Goal: Task Accomplishment & Management: Use online tool/utility

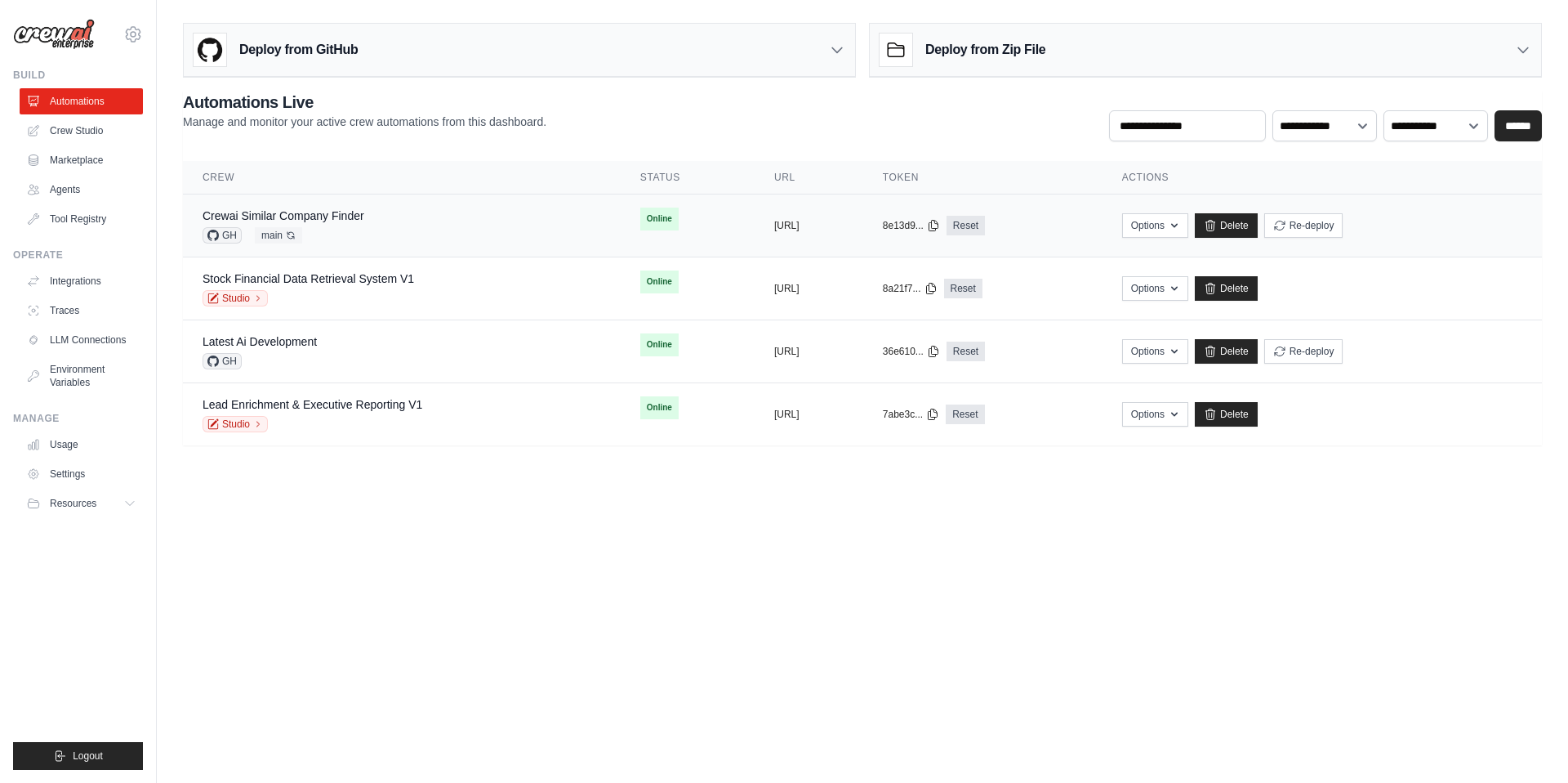
click at [316, 233] on div "GH main Auto-deploy enabled" at bounding box center [283, 235] width 162 height 17
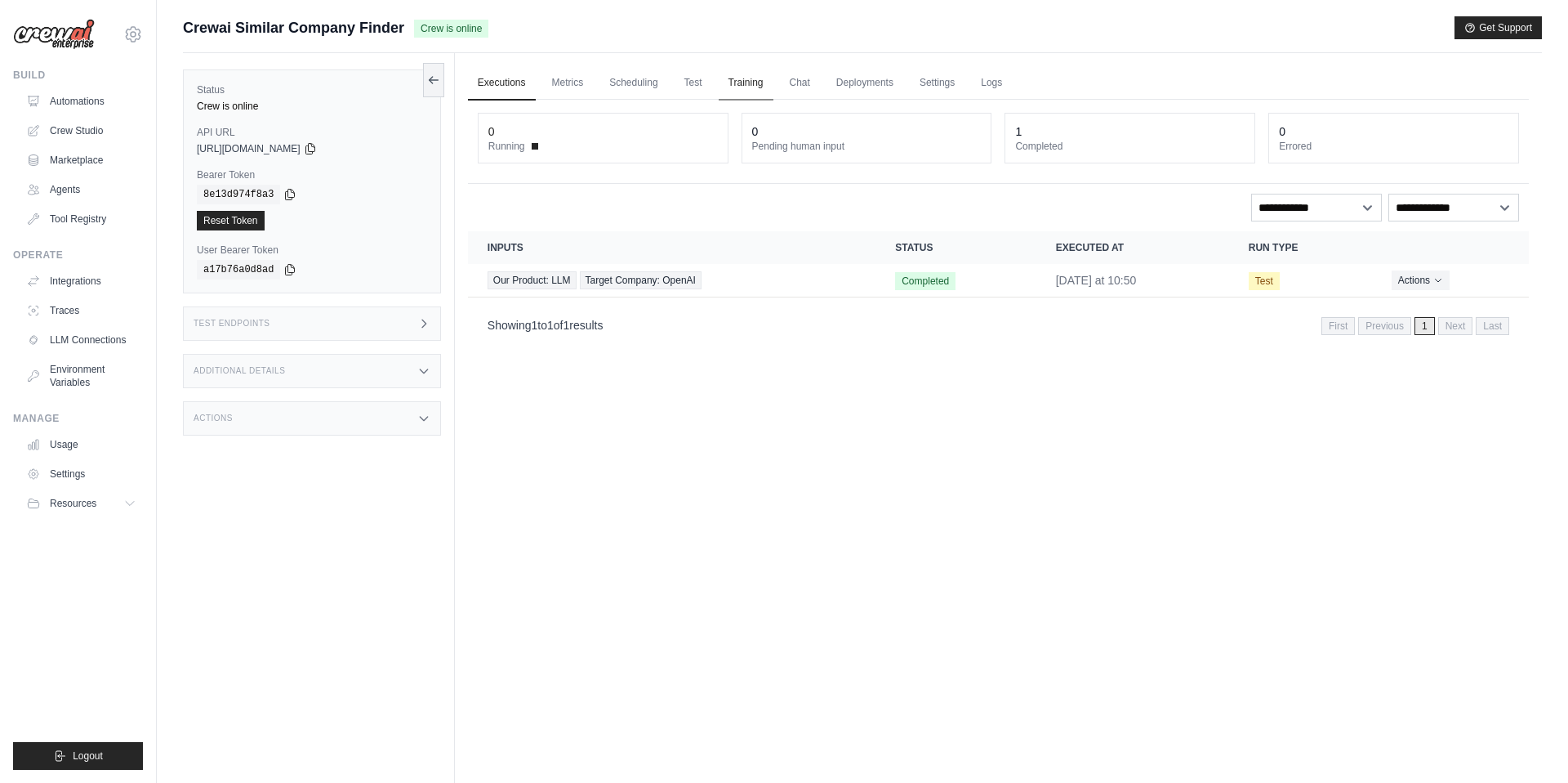
click at [745, 81] on link "Training" at bounding box center [746, 82] width 55 height 34
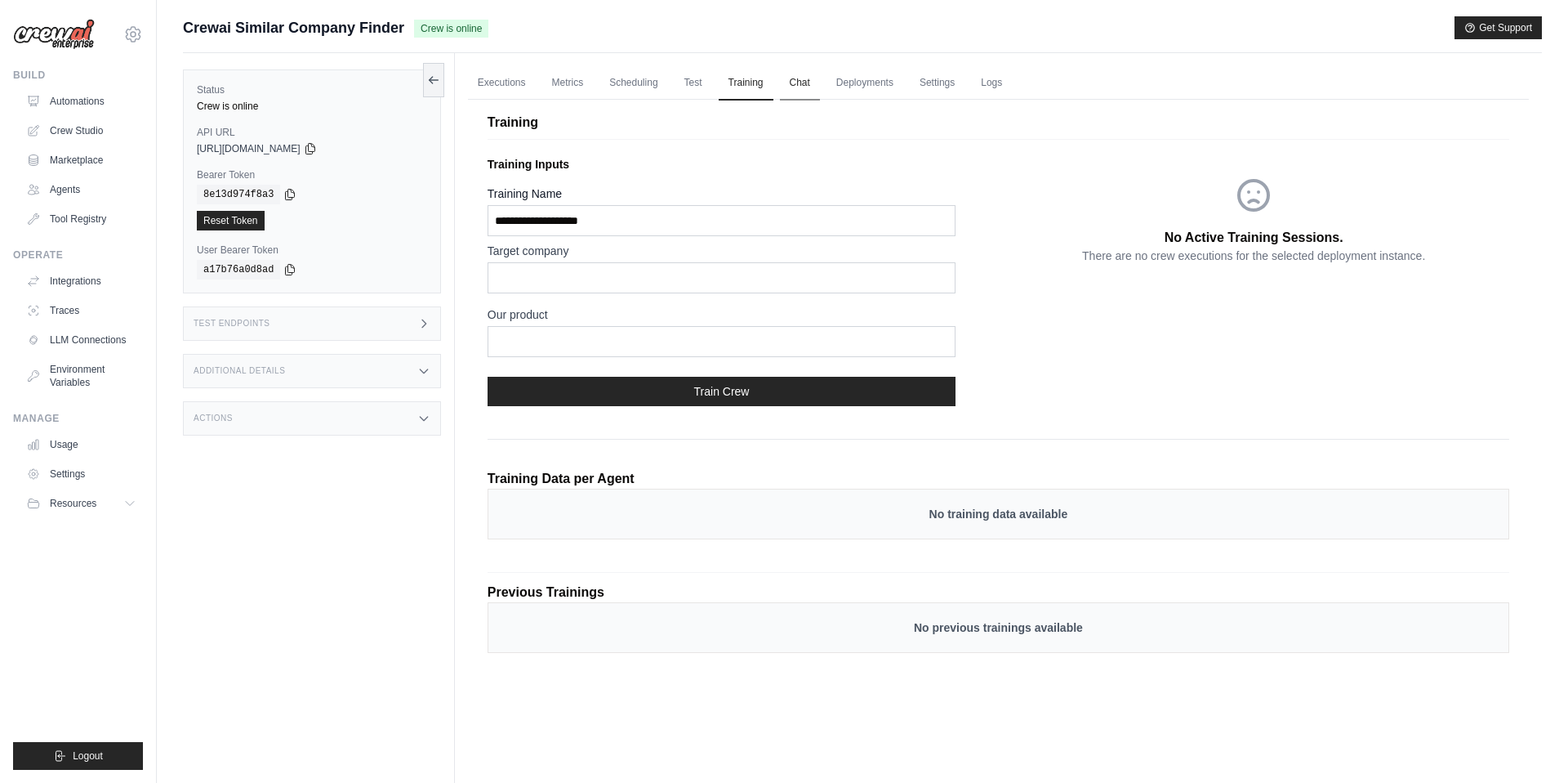
click at [794, 85] on link "Chat" at bounding box center [799, 82] width 40 height 34
click at [867, 80] on link "Deployments" at bounding box center [865, 82] width 76 height 34
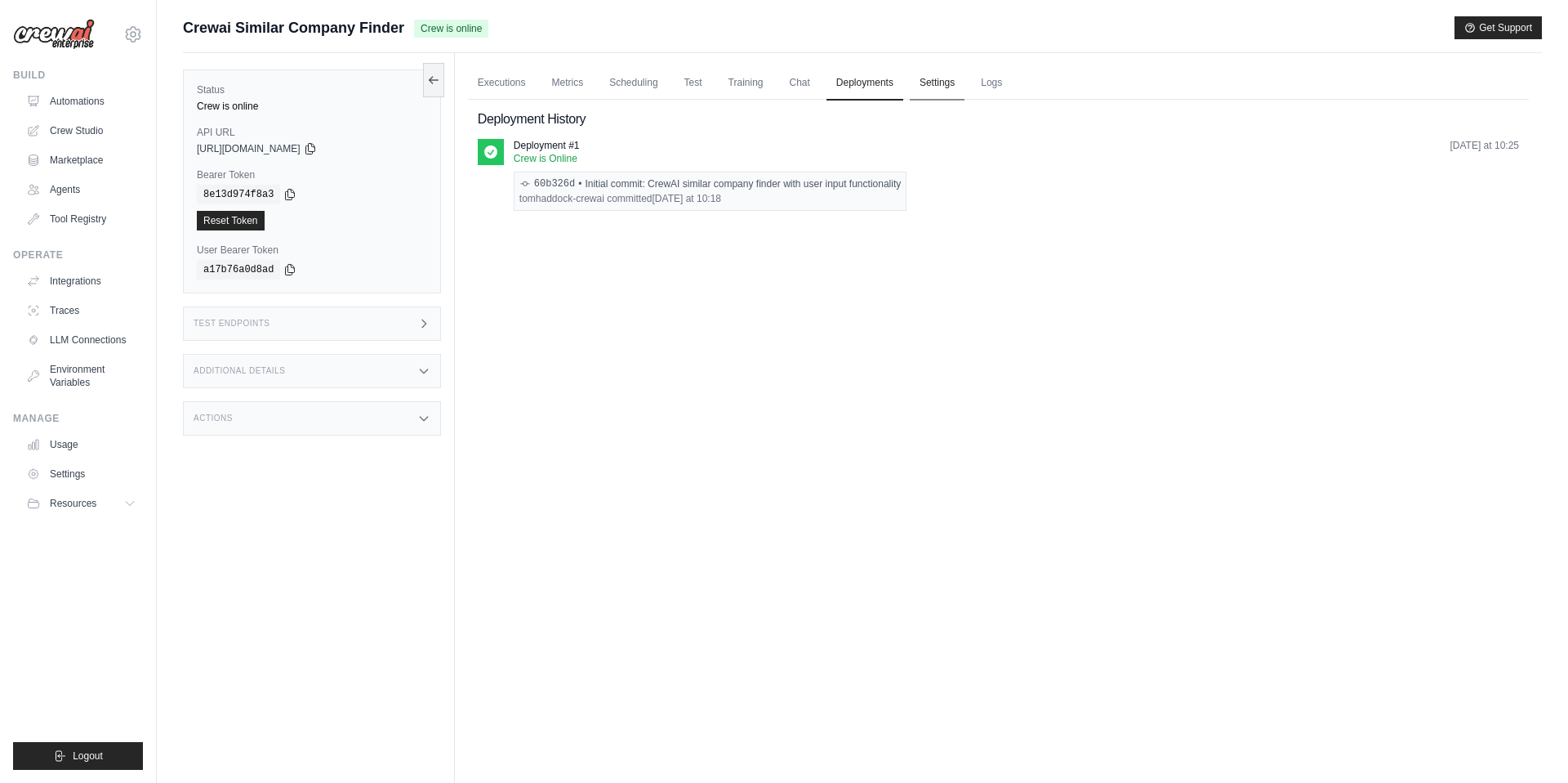
click at [917, 86] on link "Settings" at bounding box center [937, 82] width 55 height 34
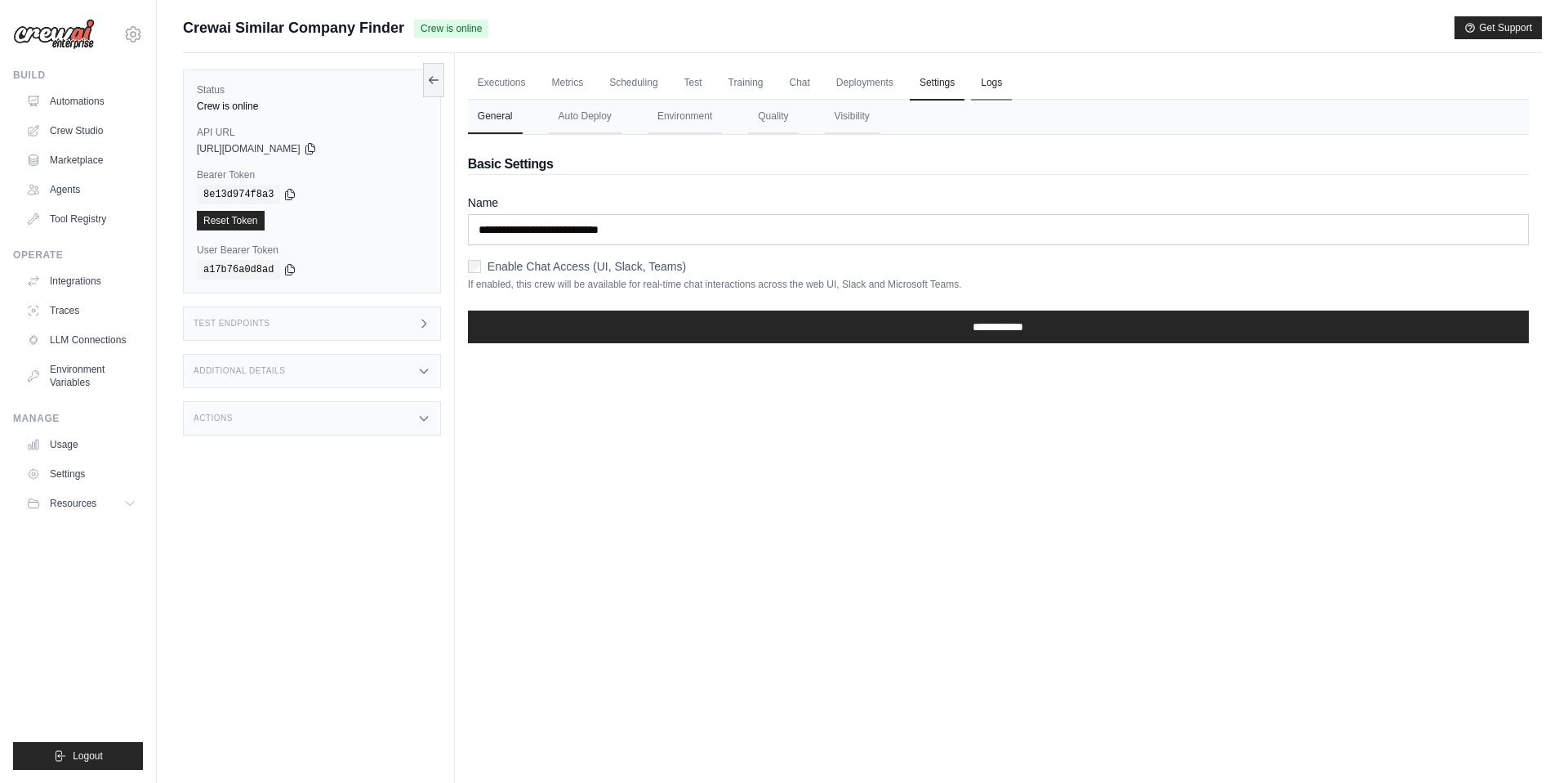
click at [994, 85] on link "Logs" at bounding box center [991, 82] width 41 height 34
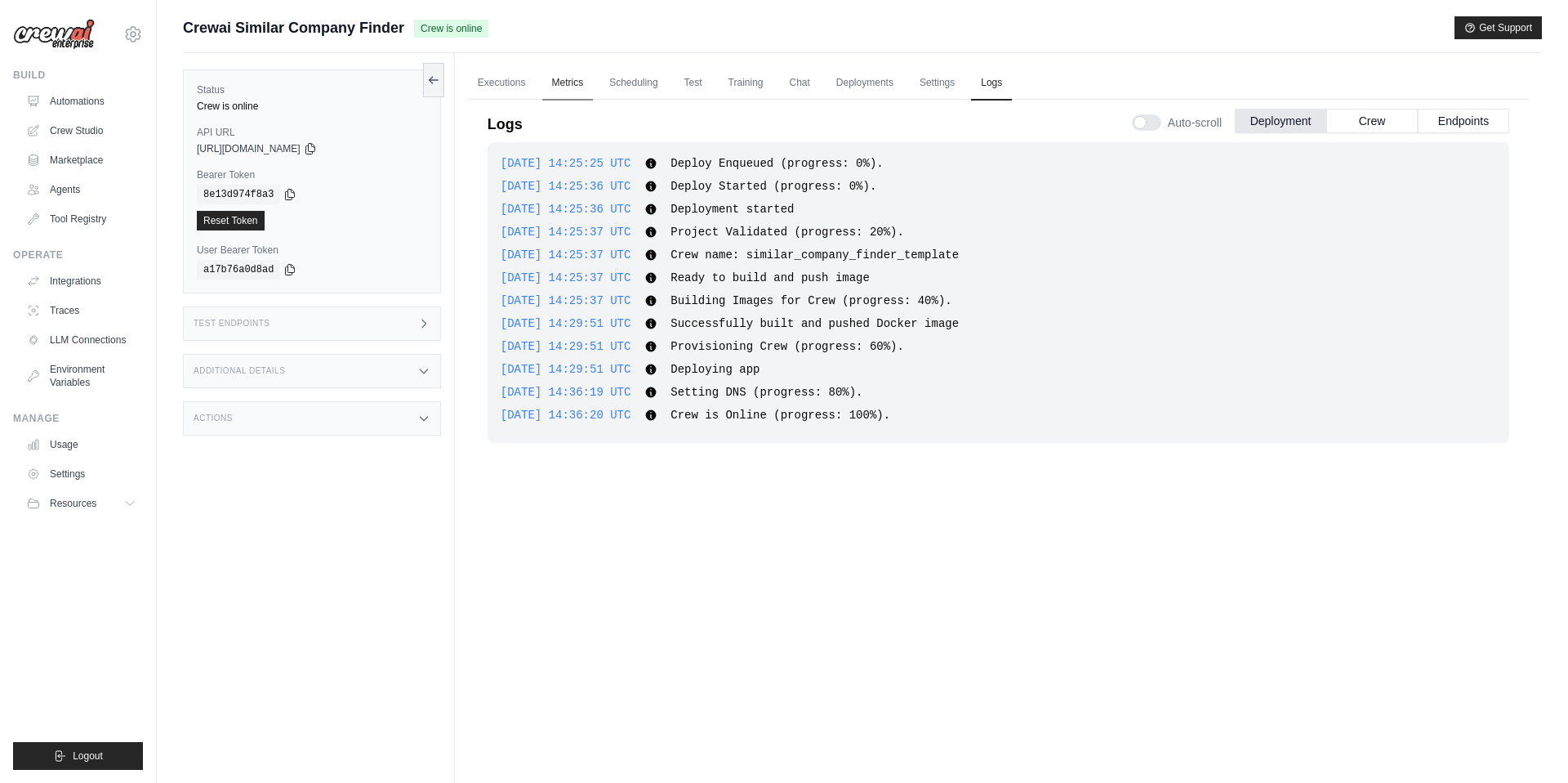
click at [563, 78] on link "Metrics" at bounding box center [568, 82] width 51 height 34
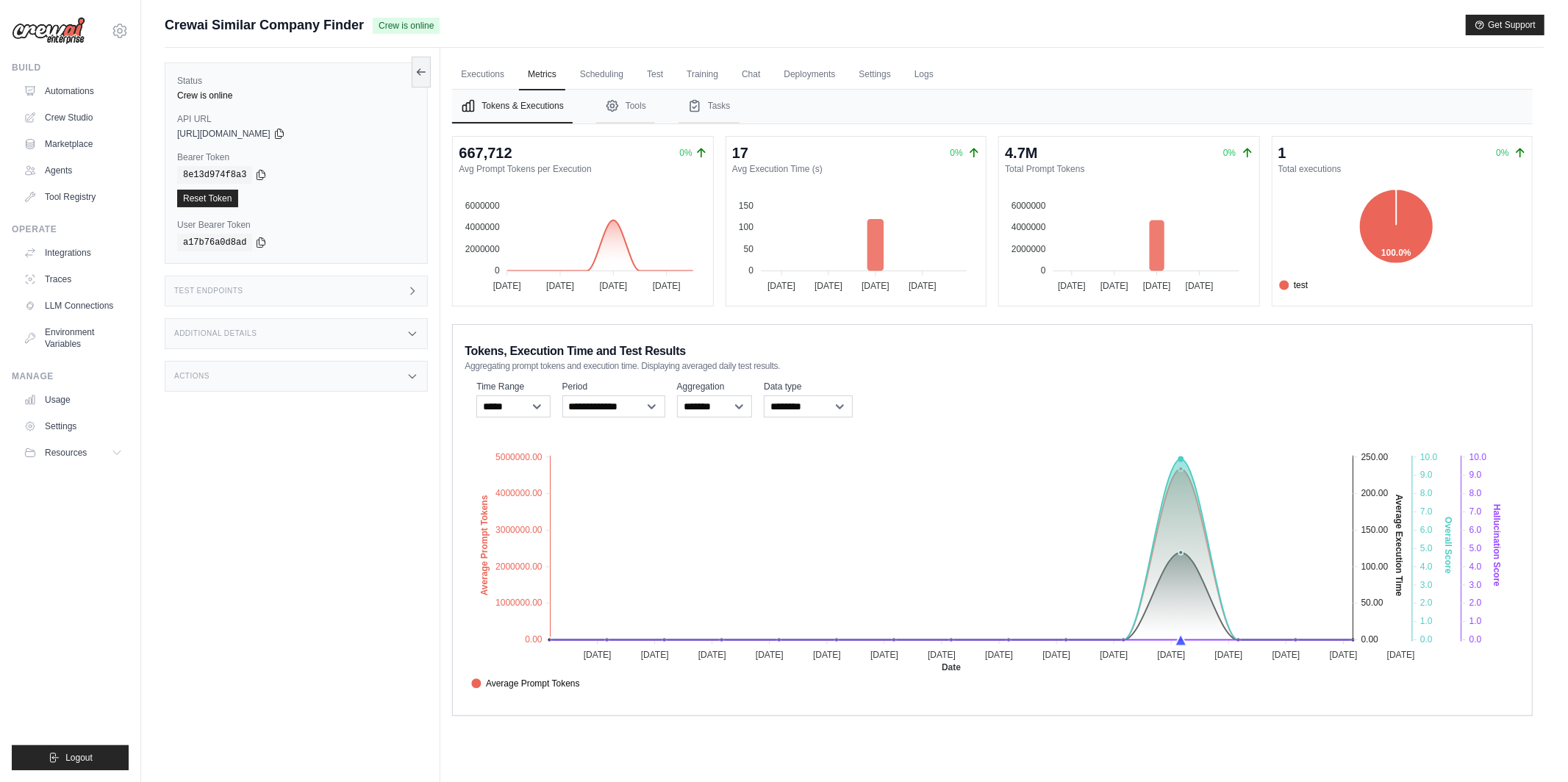
click at [131, 16] on div "tom@crewai.com MP@Crew TH@Crew ✓ Settings Build Automations Resources" at bounding box center [71, 391] width 141 height 782
click at [117, 22] on icon at bounding box center [120, 31] width 18 height 18
click at [108, 98] on link "MP@Crew" at bounding box center [119, 99] width 130 height 26
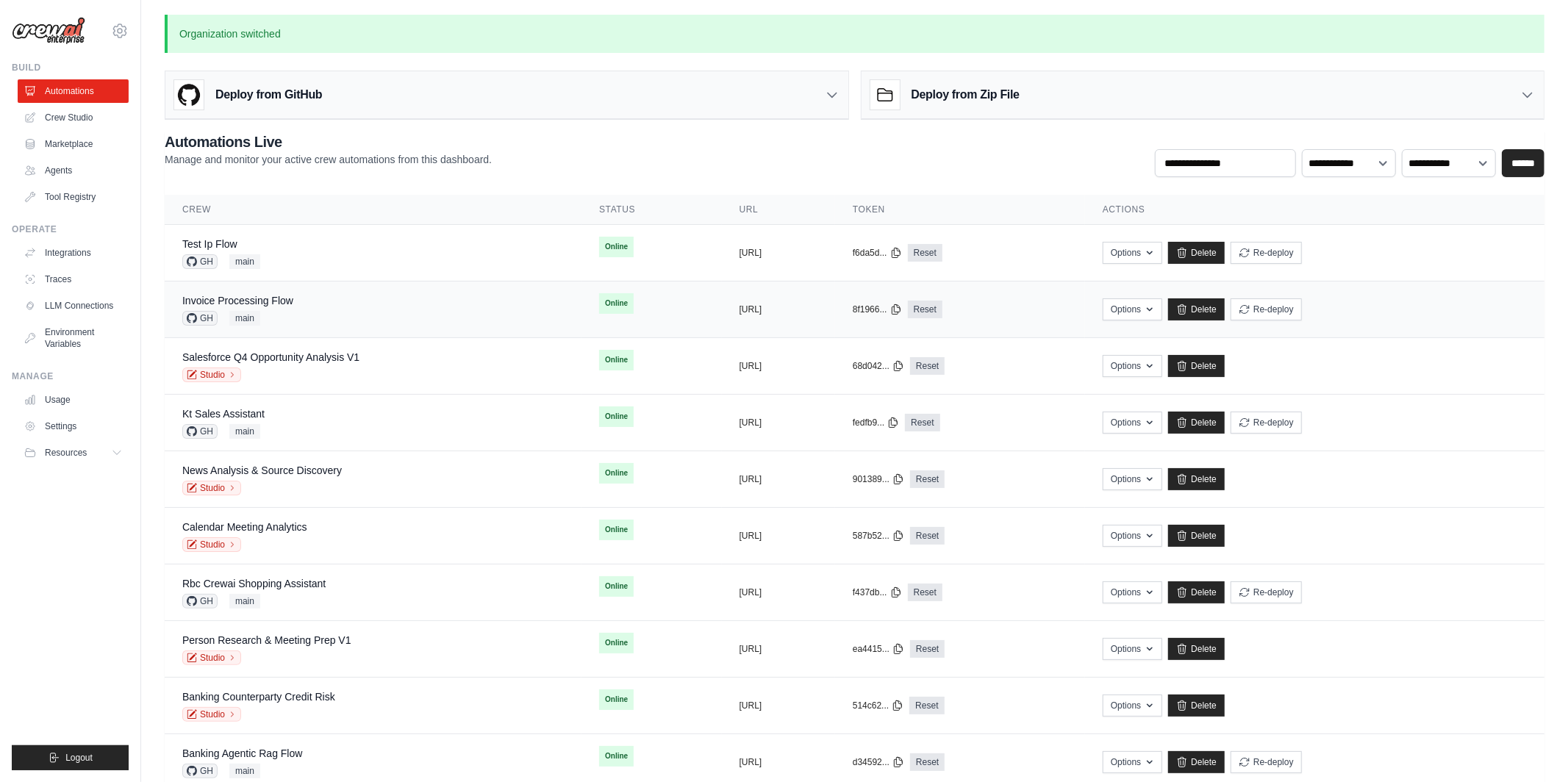
click at [311, 308] on div "Invoice Processing Flow GH main" at bounding box center [373, 309] width 381 height 33
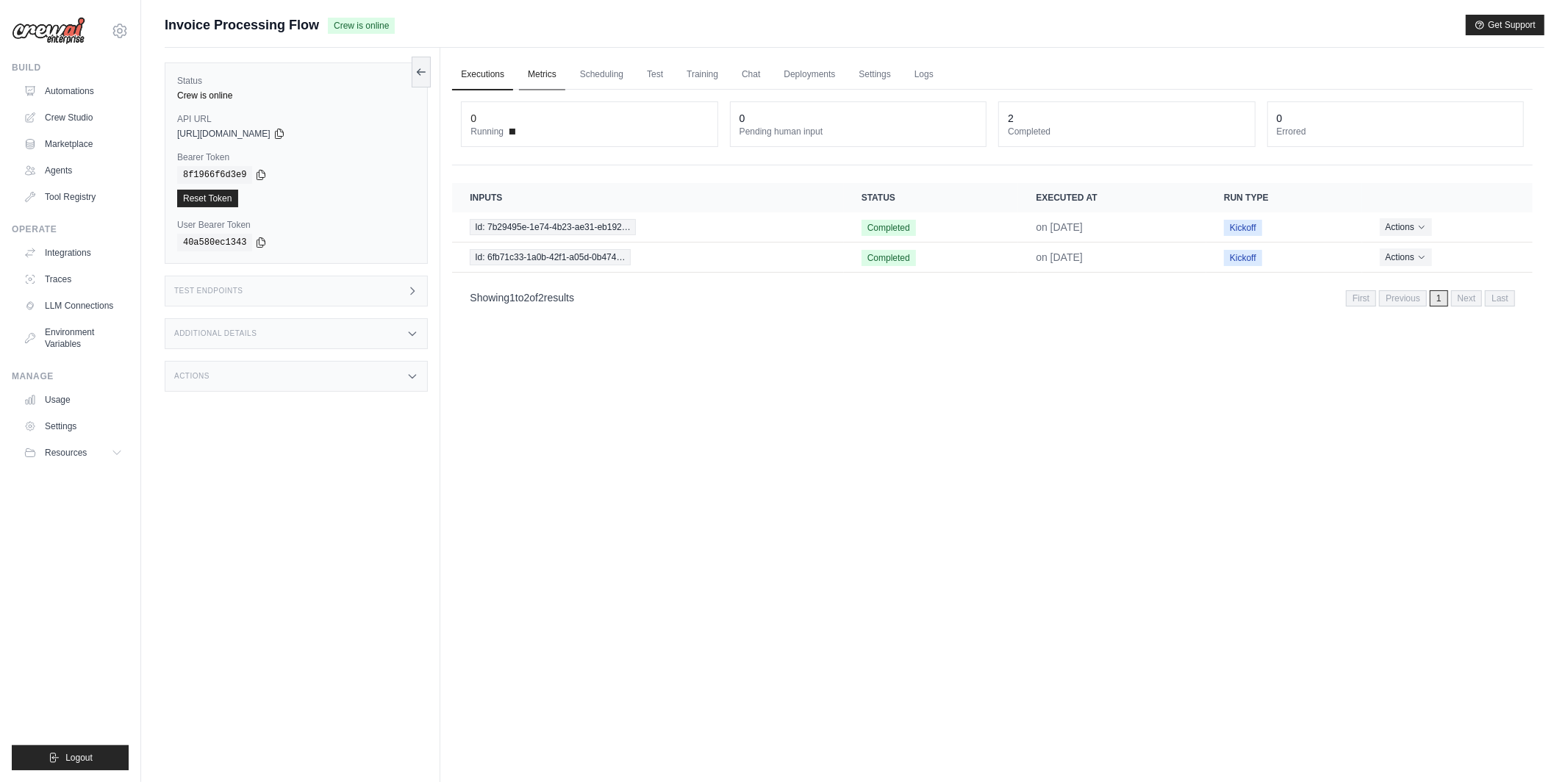
click at [550, 69] on link "Metrics" at bounding box center [542, 74] width 46 height 31
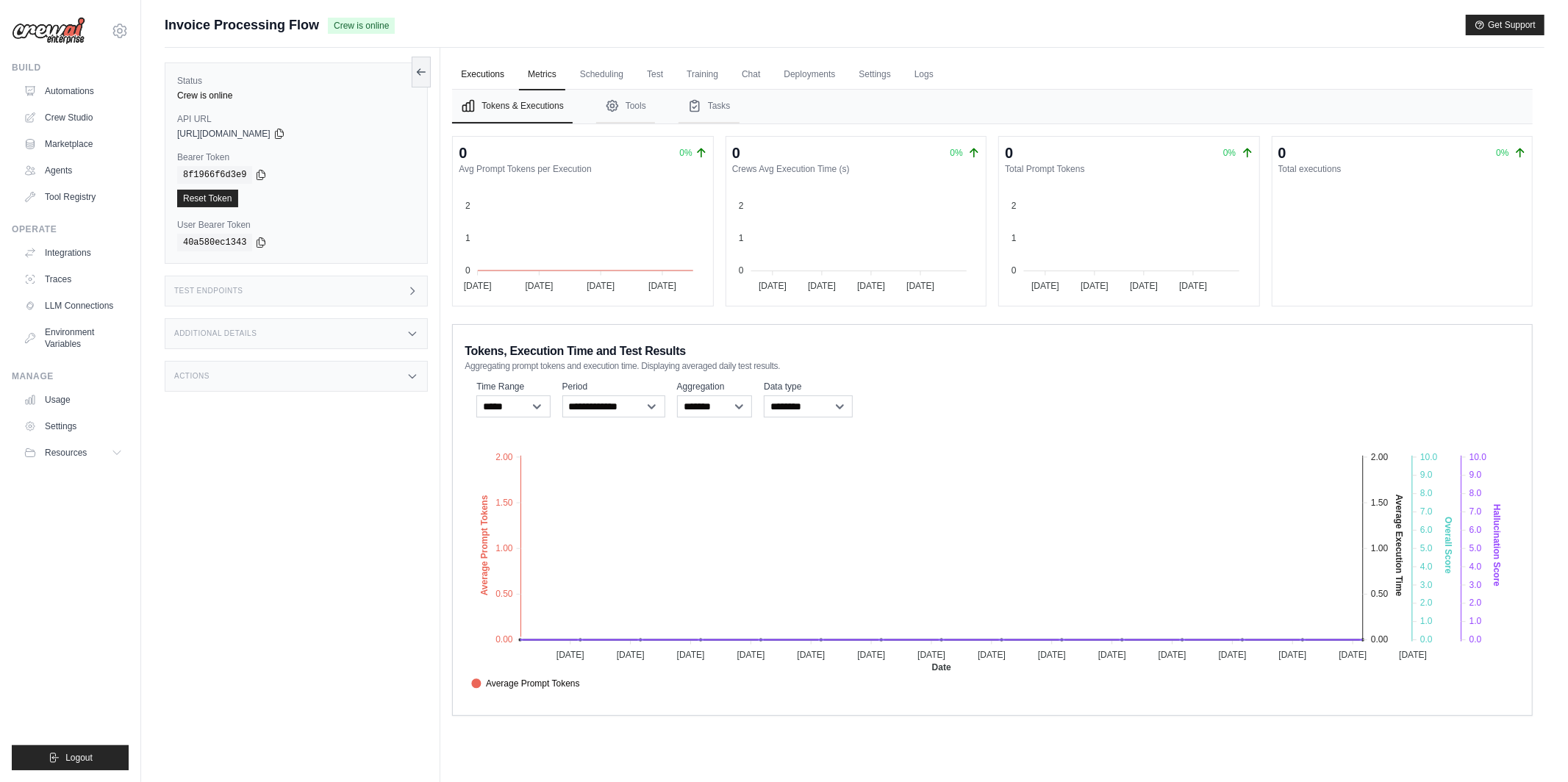
click at [487, 76] on link "Executions" at bounding box center [482, 74] width 61 height 31
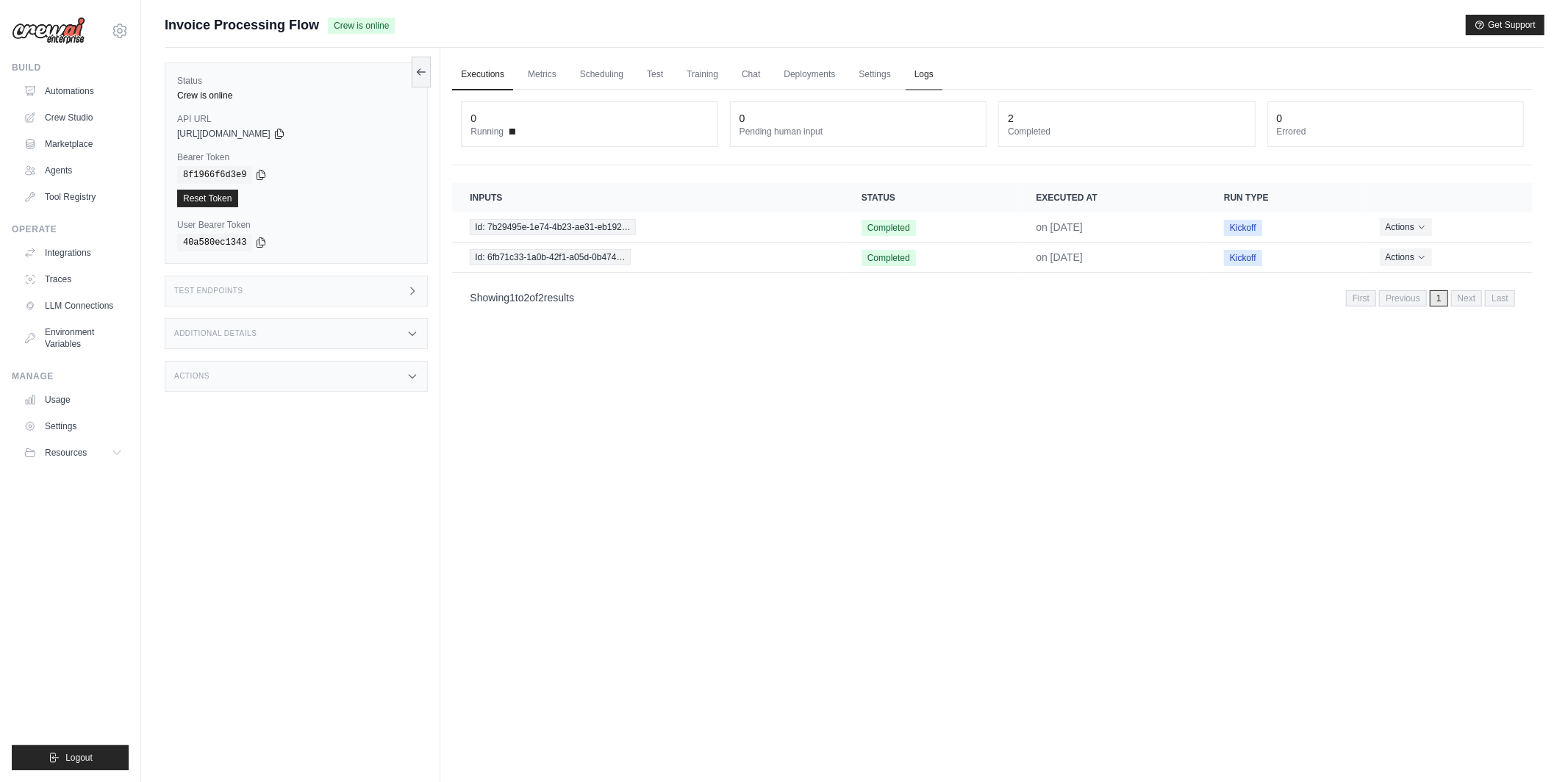
click at [915, 81] on link "Logs" at bounding box center [924, 74] width 37 height 31
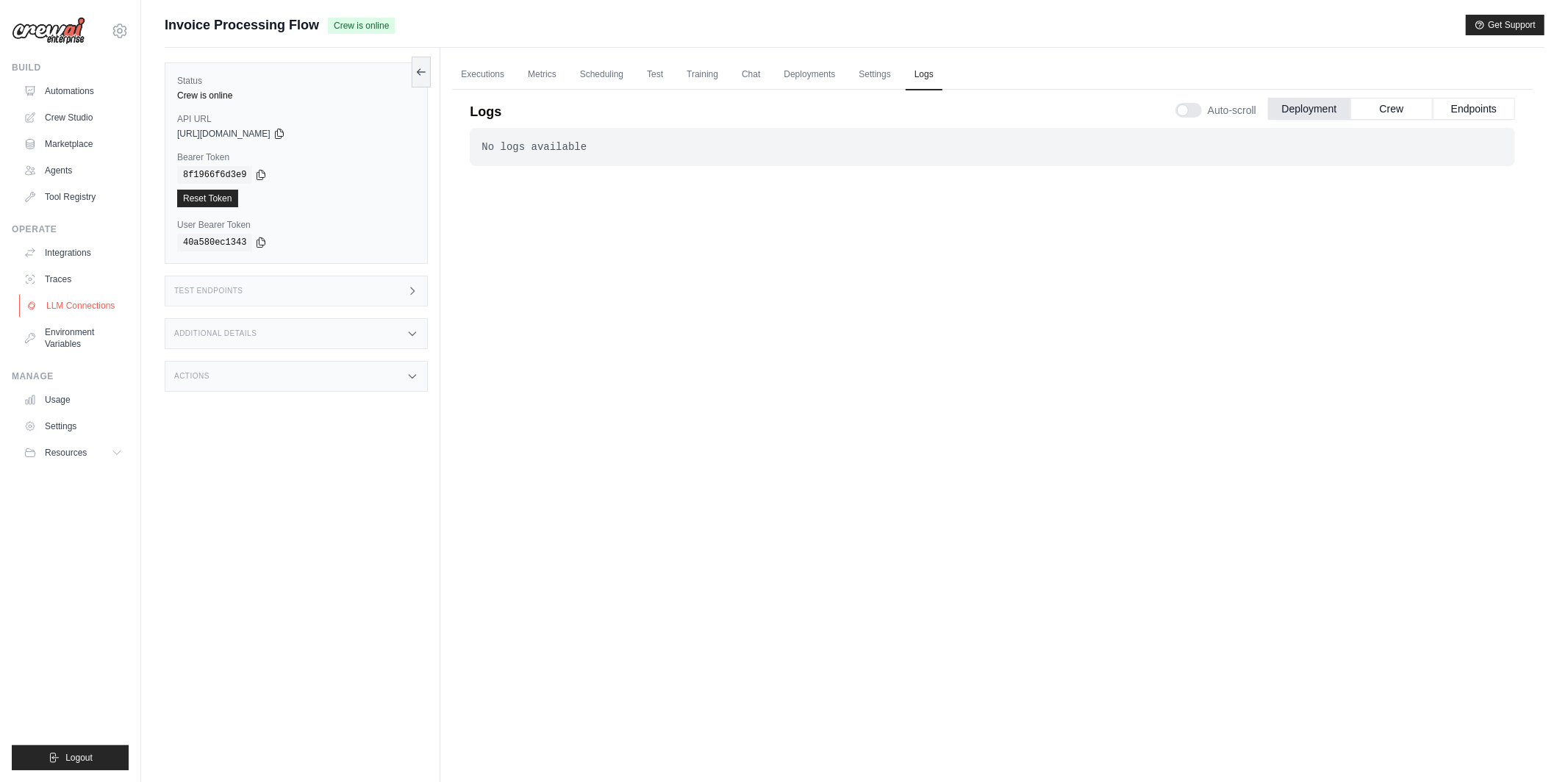
click at [67, 299] on link "LLM Connections" at bounding box center [75, 305] width 111 height 24
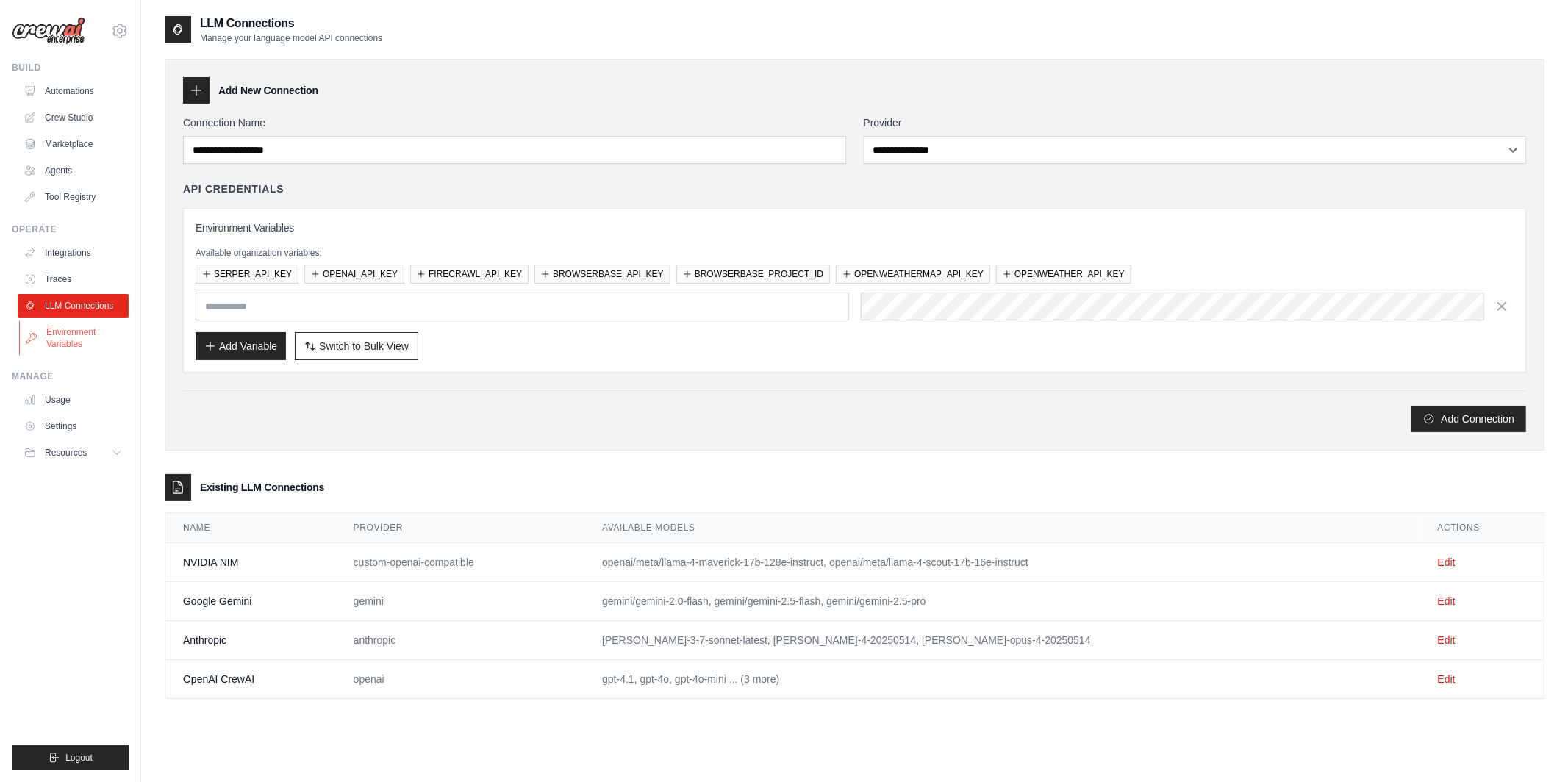
click at [65, 336] on link "Environment Variables" at bounding box center [75, 338] width 111 height 35
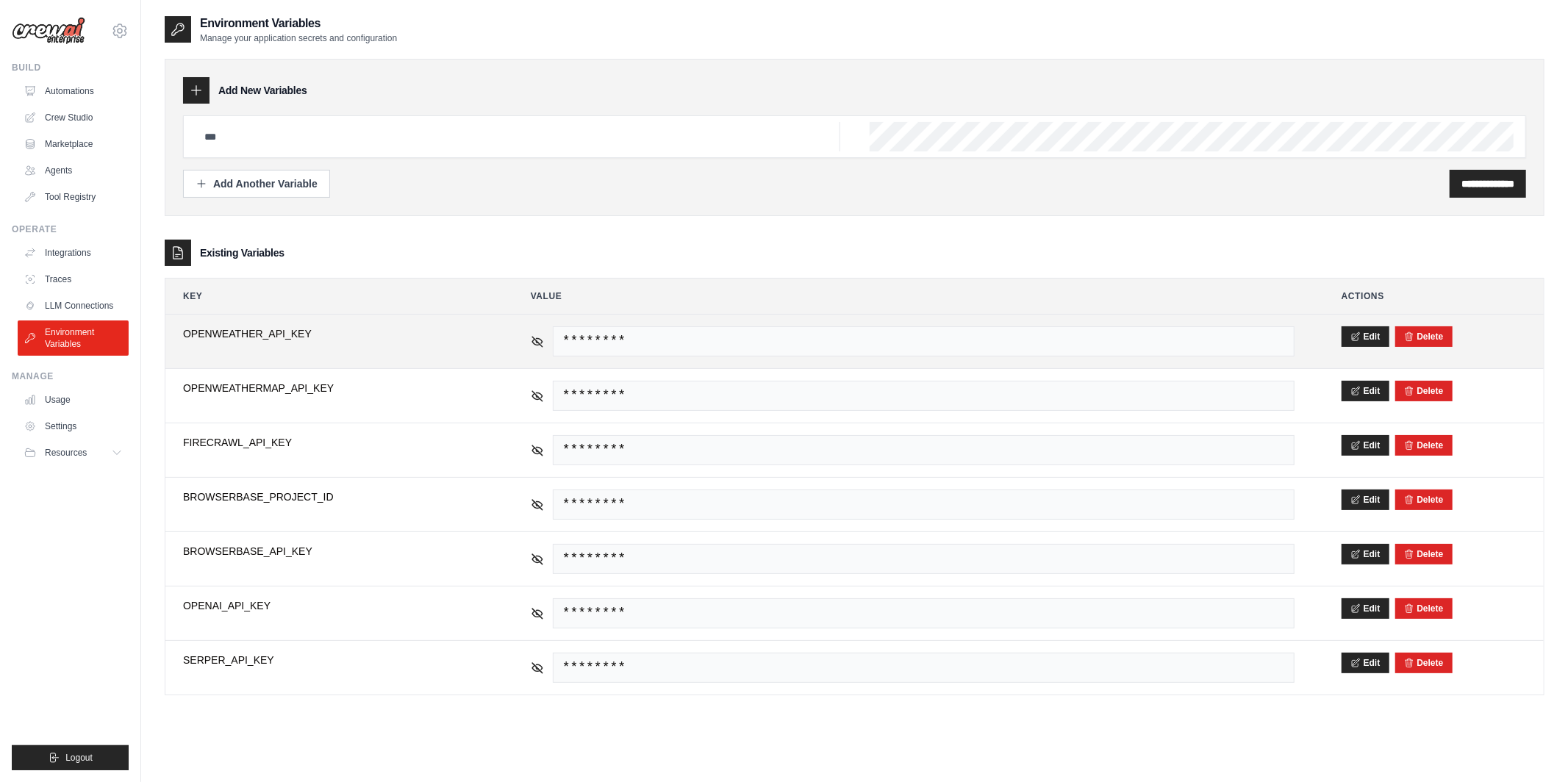
click at [537, 350] on div "********" at bounding box center [912, 342] width 763 height 30
click at [538, 341] on icon at bounding box center [536, 341] width 13 height 13
click at [538, 341] on icon at bounding box center [536, 341] width 2 height 2
click at [99, 256] on link "Integrations" at bounding box center [75, 252] width 111 height 24
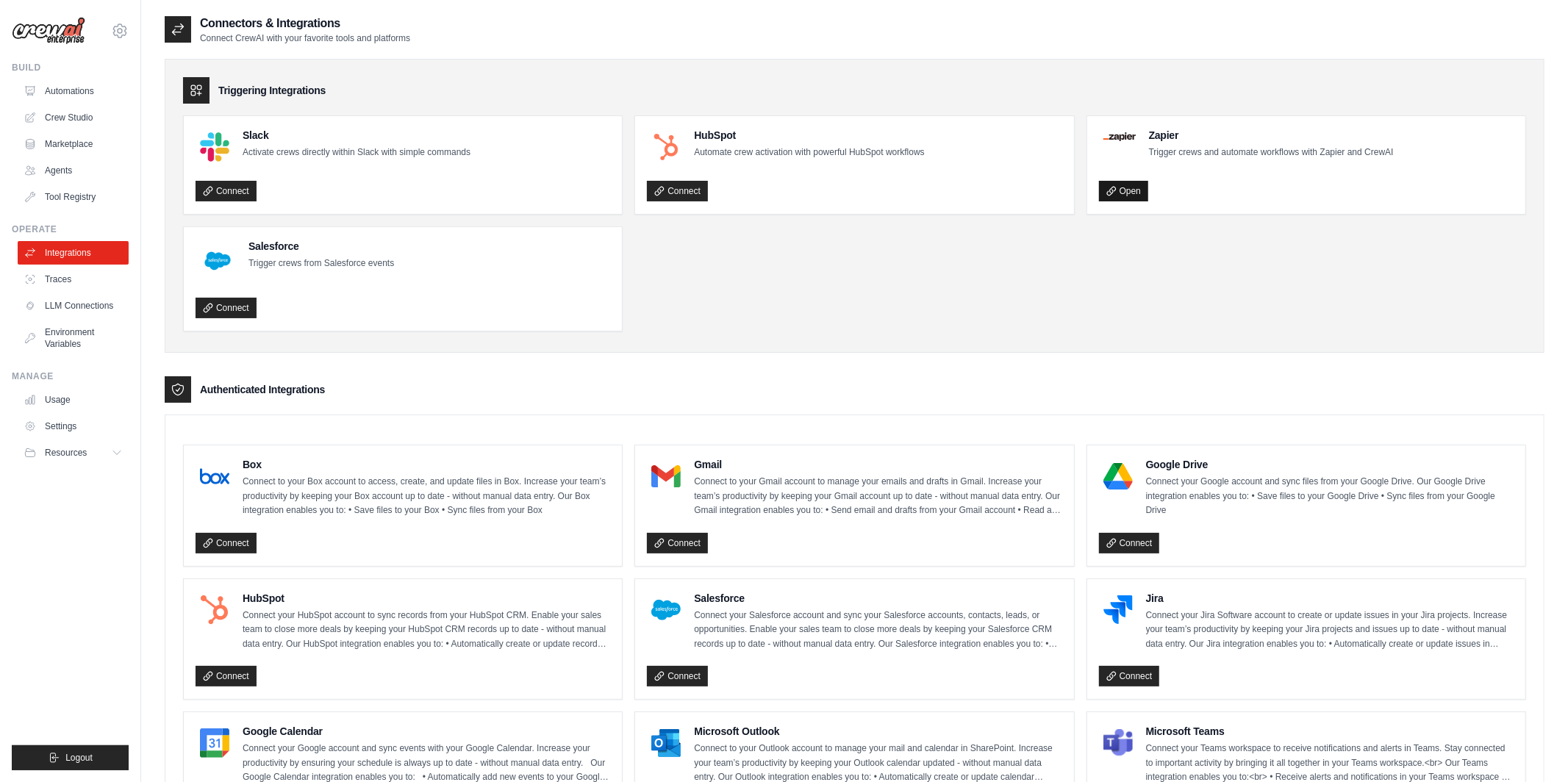
click at [1122, 196] on link "Open" at bounding box center [1123, 191] width 49 height 20
click at [77, 196] on link "Tool Registry" at bounding box center [75, 197] width 111 height 24
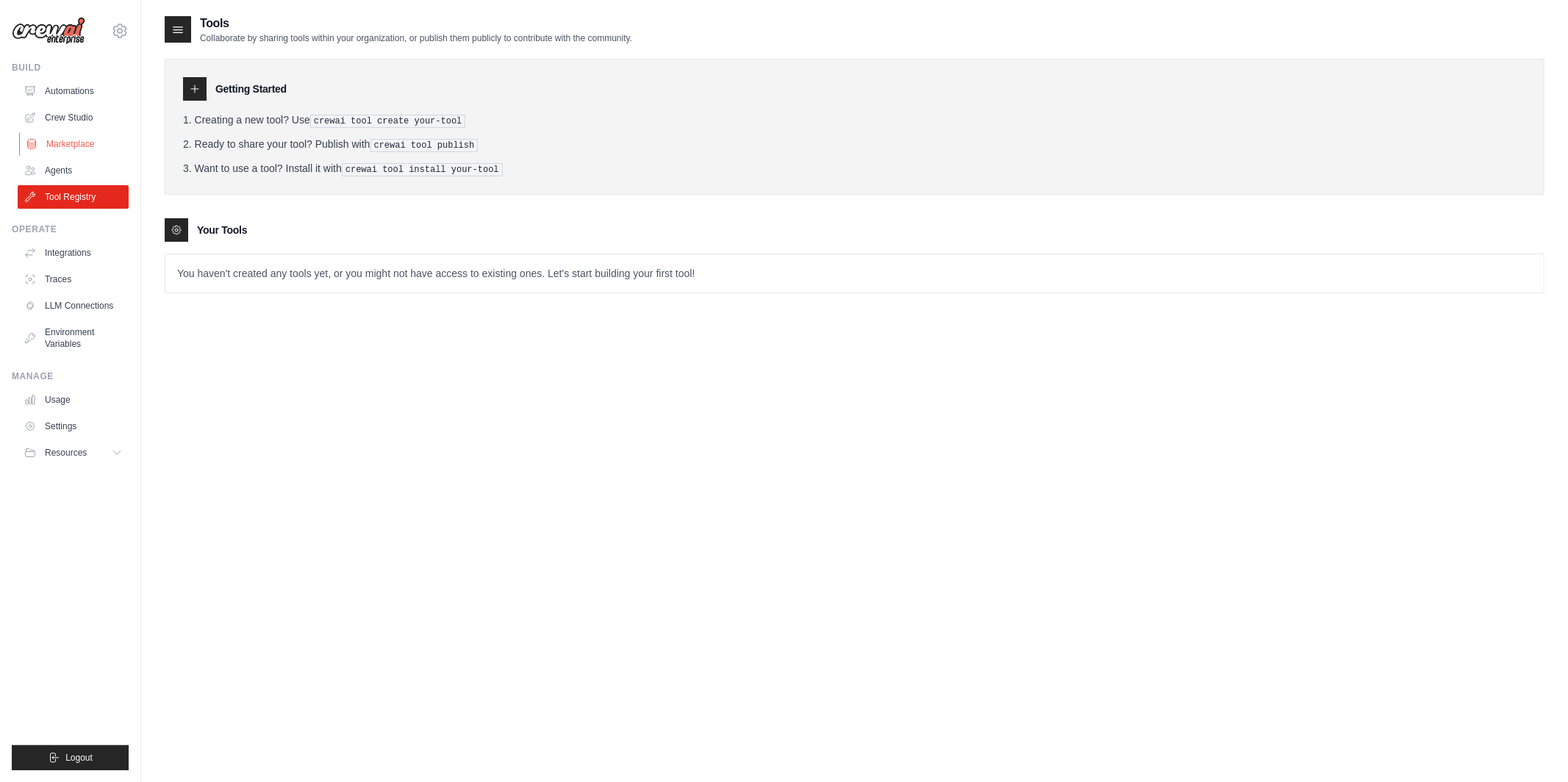
click at [69, 133] on link "Marketplace" at bounding box center [75, 144] width 111 height 24
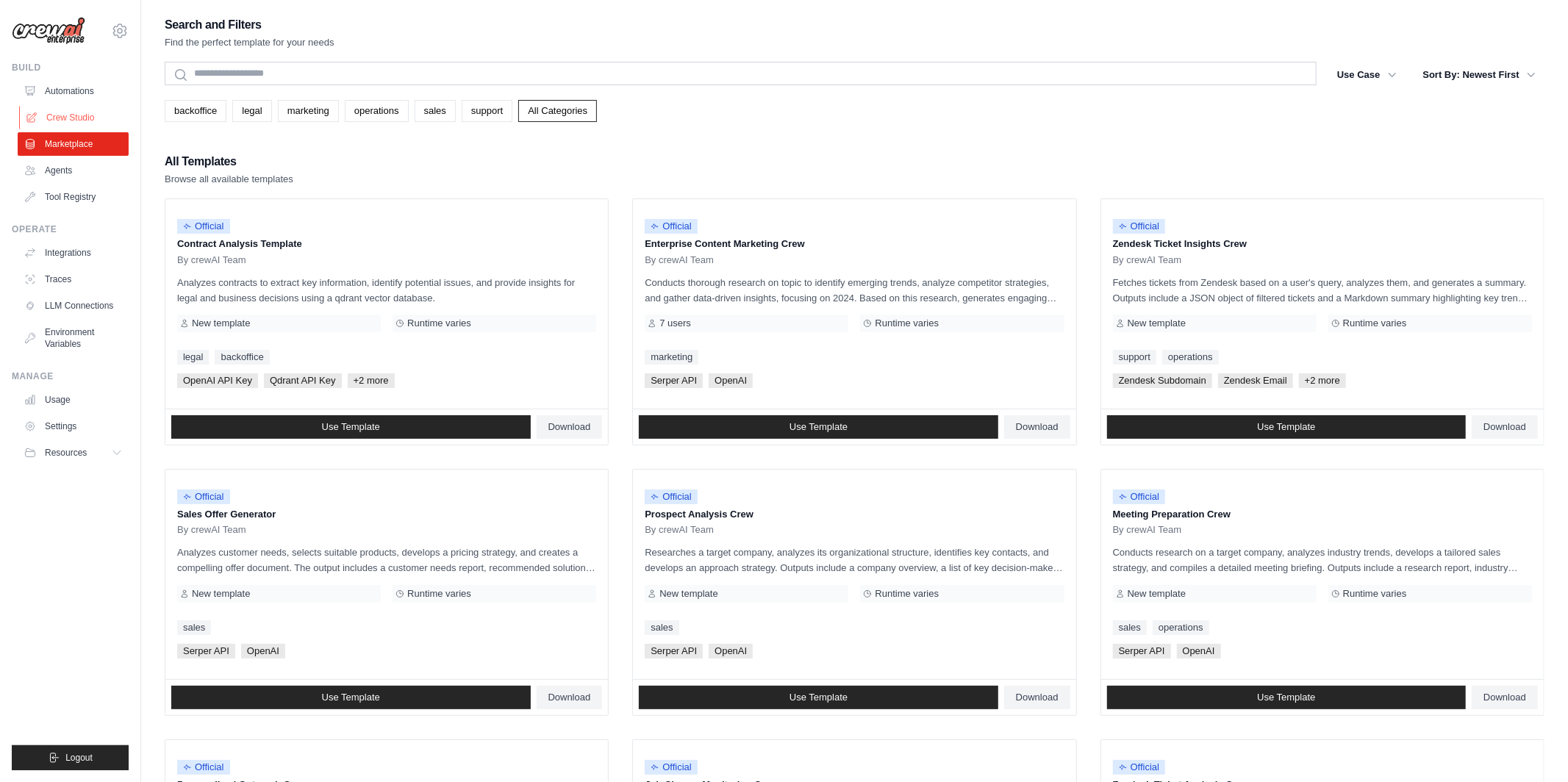
click at [80, 117] on link "Crew Studio" at bounding box center [75, 117] width 111 height 24
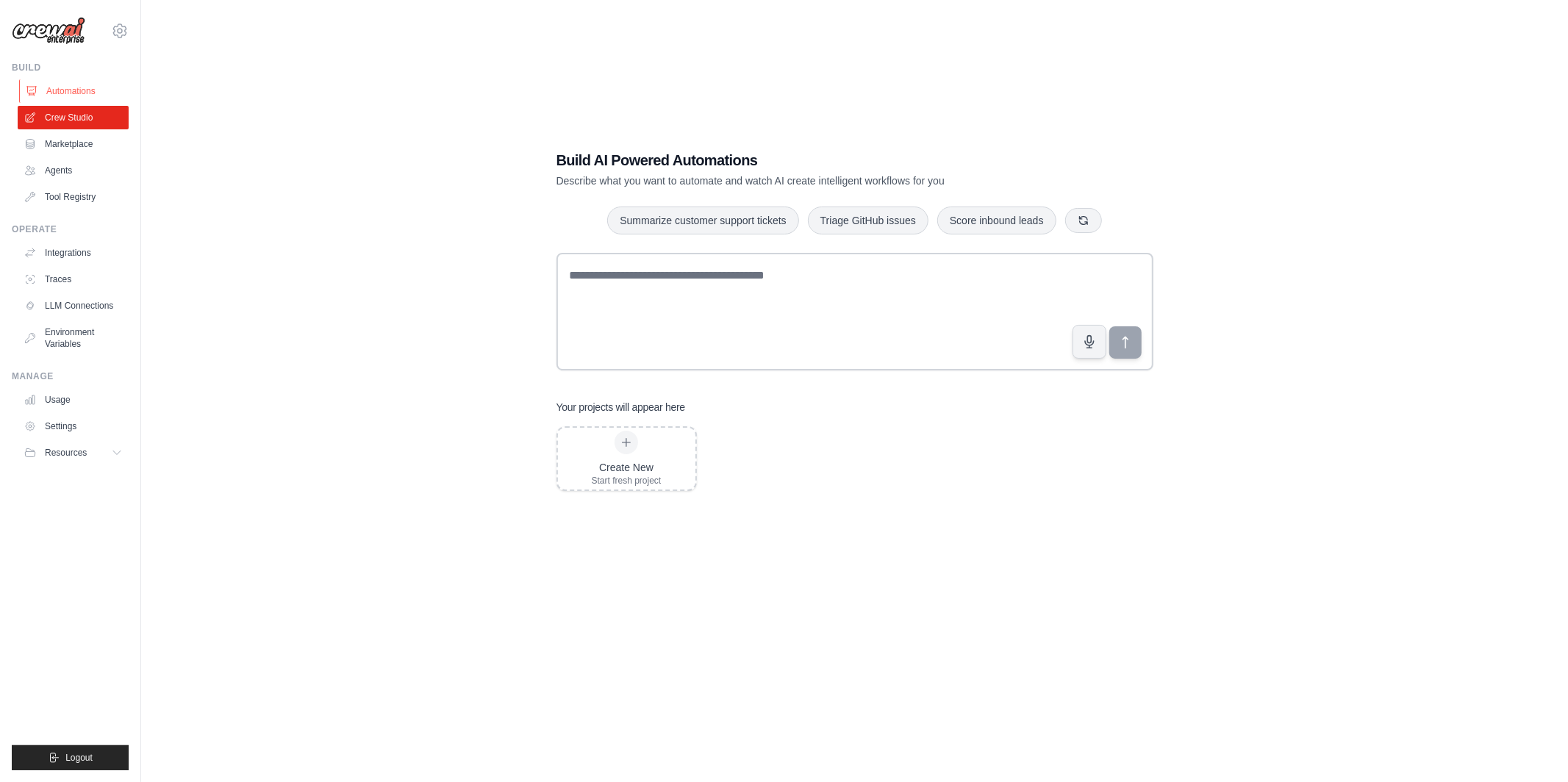
click at [80, 86] on link "Automations" at bounding box center [75, 91] width 111 height 24
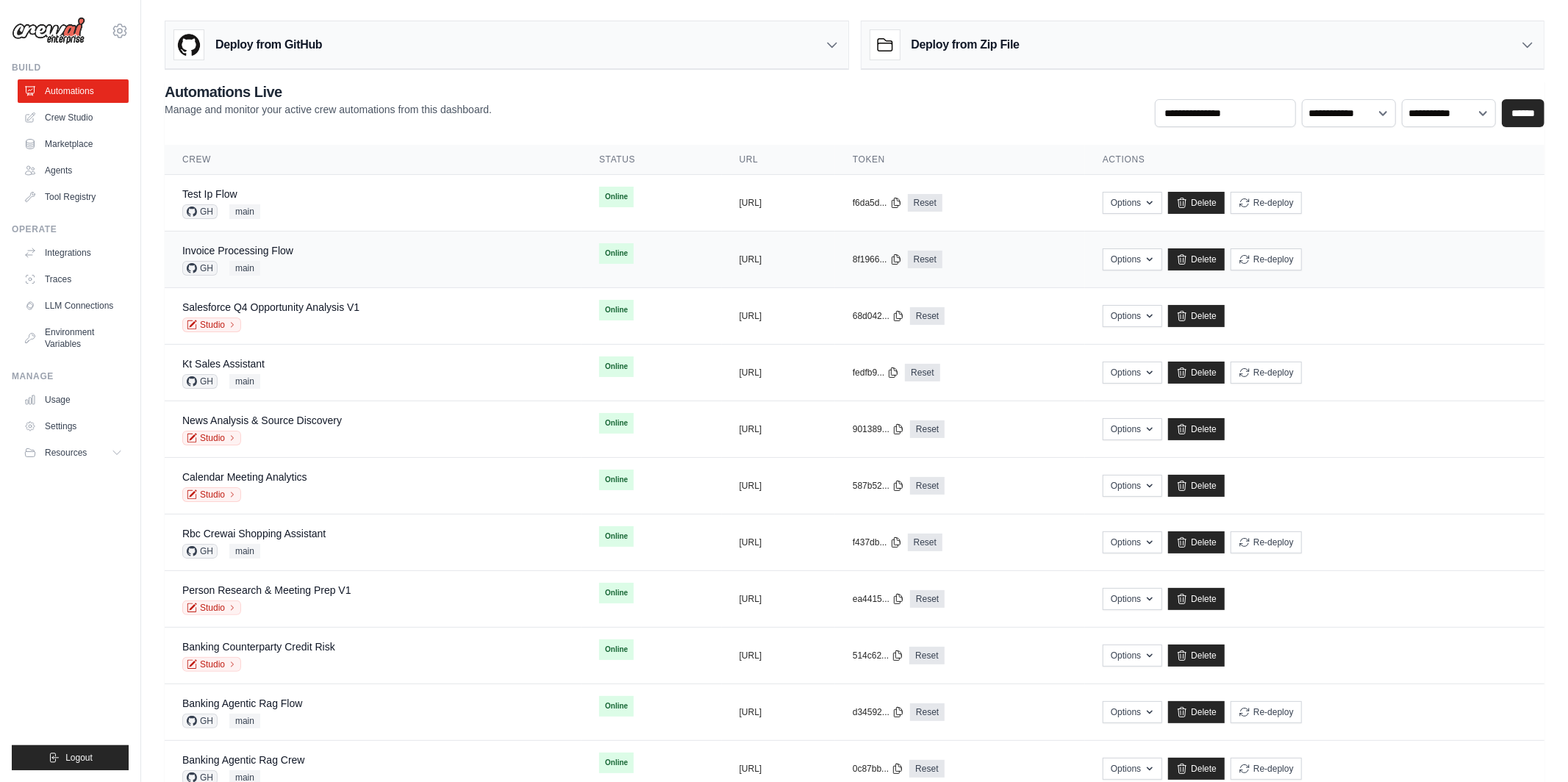
click at [342, 267] on div "Invoice Processing Flow GH main" at bounding box center [373, 259] width 381 height 33
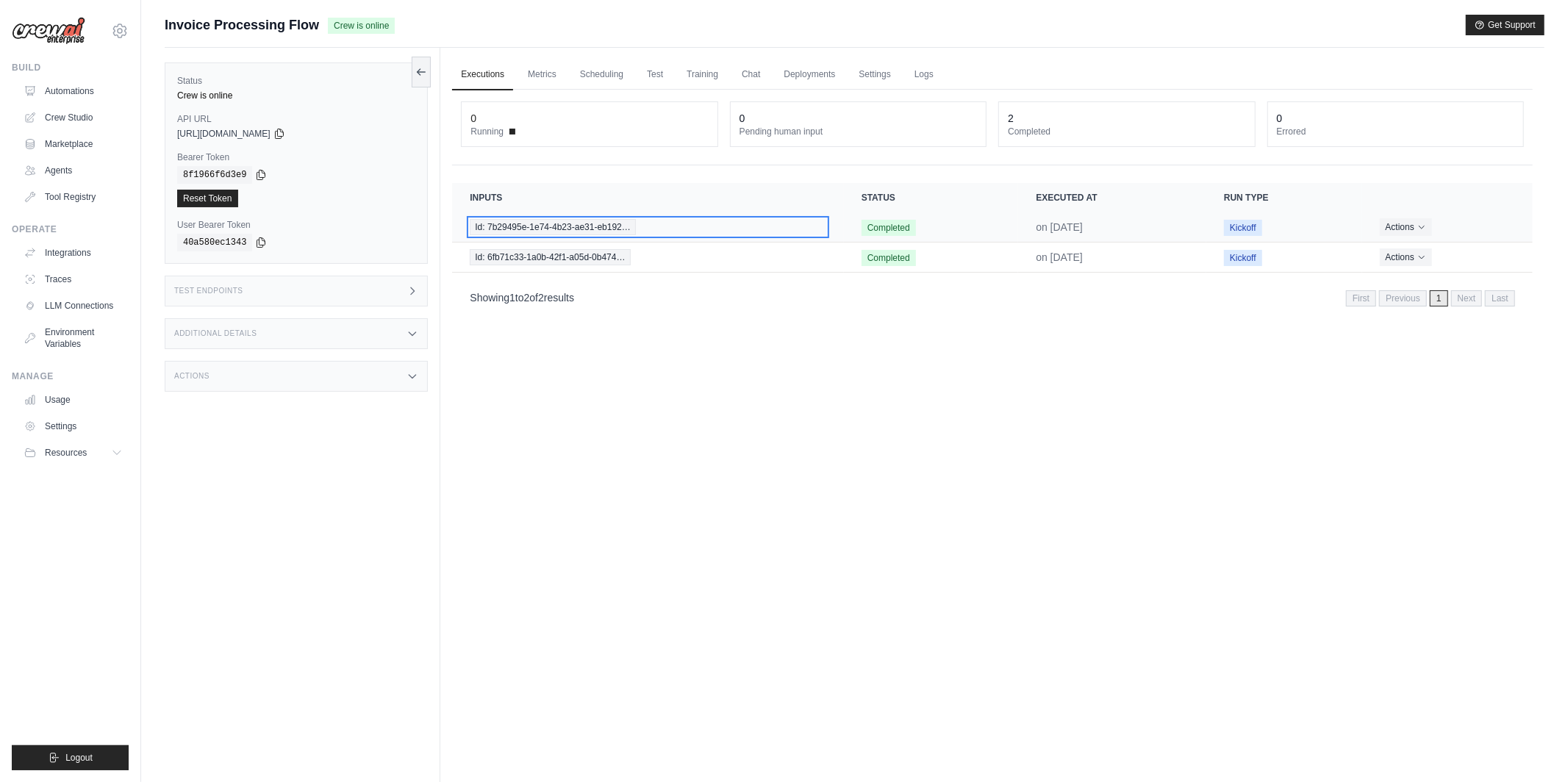
click at [556, 227] on span "Id: 7b29495e-1e74-4b23-ae31-eb192…" at bounding box center [552, 227] width 166 height 16
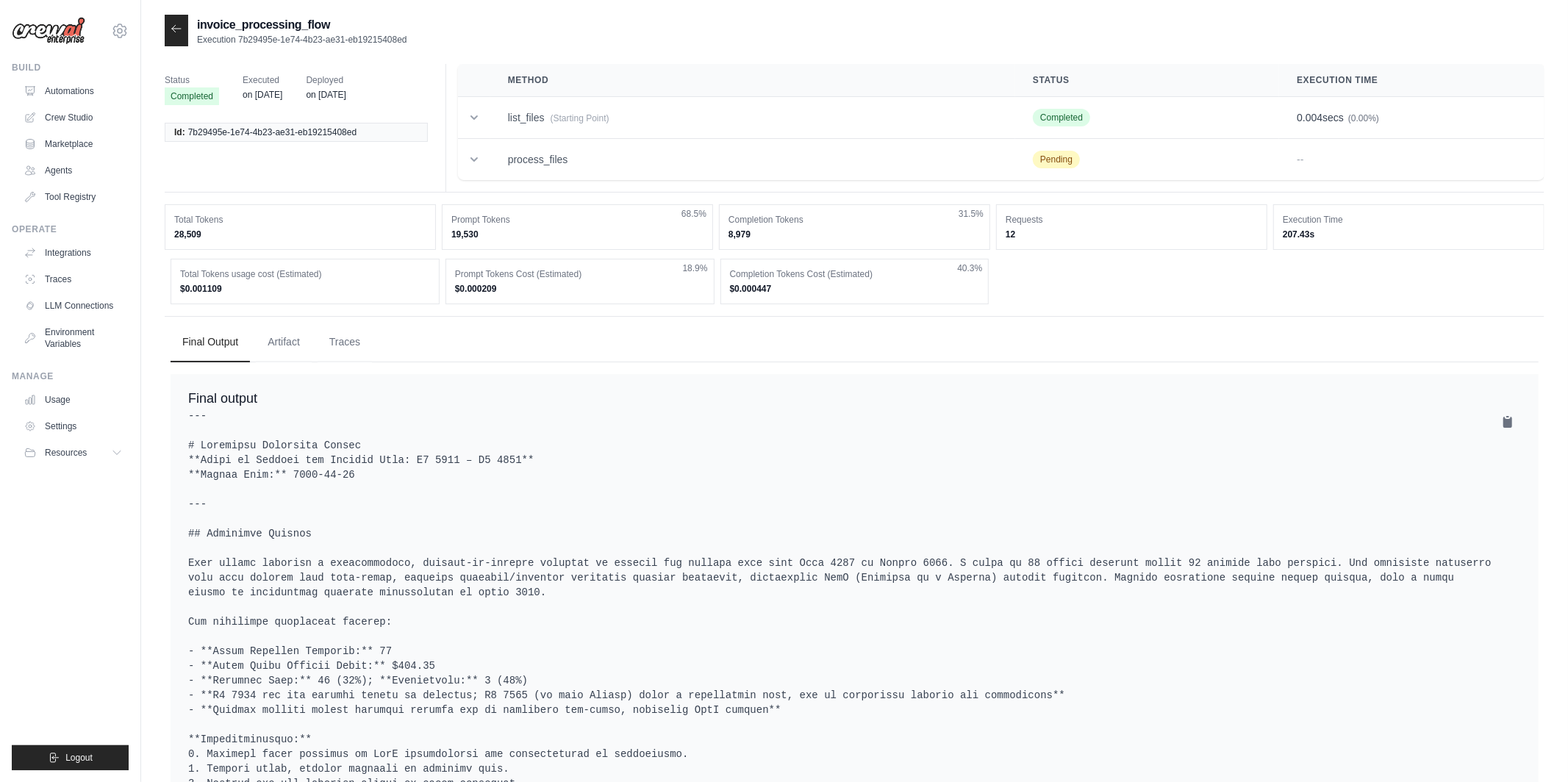
click at [175, 28] on icon at bounding box center [176, 27] width 9 height 6
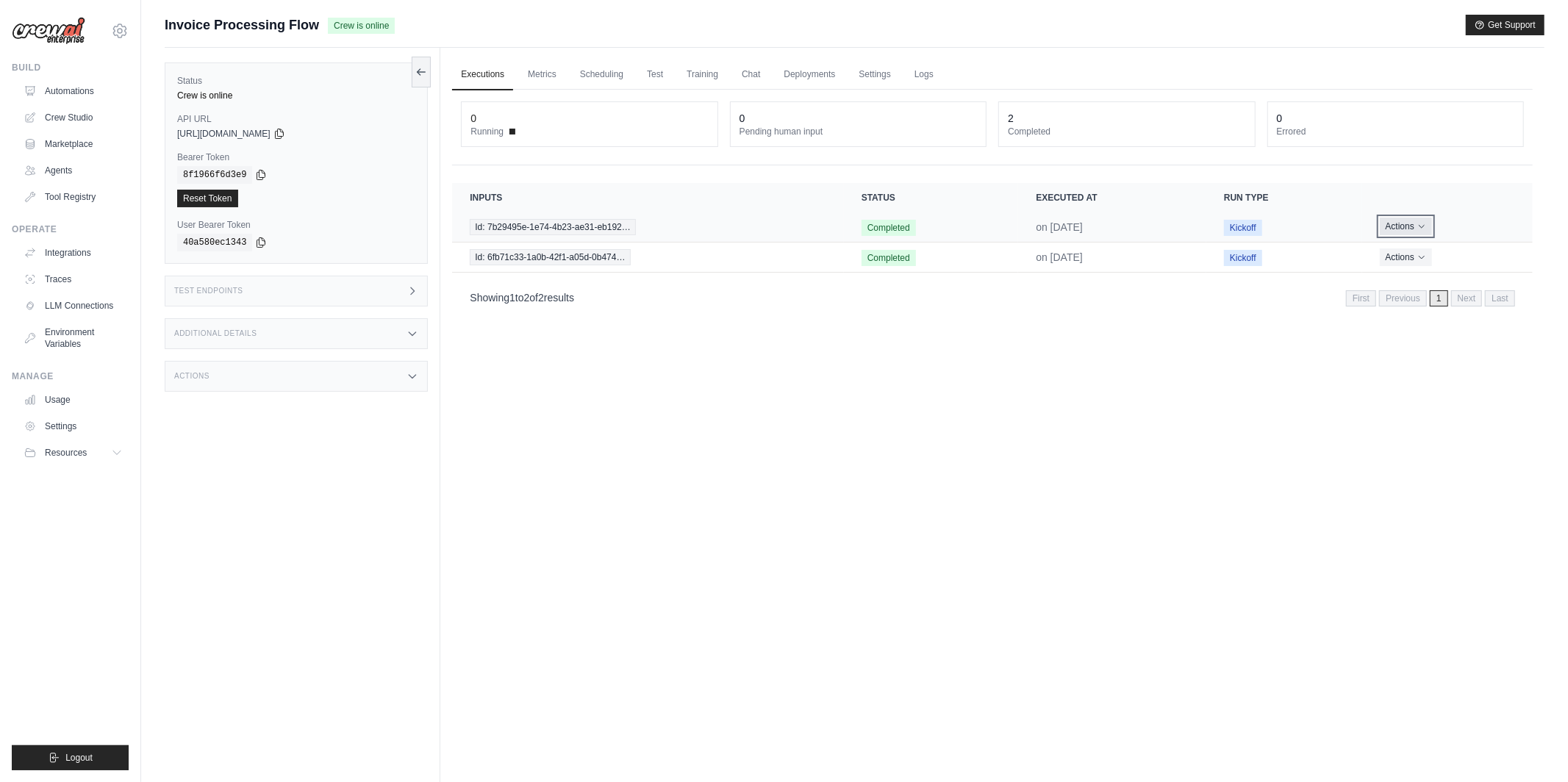
click at [1406, 229] on button "Actions" at bounding box center [1405, 227] width 52 height 18
click at [1442, 248] on link "View Details" at bounding box center [1467, 253] width 94 height 24
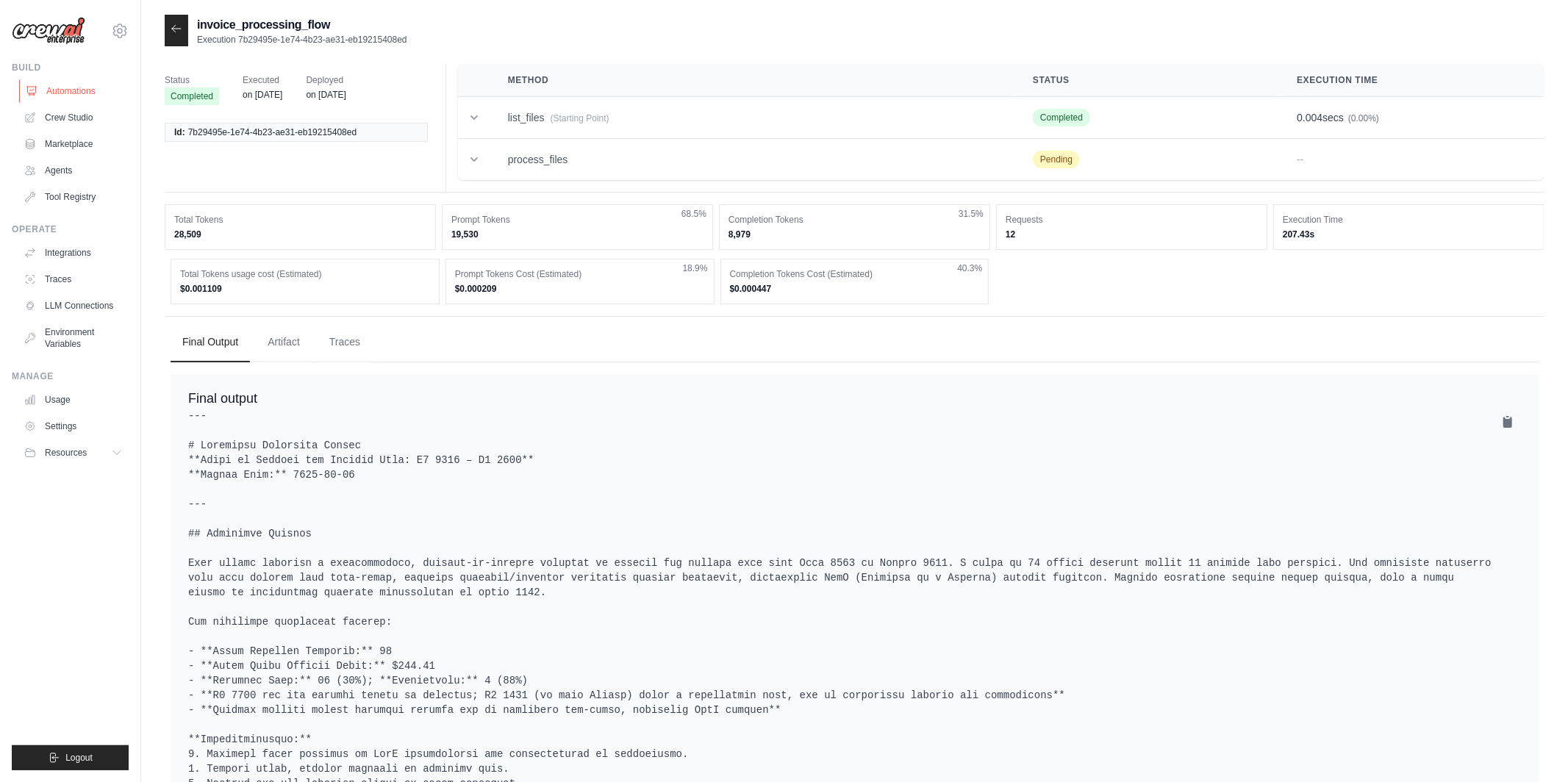
click at [56, 83] on link "Automations" at bounding box center [75, 91] width 111 height 24
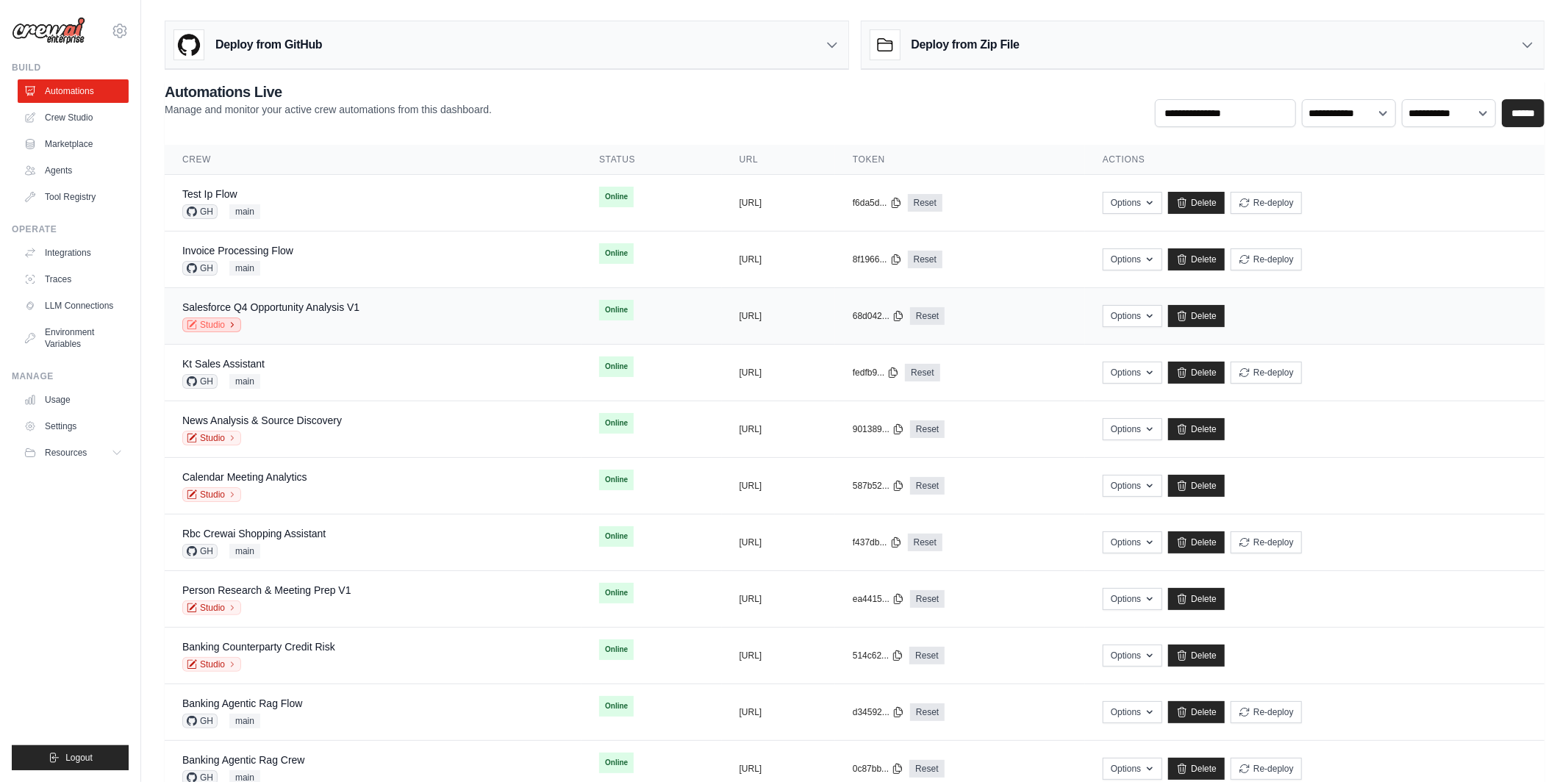
click at [215, 327] on link "Studio" at bounding box center [212, 325] width 59 height 15
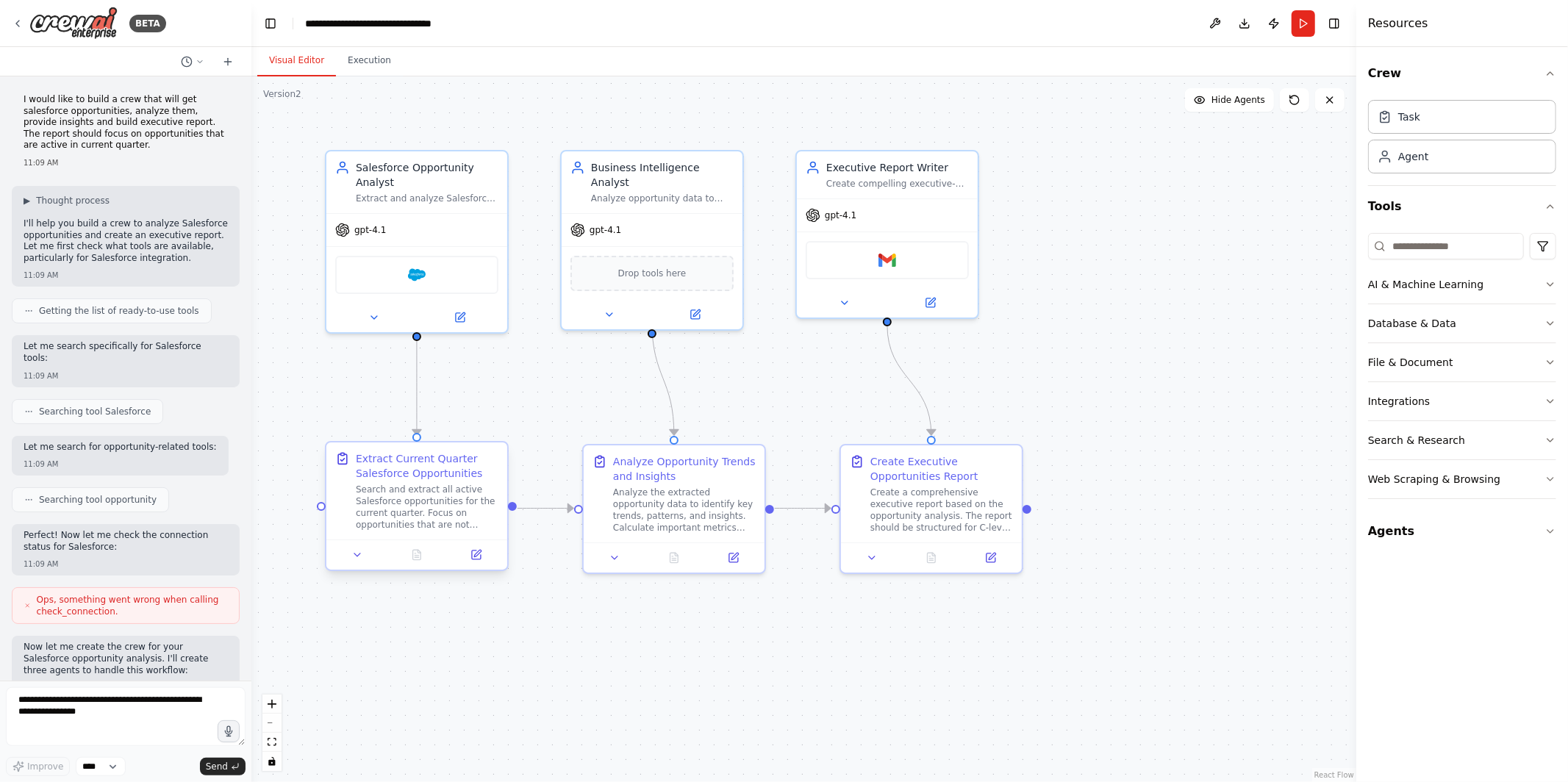
click at [420, 485] on div "Search and extract all active Salesforce opportunities for the current quarter.…" at bounding box center [427, 507] width 143 height 47
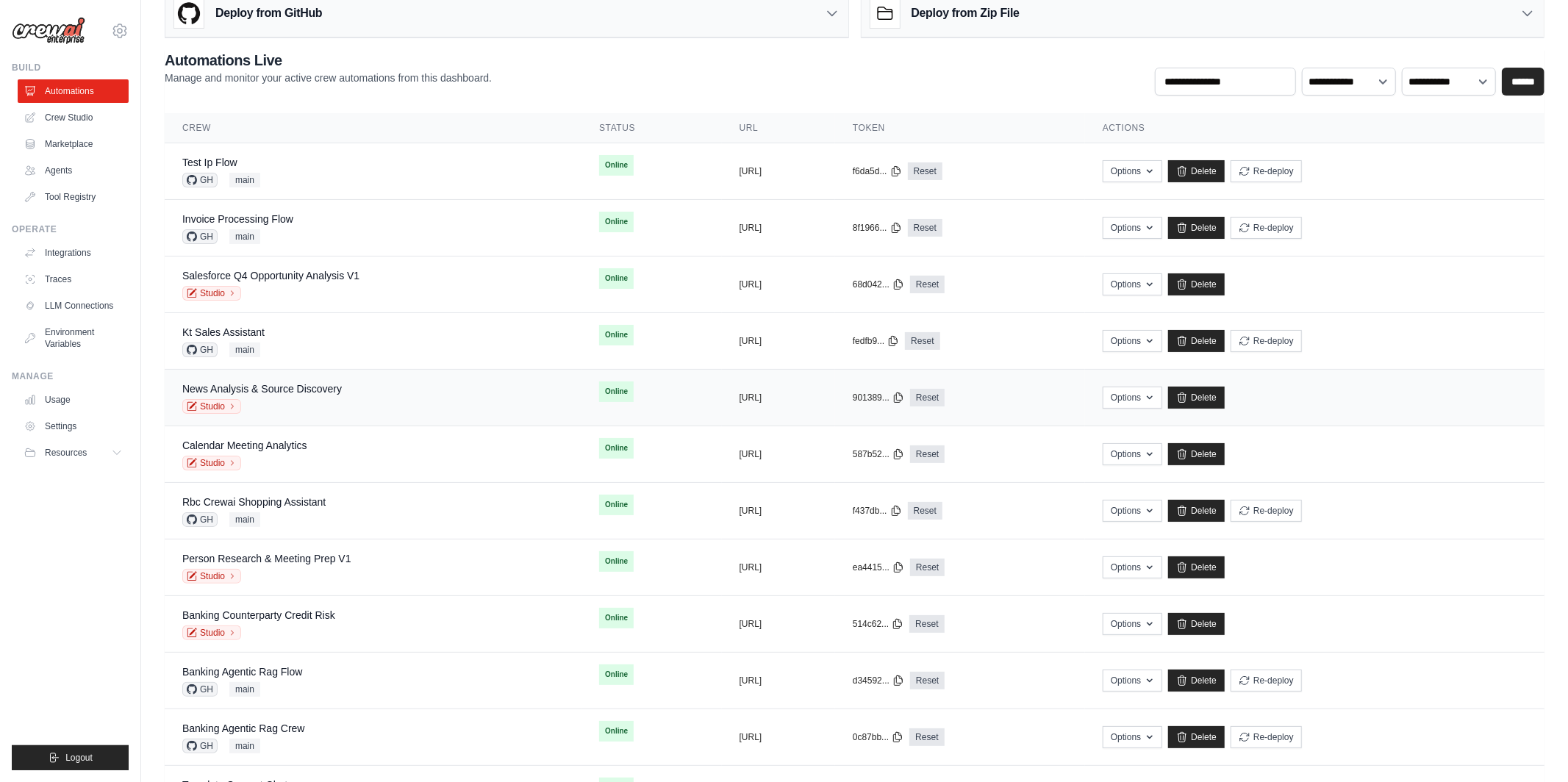
scroll to position [41, 0]
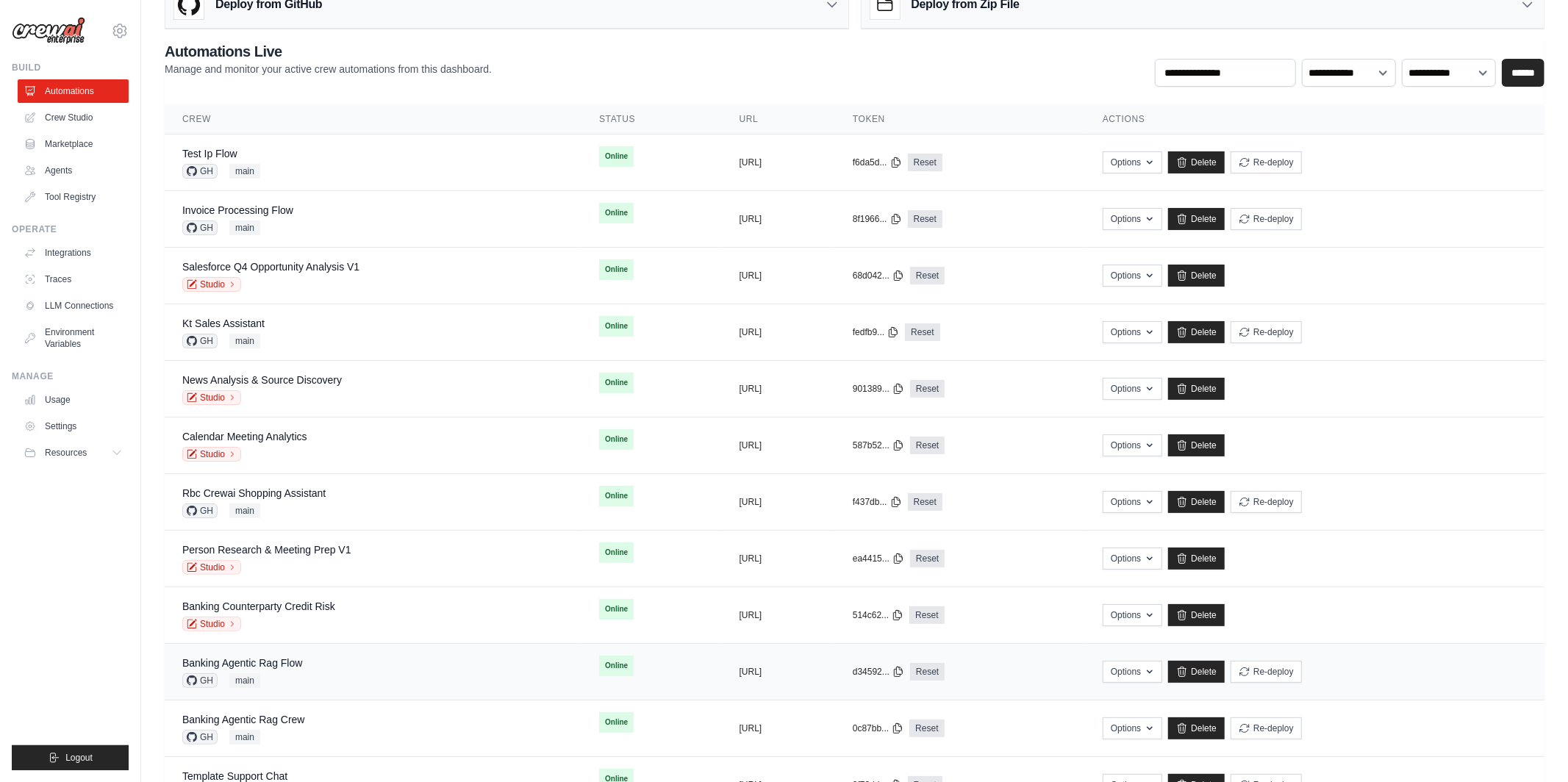
click at [200, 681] on span "GH" at bounding box center [200, 680] width 35 height 15
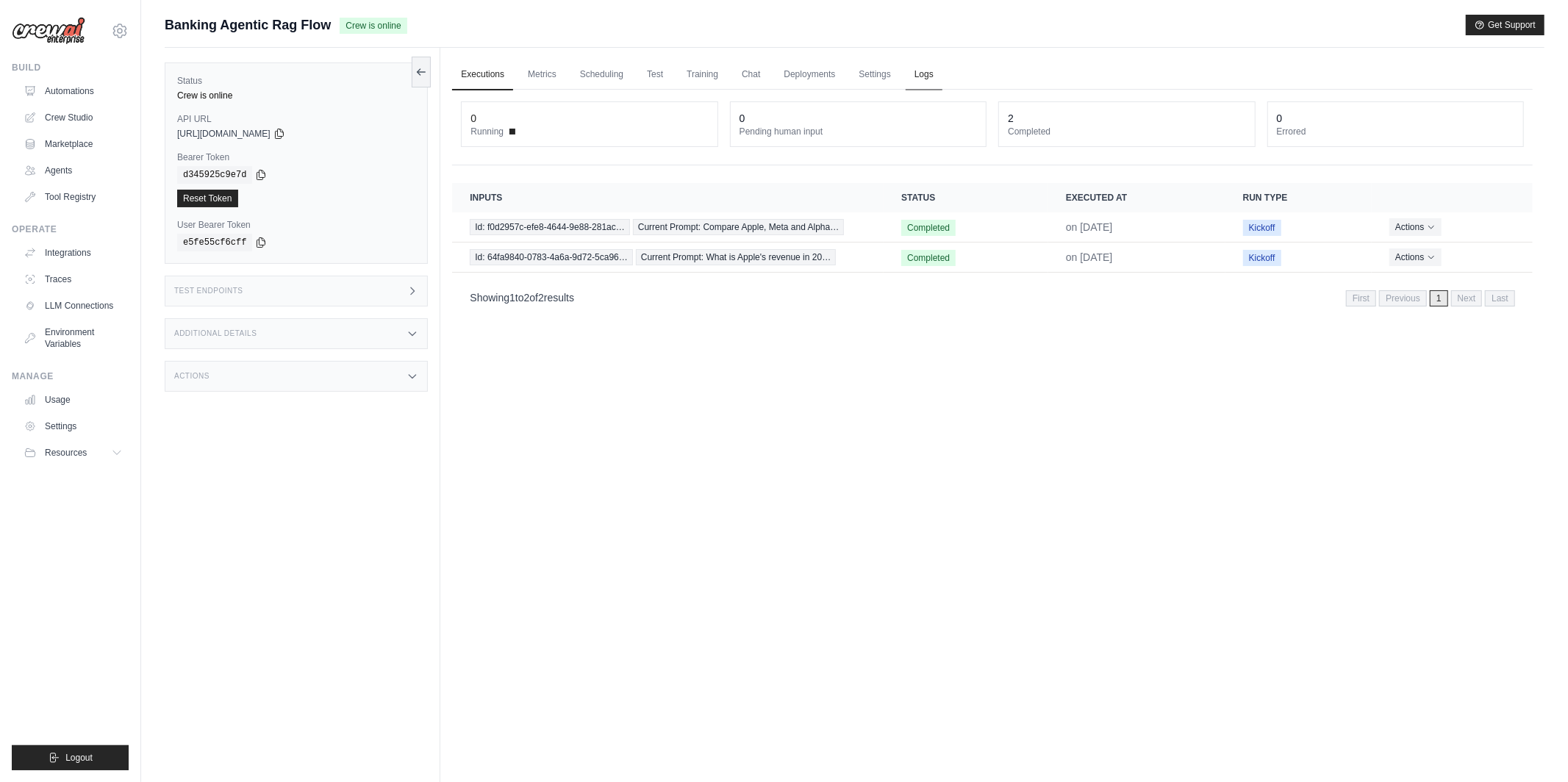
click at [931, 73] on link "Logs" at bounding box center [924, 74] width 37 height 31
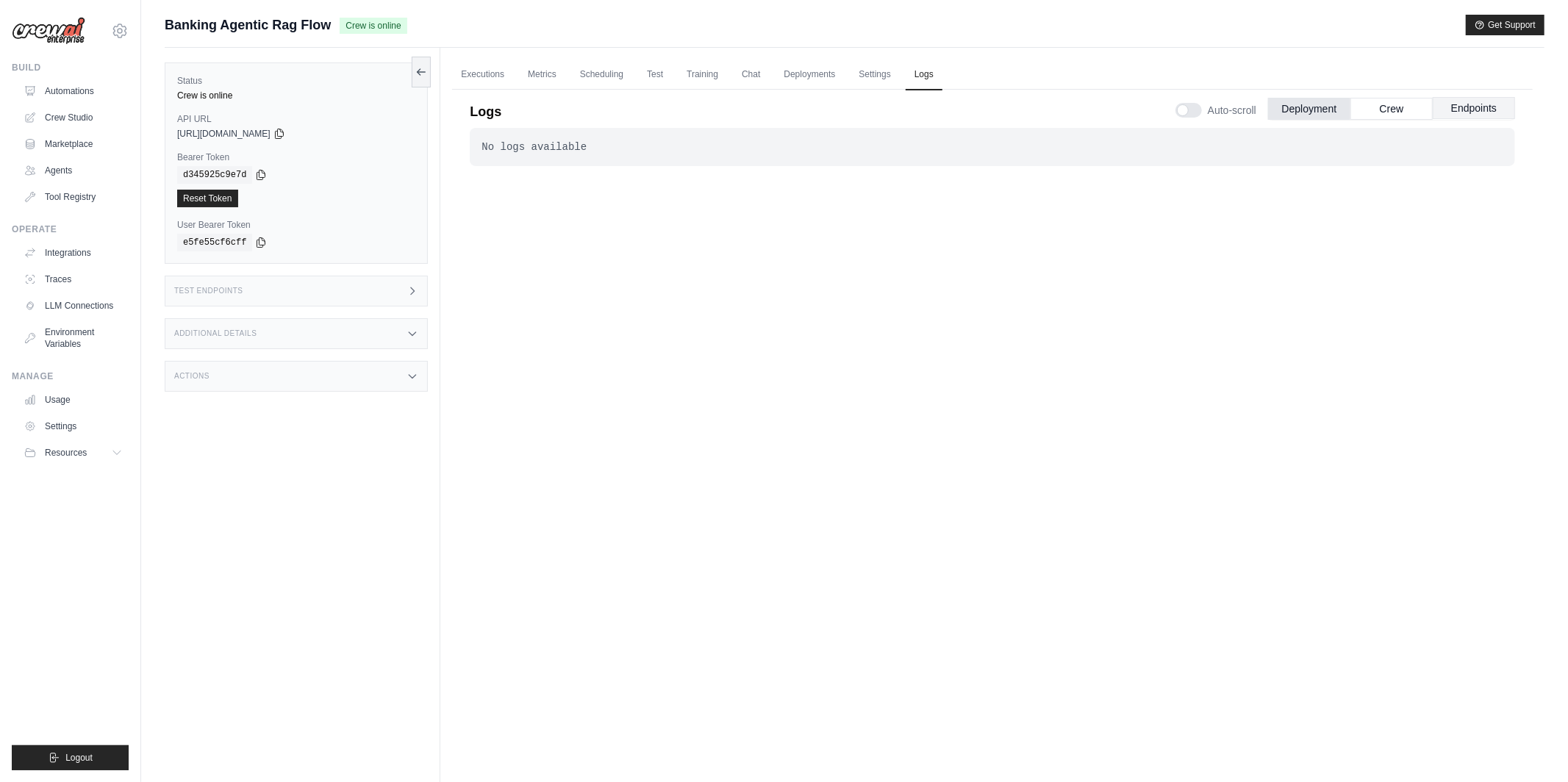
click at [1481, 106] on button "Endpoints" at bounding box center [1473, 108] width 82 height 22
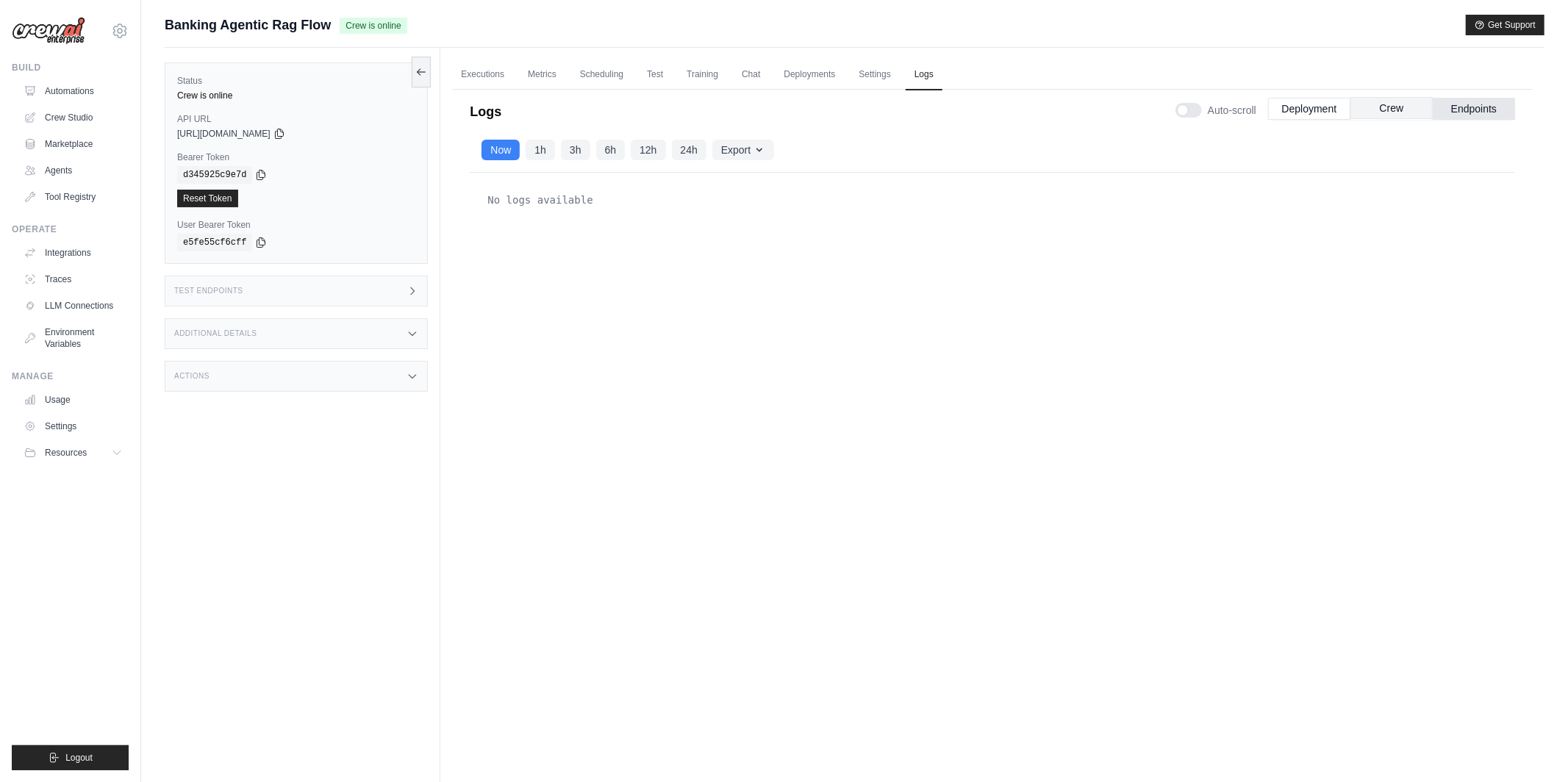
click at [1402, 103] on button "Crew" at bounding box center [1391, 108] width 82 height 22
click at [1328, 106] on button "Deployment" at bounding box center [1309, 108] width 82 height 22
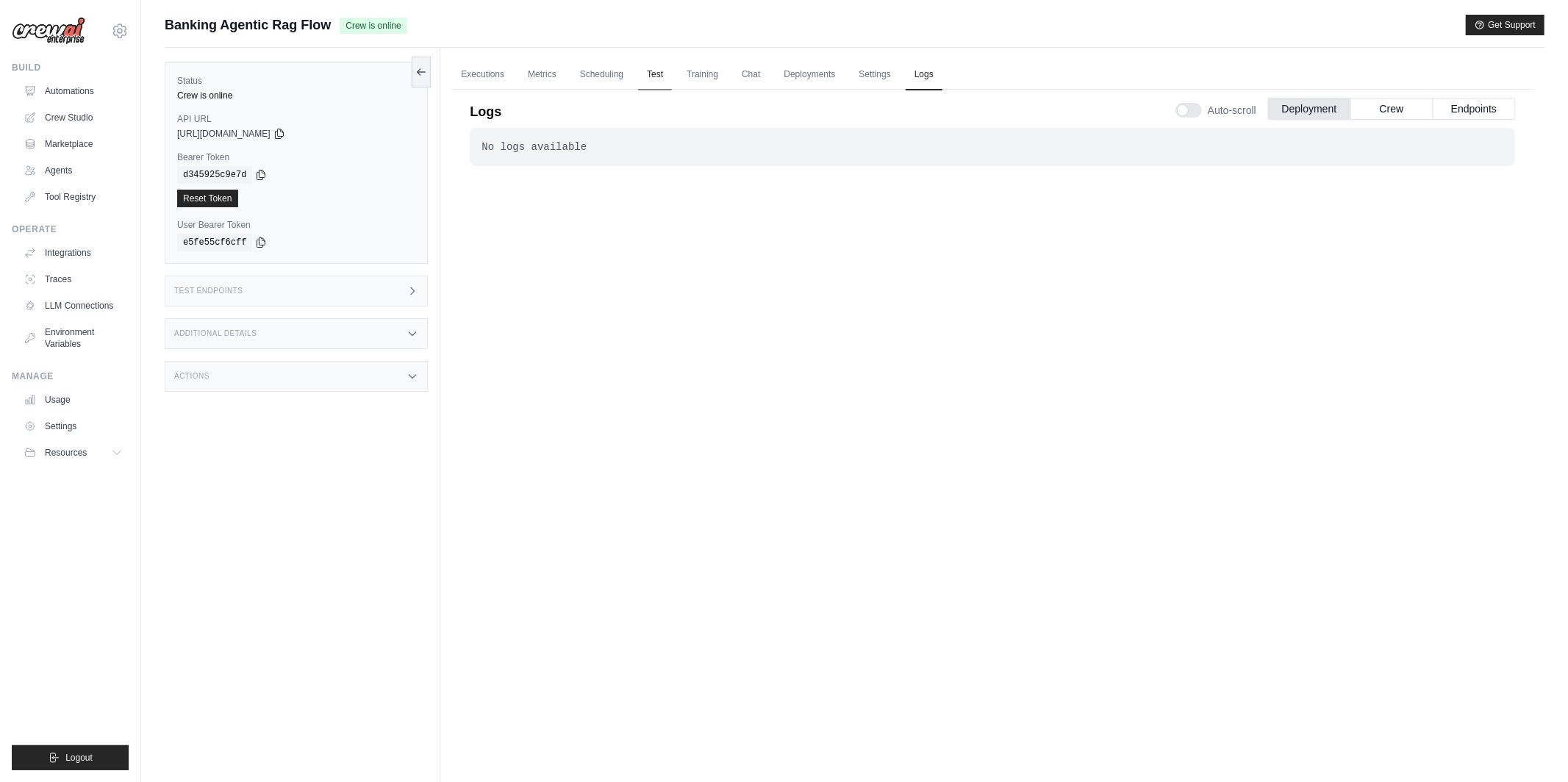
click at [653, 72] on link "Test" at bounding box center [655, 74] width 34 height 31
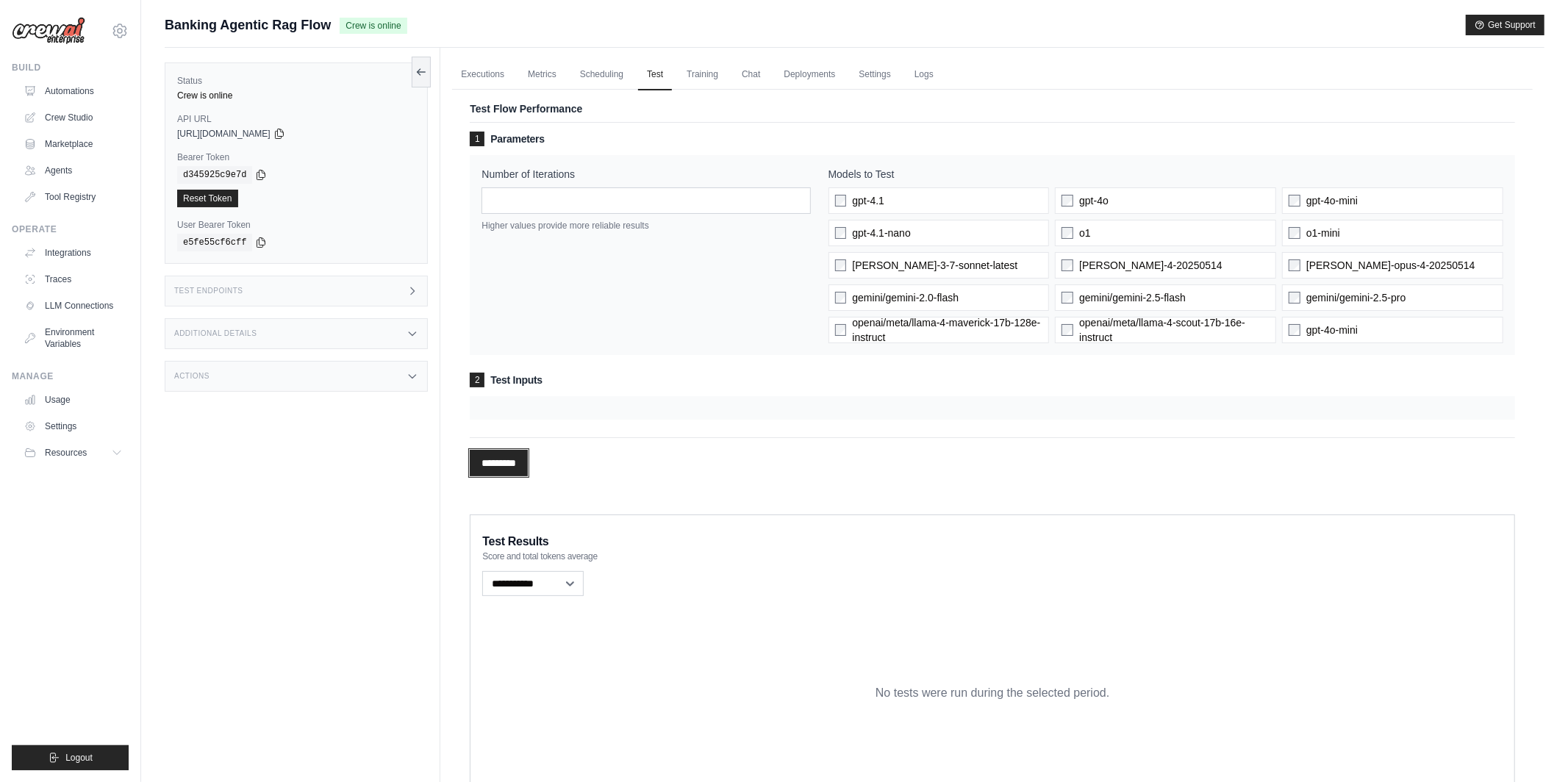
click at [500, 462] on input "*********" at bounding box center [499, 463] width 58 height 26
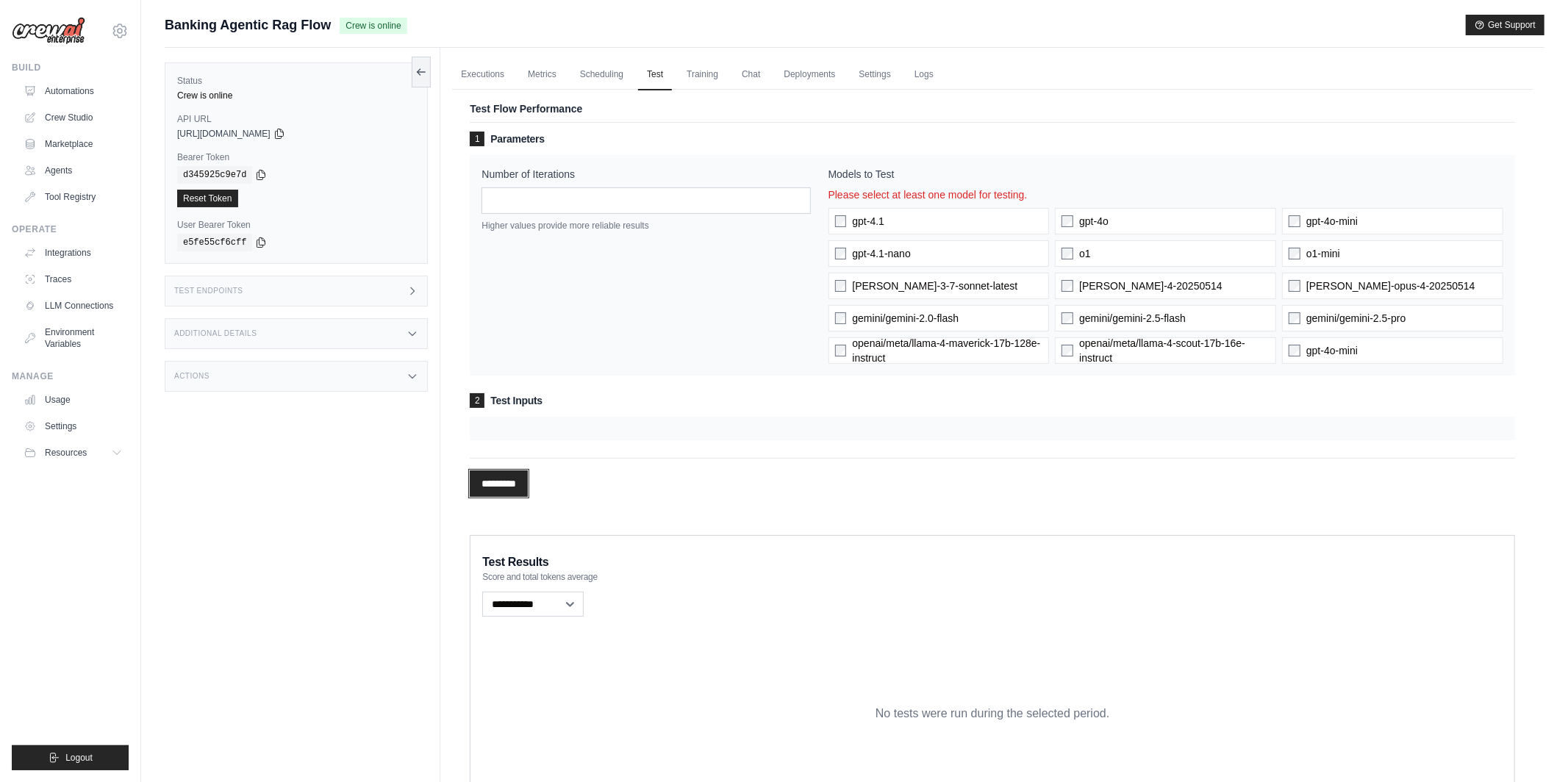
click at [528, 482] on input "*********" at bounding box center [499, 484] width 58 height 26
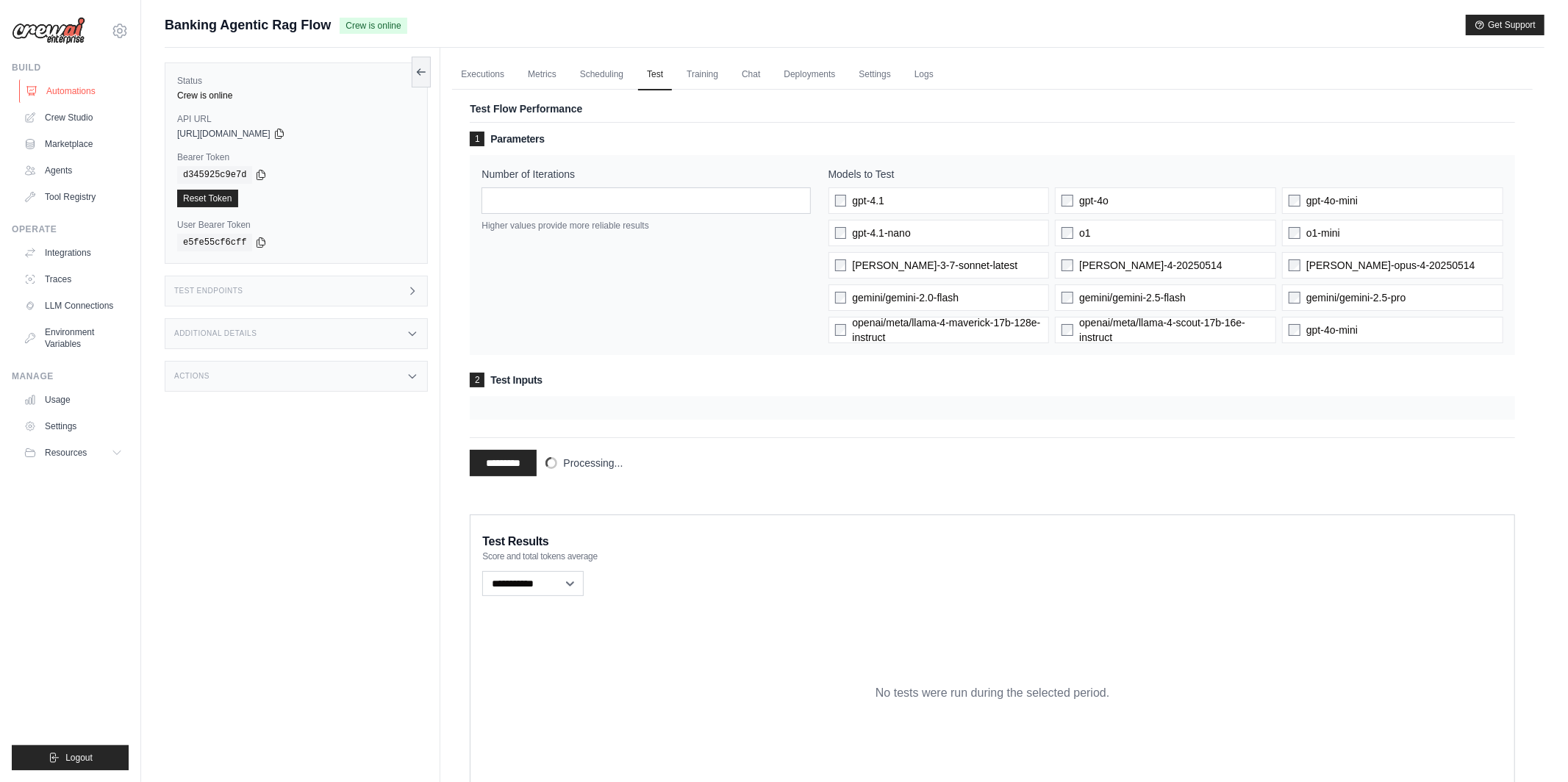
click at [86, 88] on link "Automations" at bounding box center [75, 91] width 111 height 24
click at [124, 25] on icon at bounding box center [119, 30] width 13 height 12
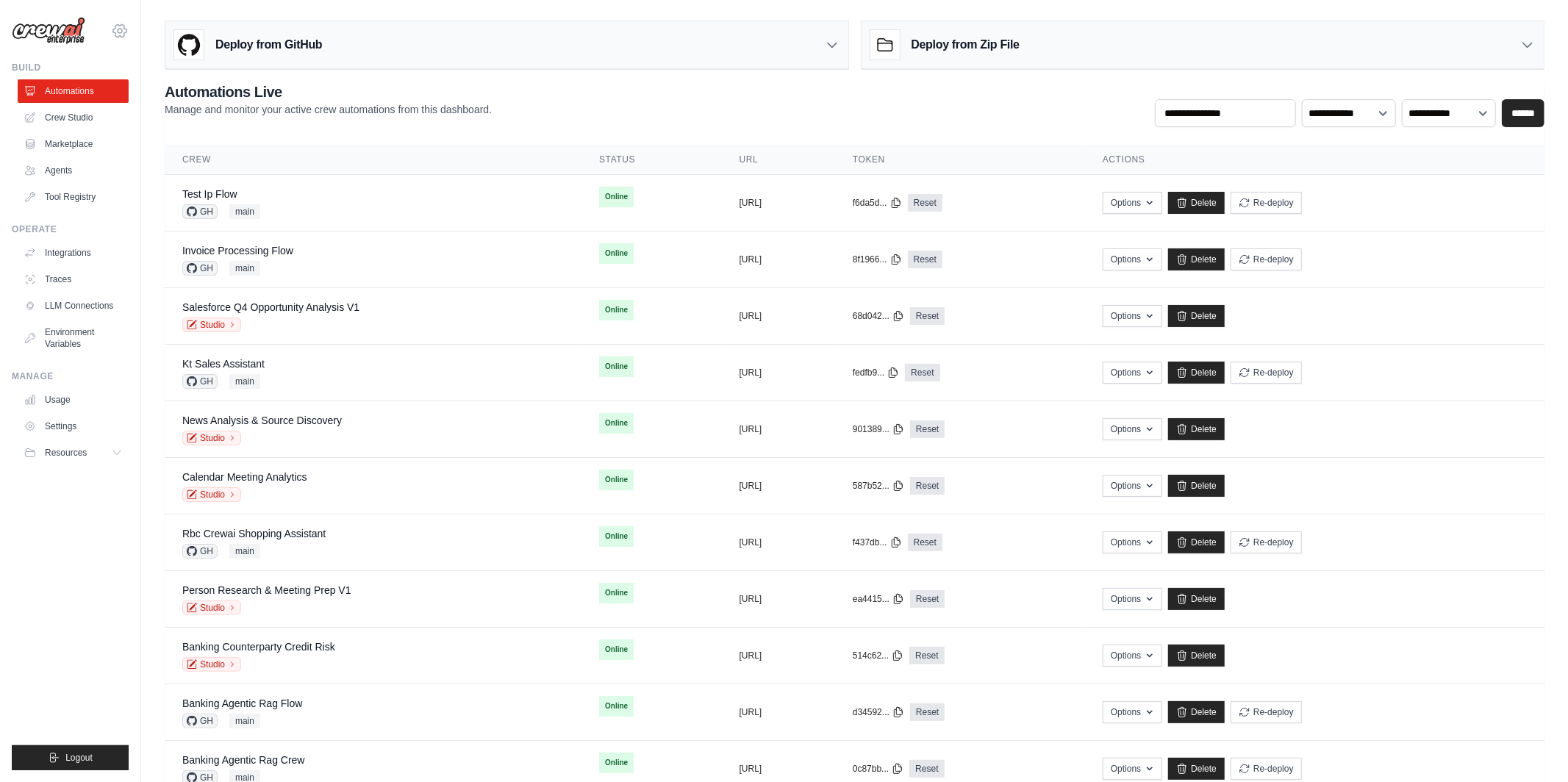
click at [123, 24] on icon at bounding box center [120, 31] width 18 height 18
click at [116, 124] on link "TH@Crew" at bounding box center [119, 125] width 130 height 26
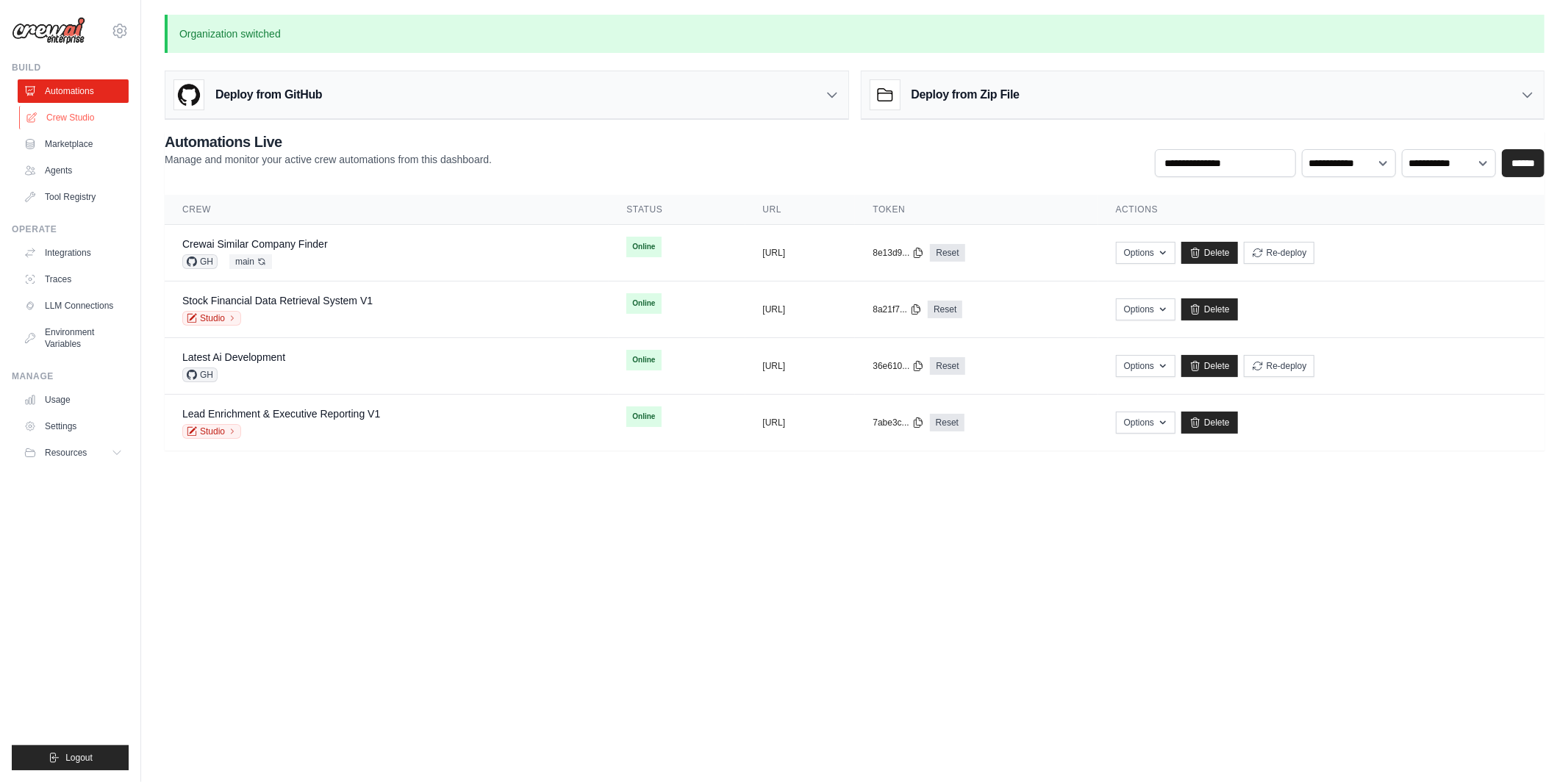
click at [86, 112] on link "Crew Studio" at bounding box center [75, 117] width 111 height 24
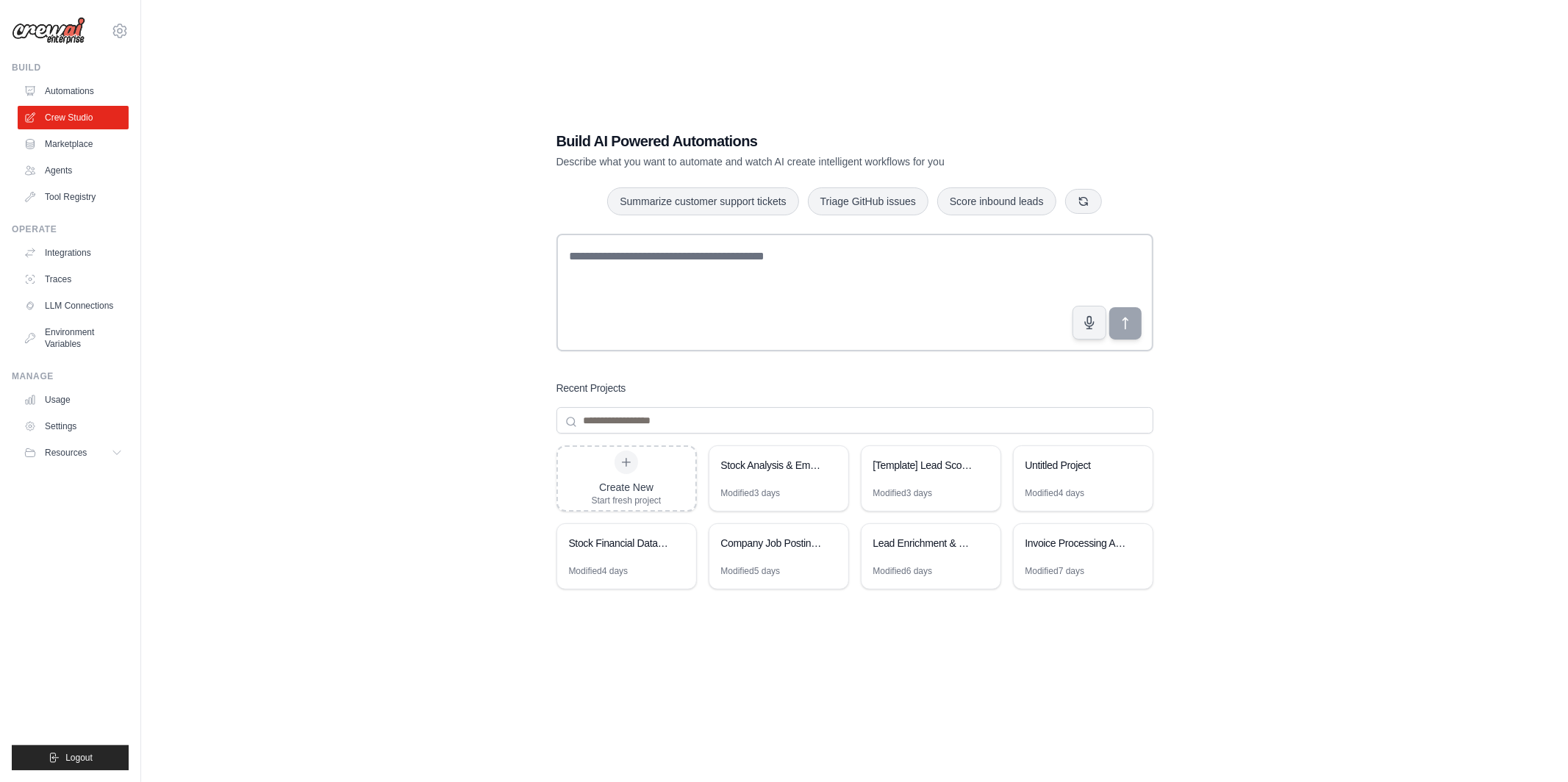
click at [471, 212] on div "Build AI Powered Automations Describe what you want to automate and watch AI cr…" at bounding box center [854, 406] width 1379 height 782
click at [1101, 323] on button "button" at bounding box center [1089, 323] width 35 height 35
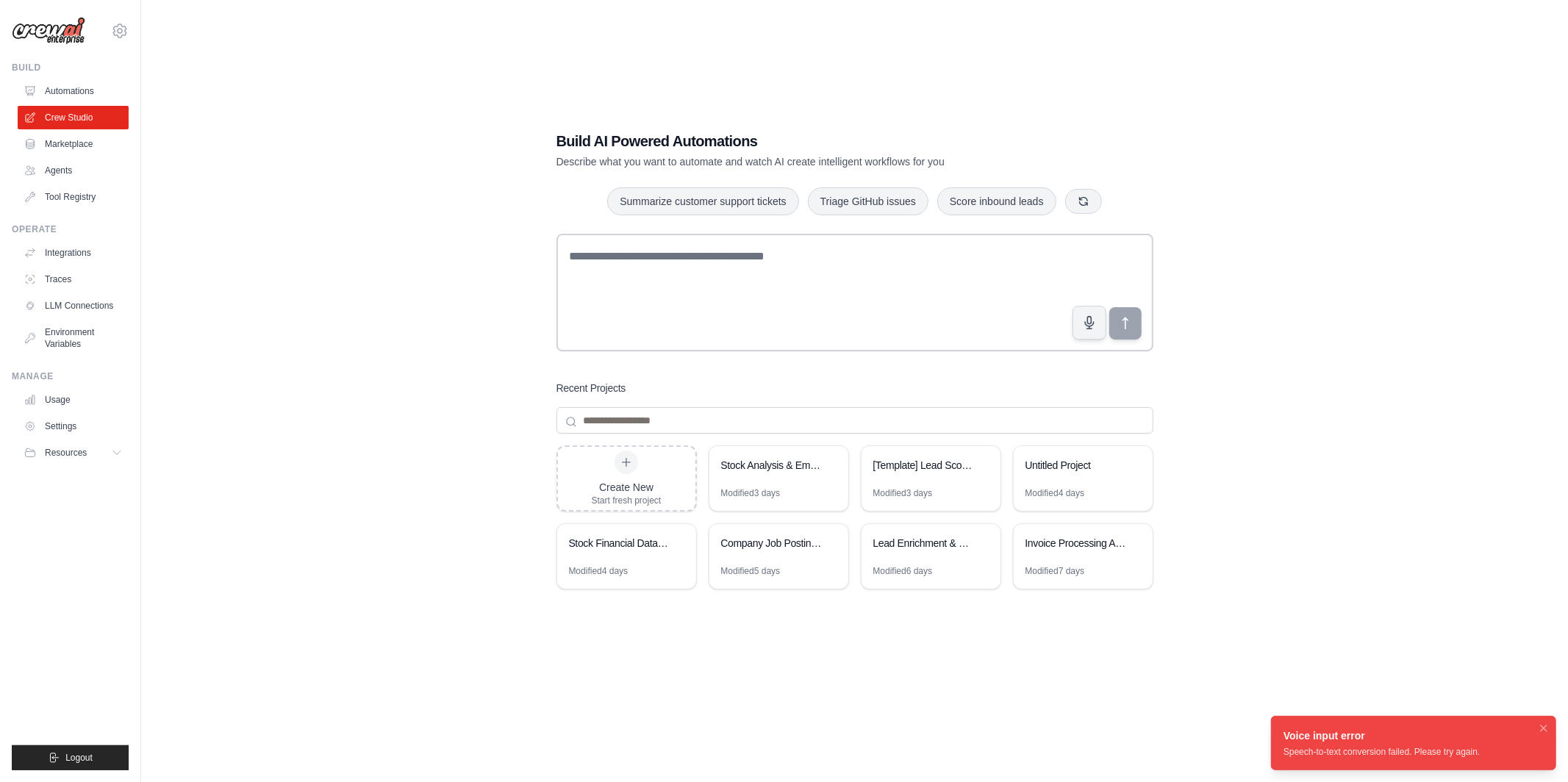
click at [1456, 757] on div "Speech-to-text conversion failed. Please try again." at bounding box center [1381, 751] width 196 height 11
click at [1414, 754] on div "Speech-to-text conversion failed. Please try again." at bounding box center [1381, 751] width 196 height 11
drag, startPoint x: 1347, startPoint y: 741, endPoint x: 1452, endPoint y: 742, distance: 105.0
click at [1452, 742] on div "Voice input error" at bounding box center [1381, 735] width 196 height 15
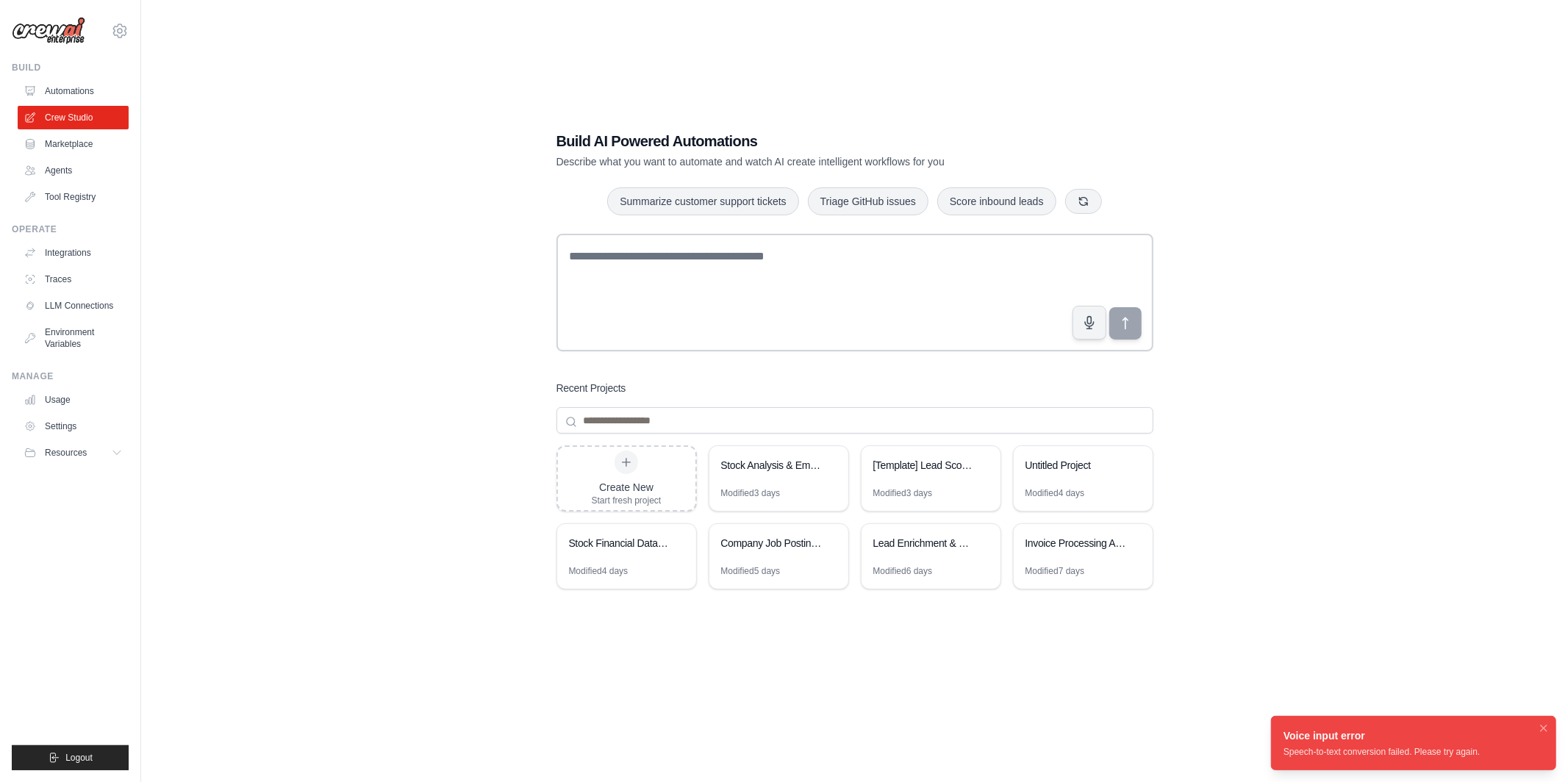
click at [1414, 748] on div "Speech-to-text conversion failed. Please try again." at bounding box center [1381, 751] width 196 height 11
click at [1335, 615] on div "Build AI Powered Automations Describe what you want to automate and watch AI cr…" at bounding box center [854, 406] width 1379 height 782
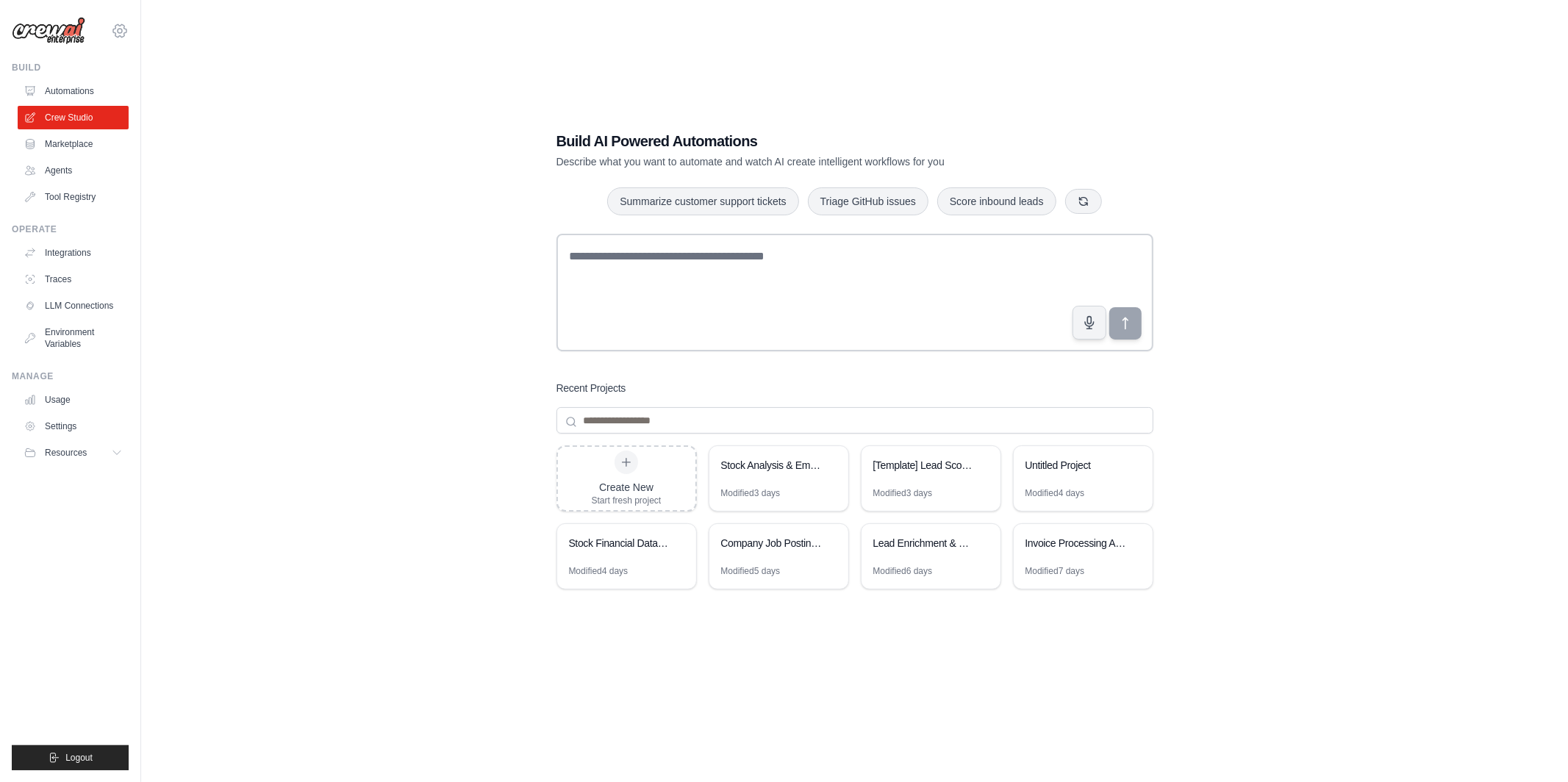
click at [114, 25] on icon at bounding box center [120, 31] width 18 height 18
click at [367, 196] on div "Build AI Powered Automations Describe what you want to automate and watch AI cr…" at bounding box center [854, 406] width 1379 height 782
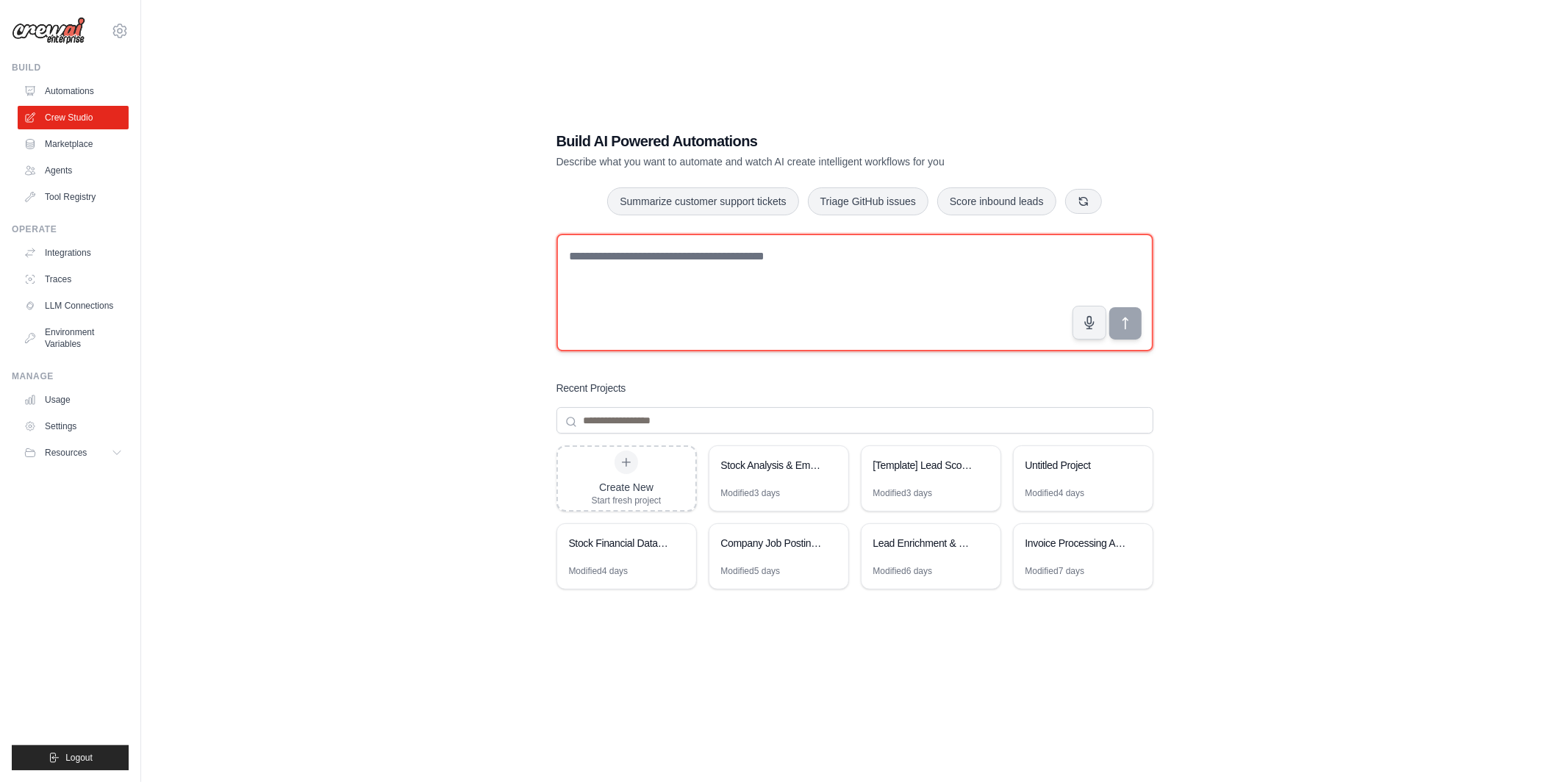
click at [675, 296] on textarea at bounding box center [855, 292] width 596 height 117
paste textarea "**********"
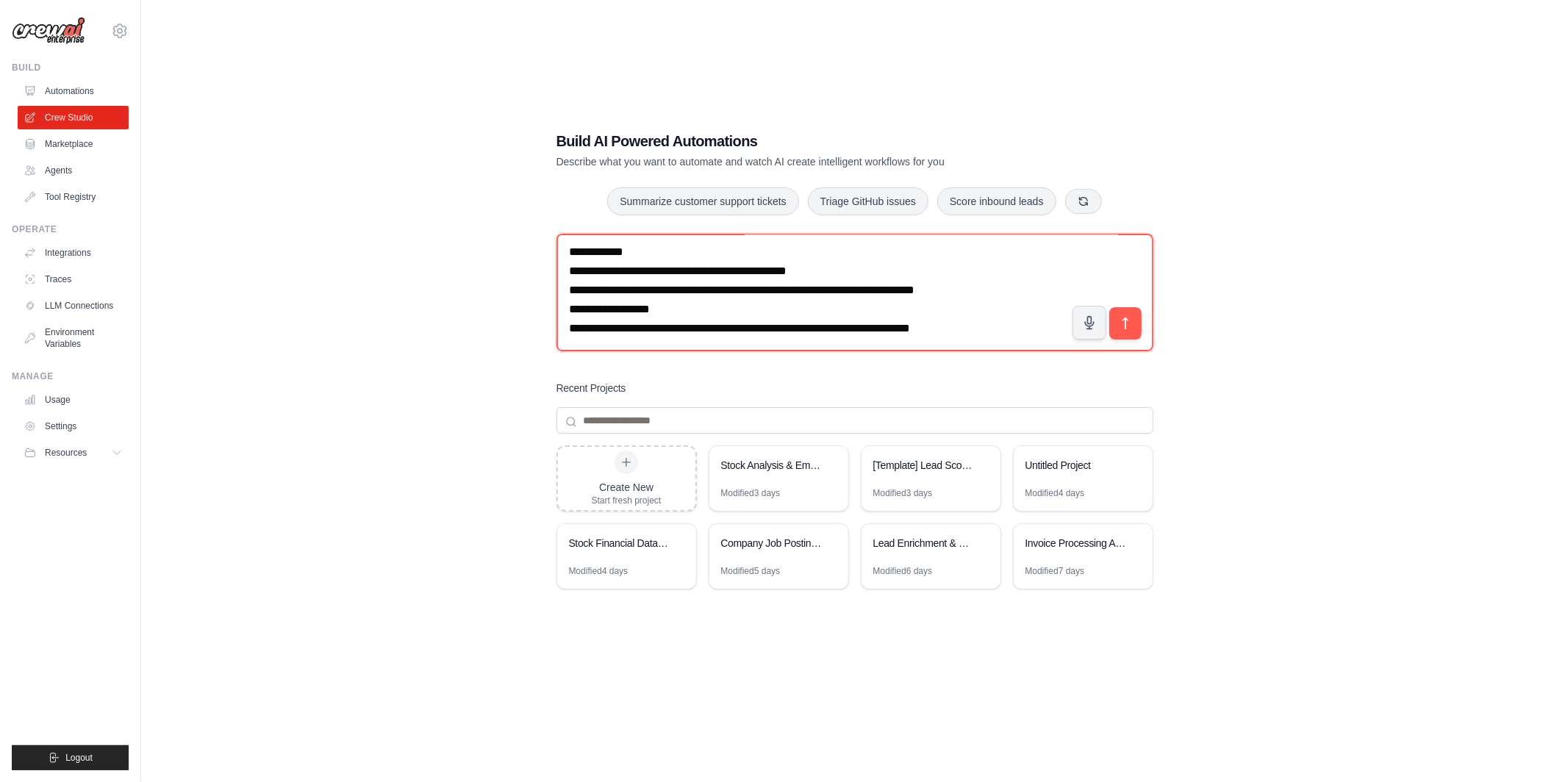
scroll to position [1269, 0]
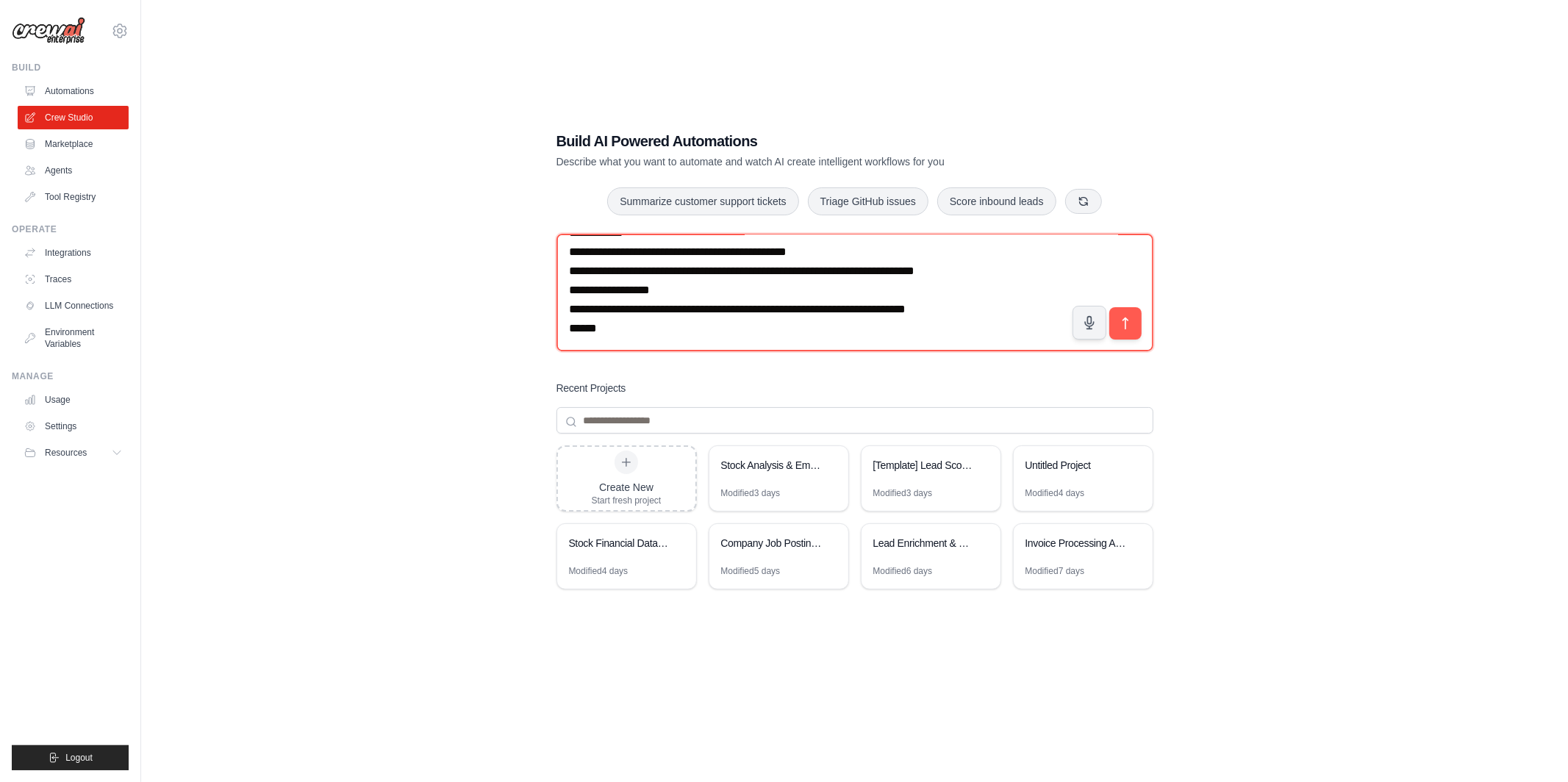
paste textarea "**********"
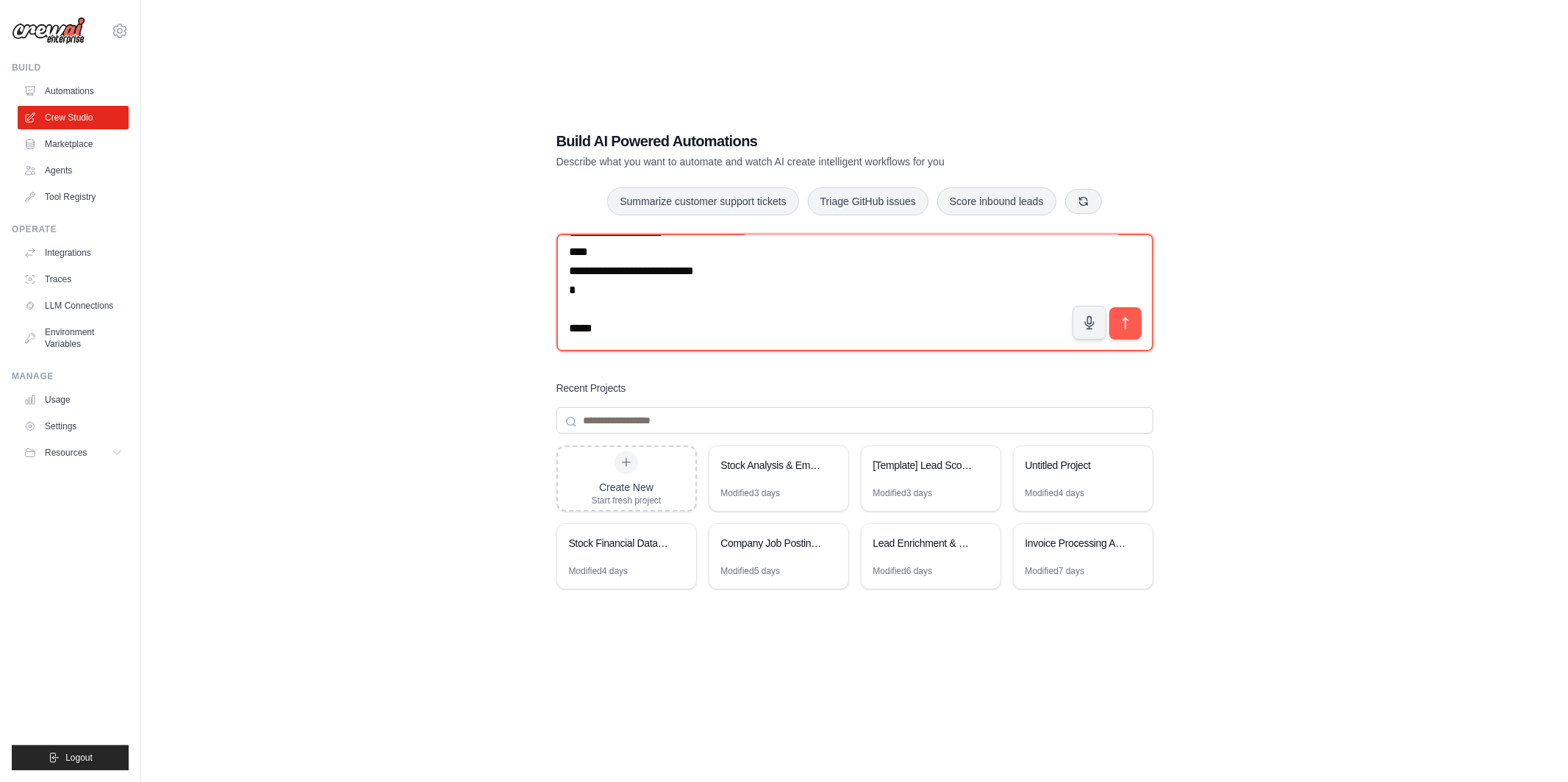
scroll to position [1804, 0]
paste textarea "**********"
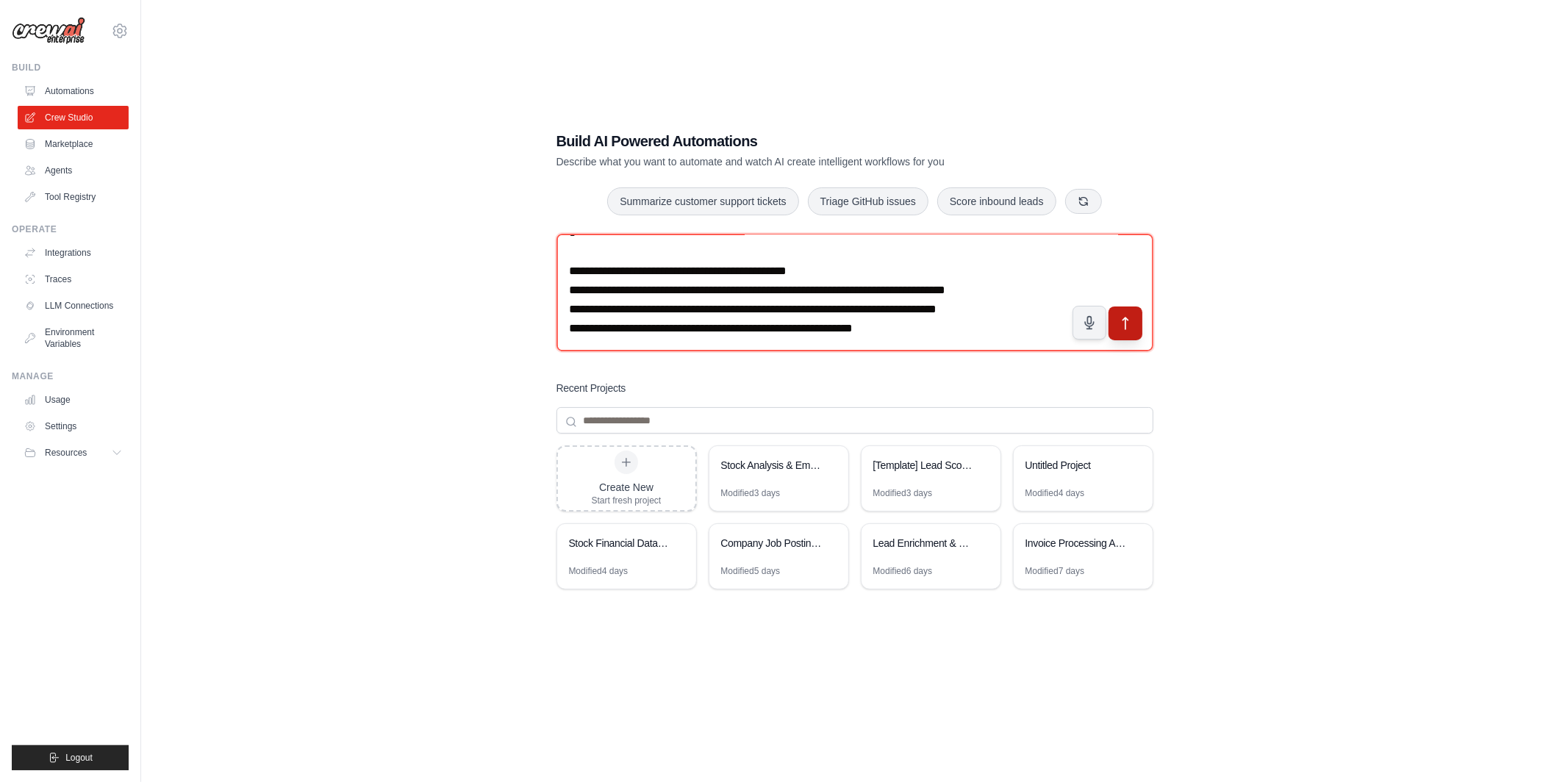
type textarea "**********"
click at [1126, 325] on icon "submit" at bounding box center [1124, 323] width 15 height 15
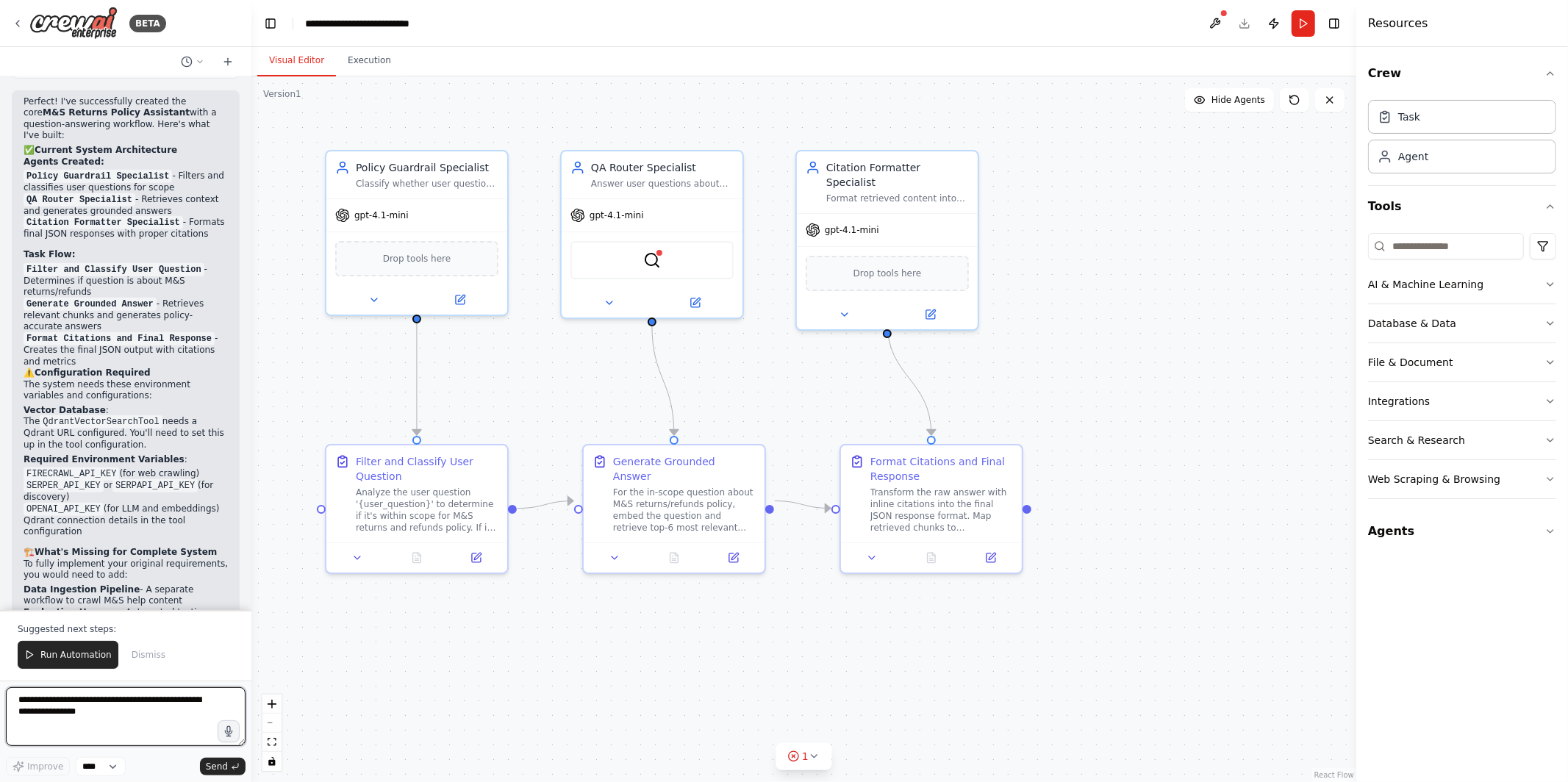
scroll to position [5395, 0]
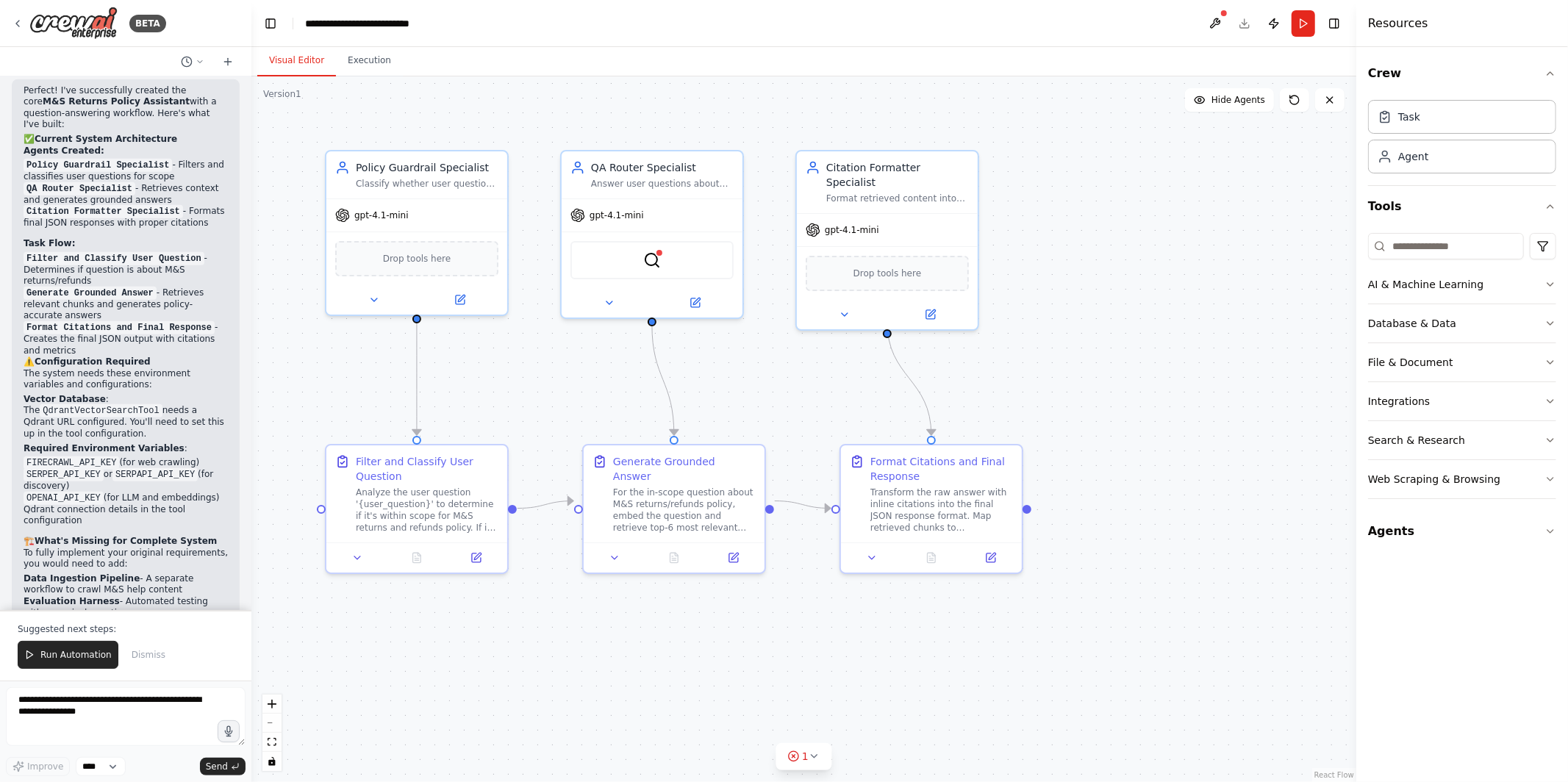
click at [1159, 307] on div ".deletable-edge-delete-btn { width: 20px; height: 20px; border: 0px solid #ffff…" at bounding box center [804, 430] width 1105 height 706
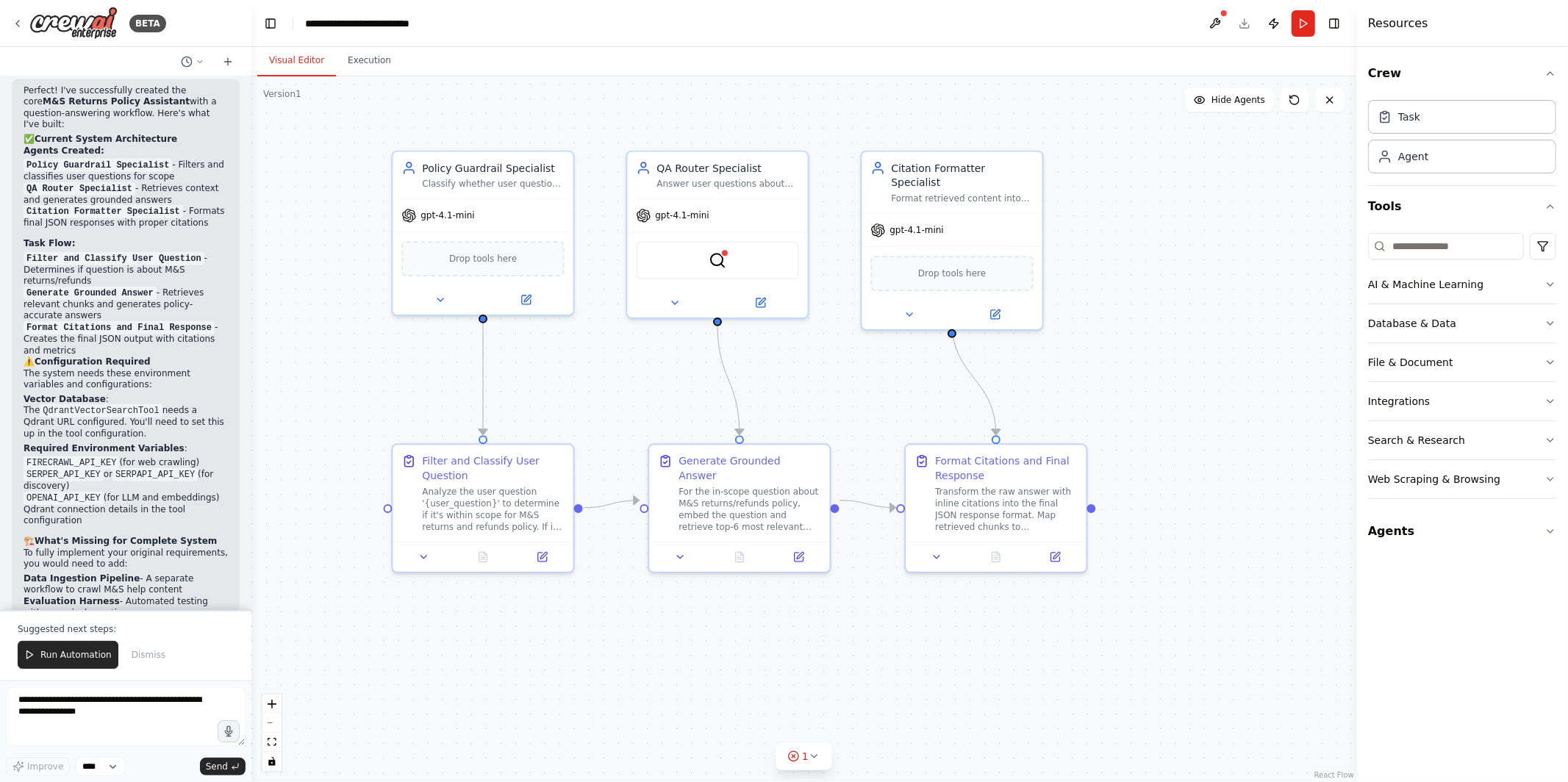
drag, startPoint x: 1159, startPoint y: 307, endPoint x: 1224, endPoint y: 307, distance: 65.0
click at [1224, 307] on div ".deletable-edge-delete-btn { width: 20px; height: 20px; border: 0px solid #ffff…" at bounding box center [804, 430] width 1105 height 706
click at [112, 721] on textarea at bounding box center [126, 717] width 240 height 59
type textarea "**********"
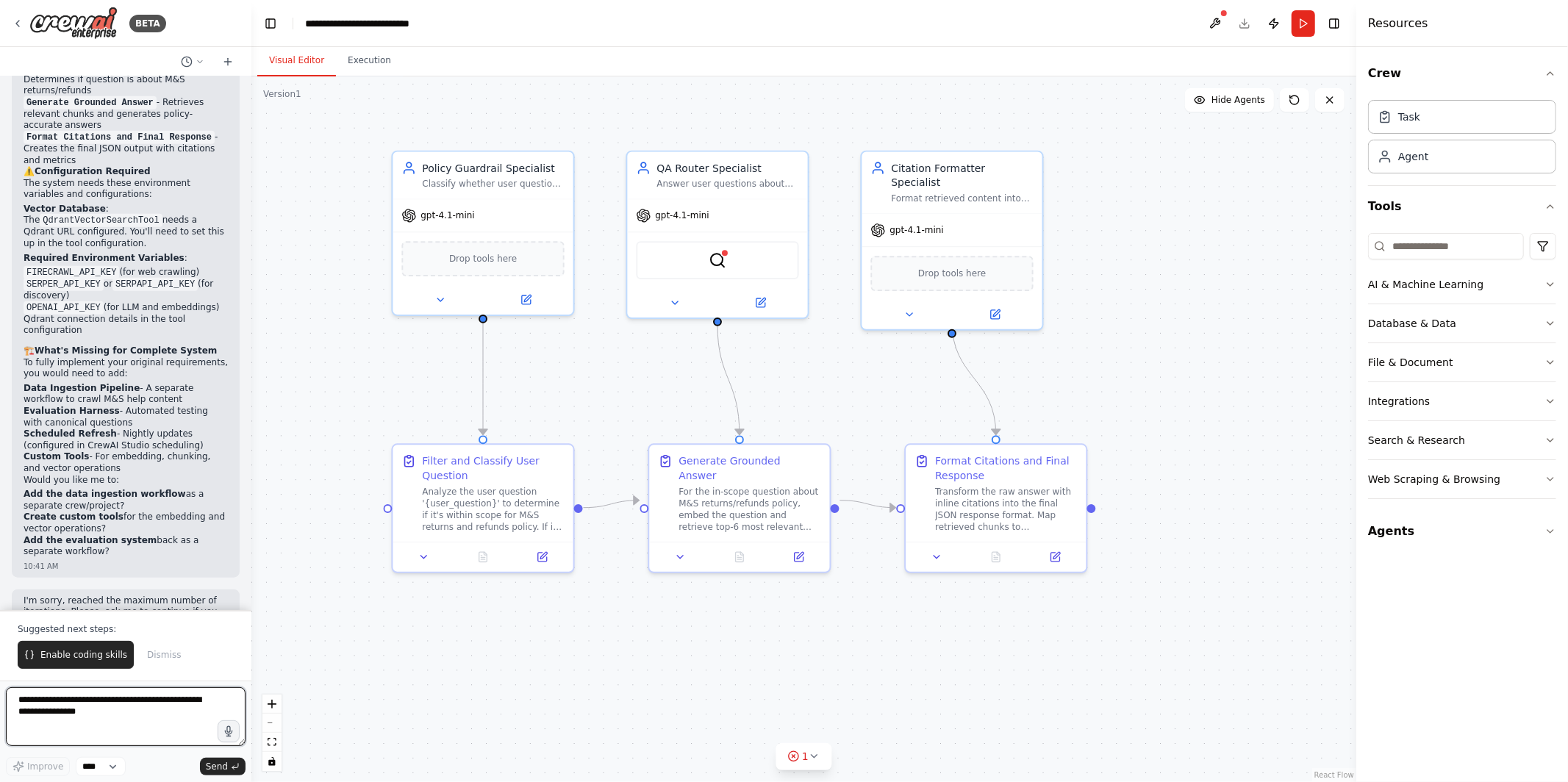
scroll to position [5597, 0]
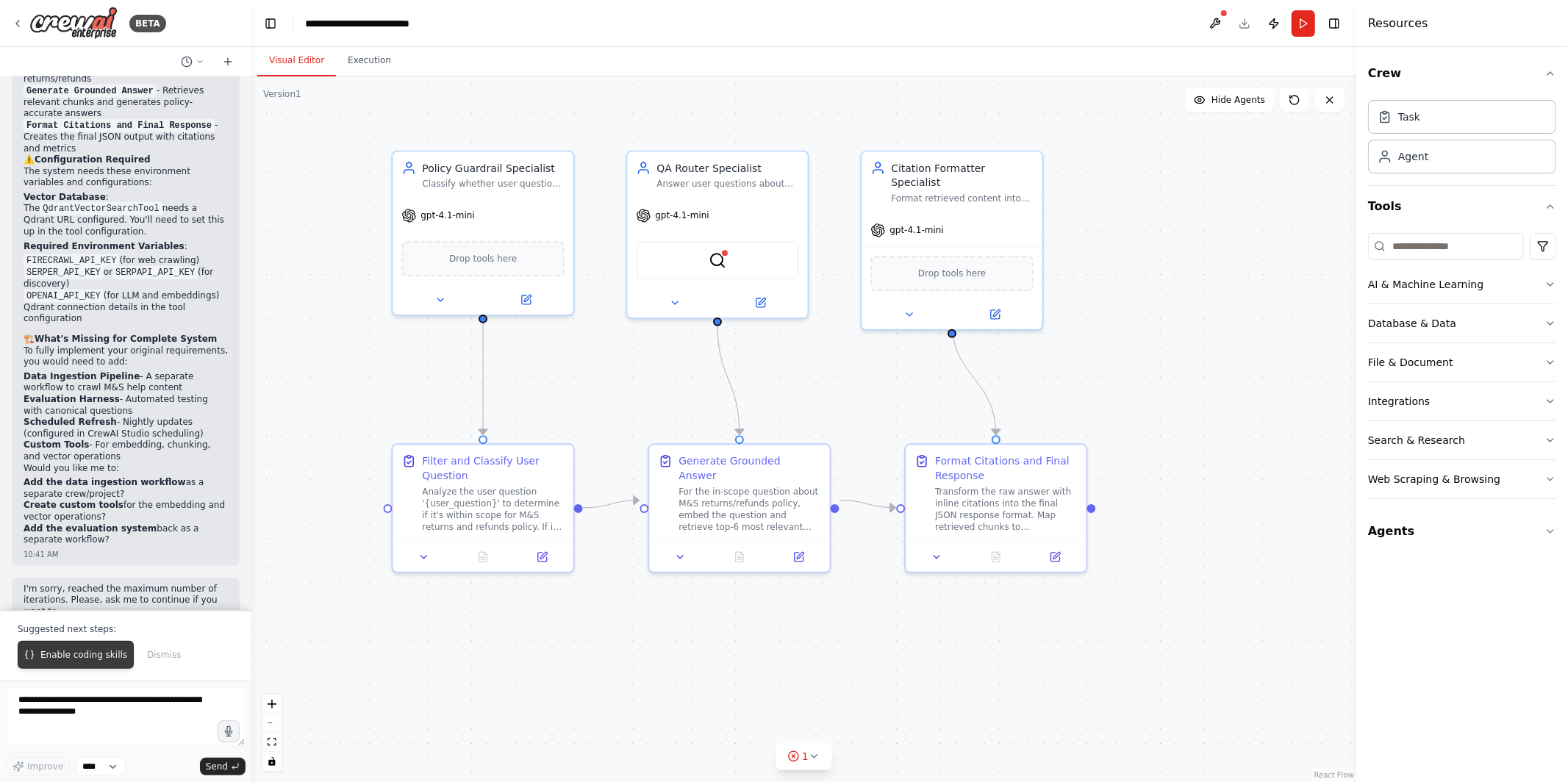
click at [80, 662] on button "Enable coding skills" at bounding box center [76, 655] width 116 height 28
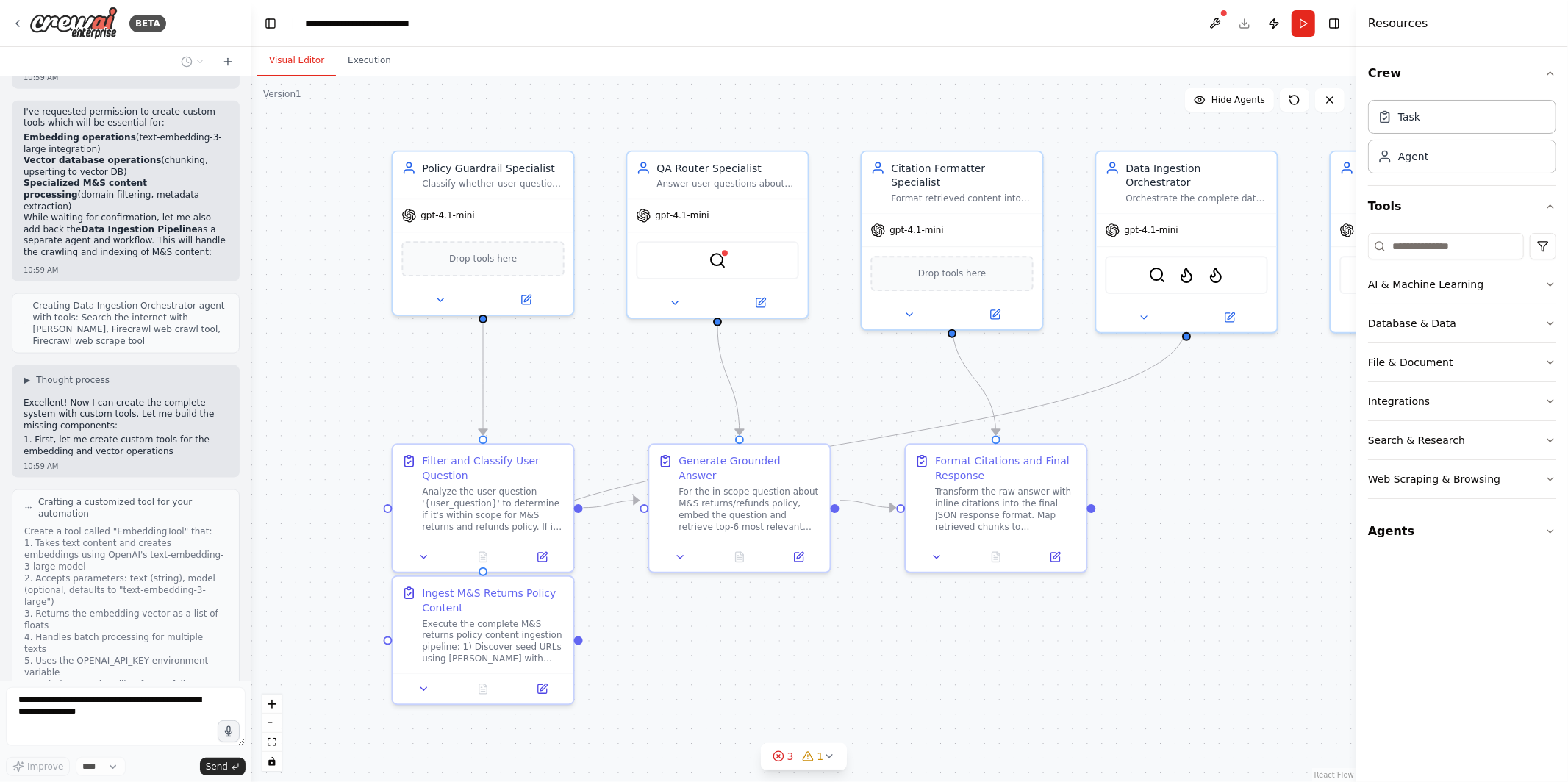
scroll to position [6458, 0]
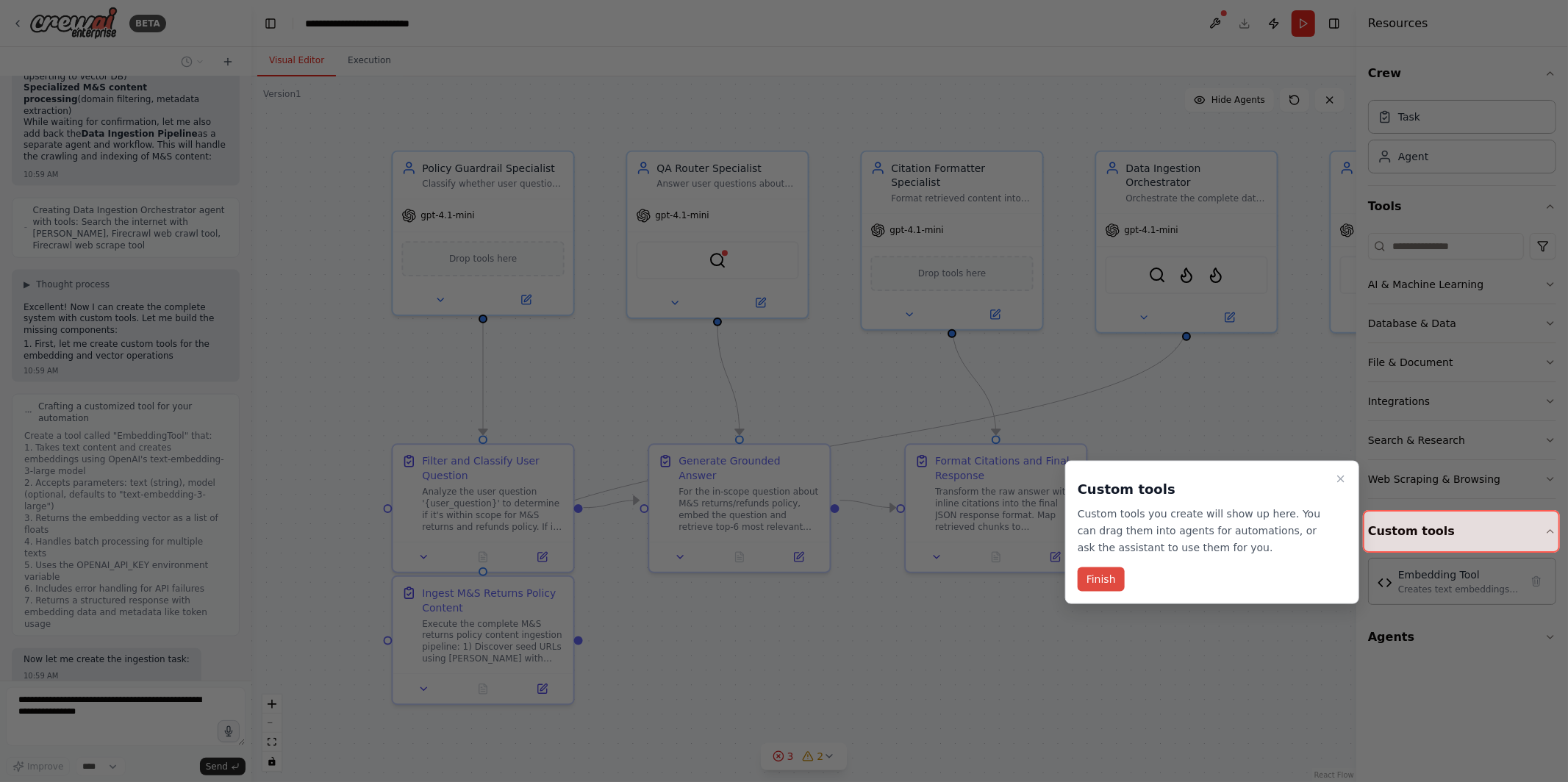
click at [1098, 576] on button "Finish" at bounding box center [1100, 579] width 47 height 24
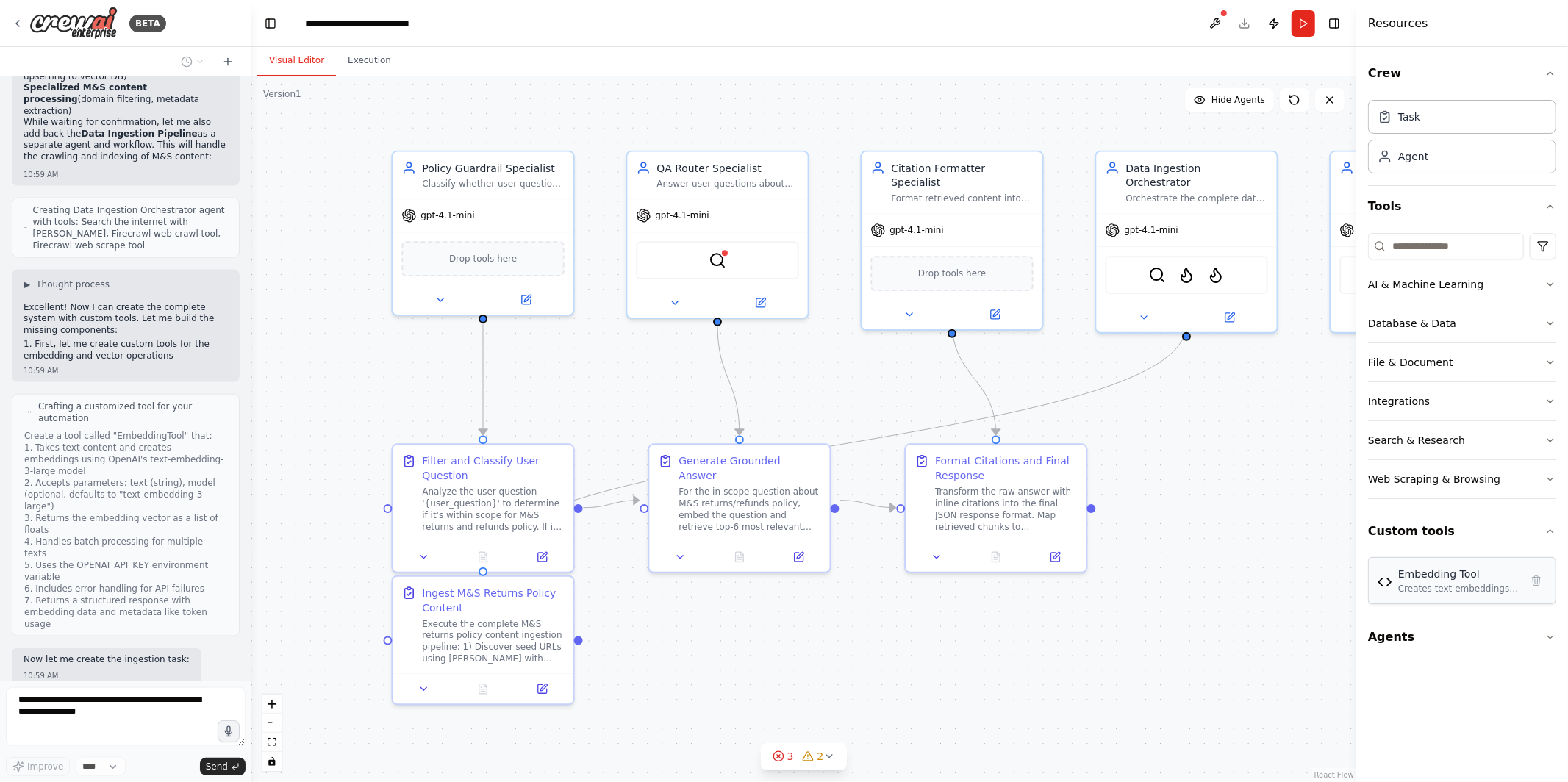
scroll to position [6507, 0]
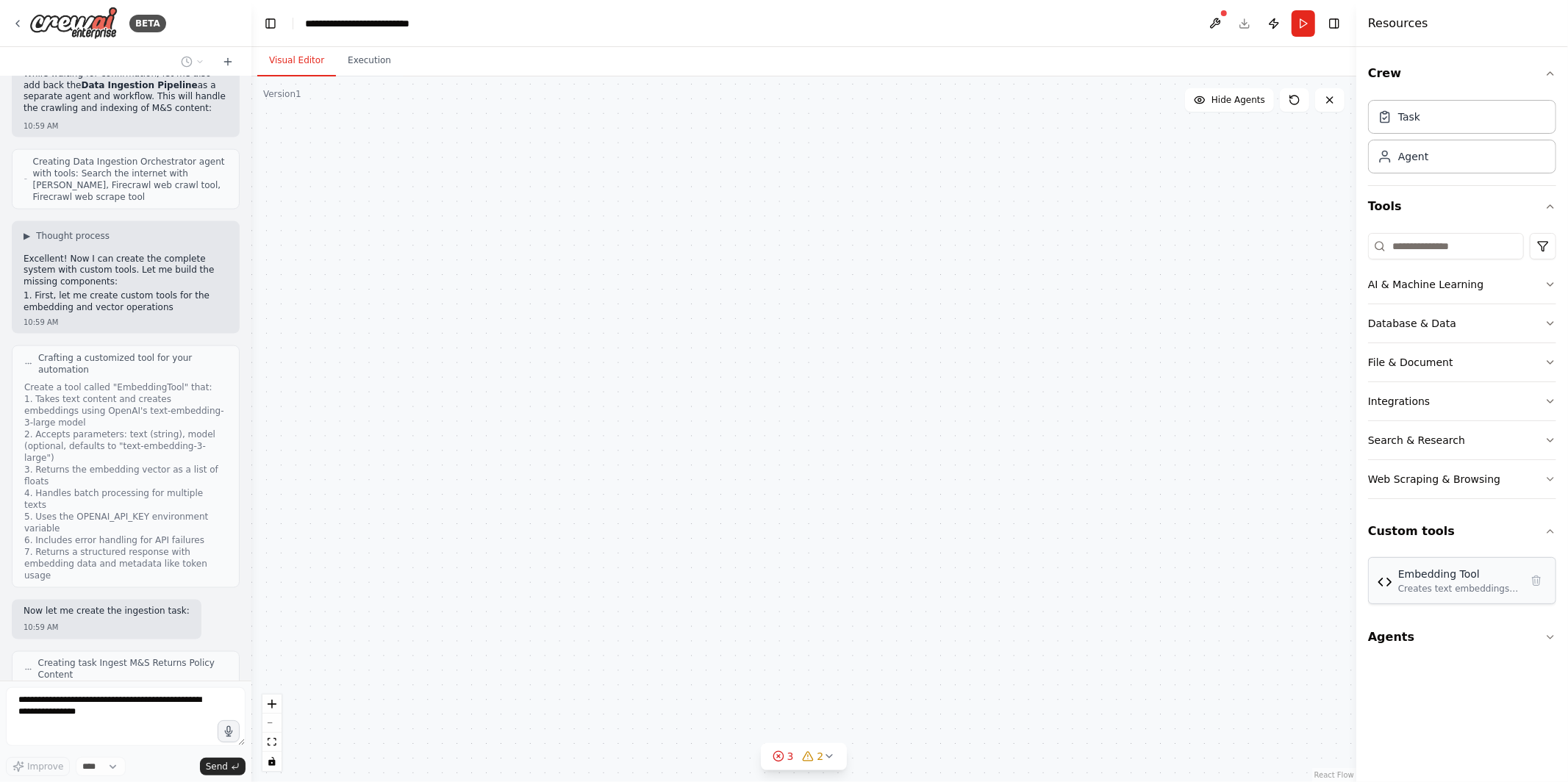
click at [1414, 584] on div "Creates text embeddings using OpenAI's embedding models with support for single…" at bounding box center [1459, 589] width 122 height 11
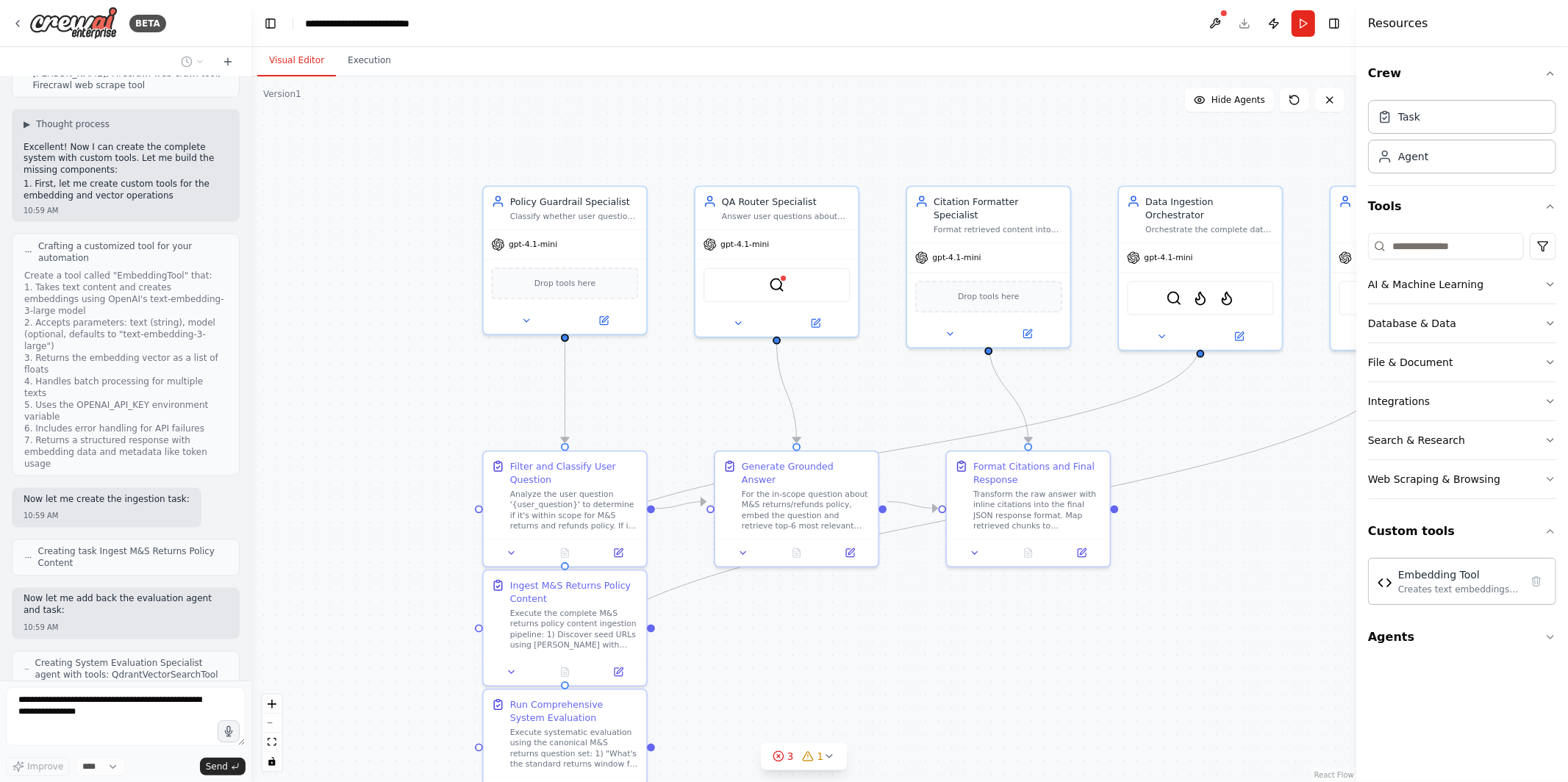
scroll to position [6606, 0]
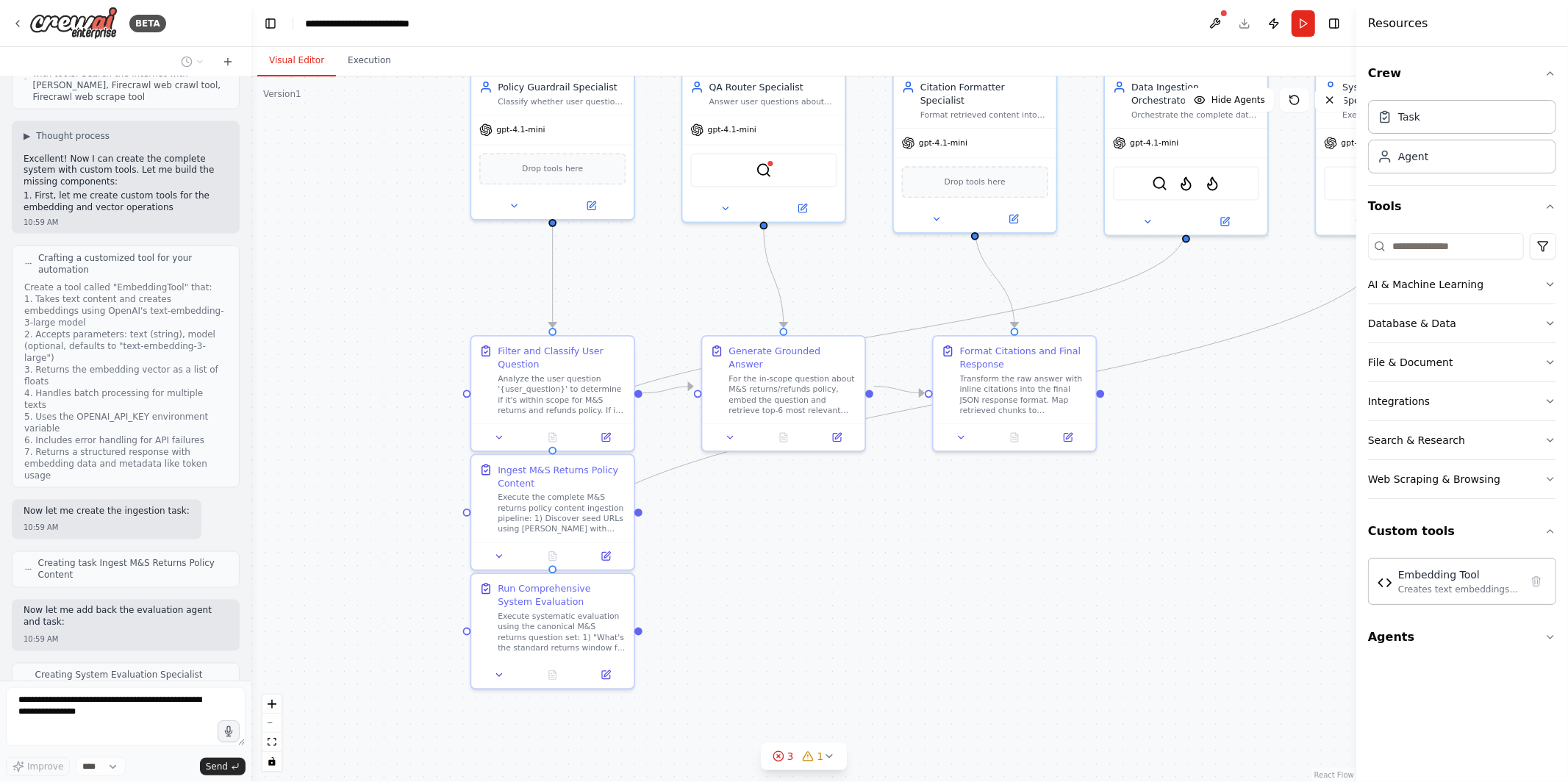
drag, startPoint x: 1257, startPoint y: 555, endPoint x: 1243, endPoint y: 487, distance: 69.4
click at [1243, 487] on div ".deletable-edge-delete-btn { width: 20px; height: 20px; border: 0px solid #ffff…" at bounding box center [804, 430] width 1105 height 706
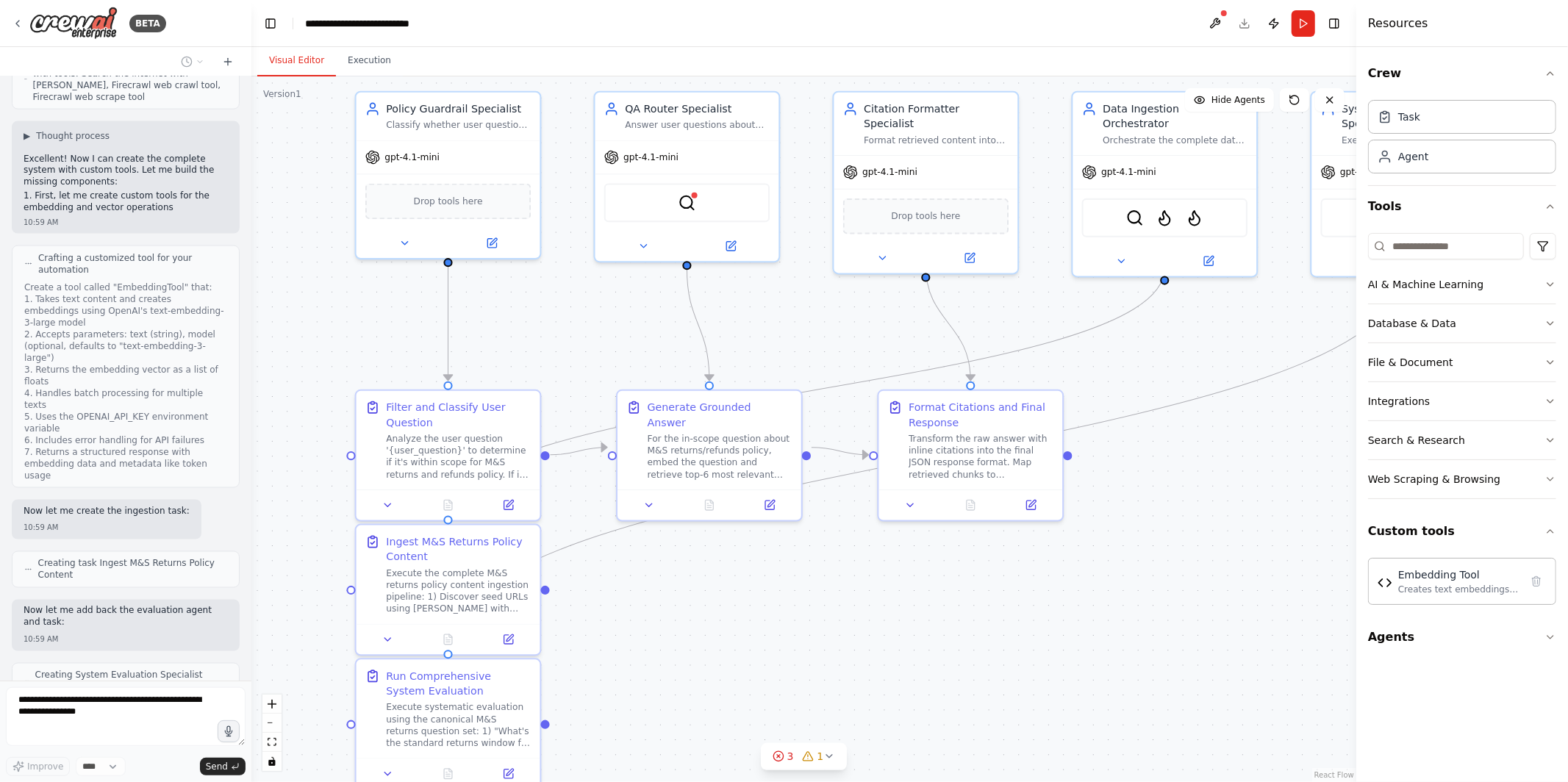
drag, startPoint x: 1243, startPoint y: 487, endPoint x: 1228, endPoint y: 561, distance: 75.5
click at [1229, 561] on div ".deletable-edge-delete-btn { width: 20px; height: 20px; border: 0px solid #ffff…" at bounding box center [804, 430] width 1105 height 706
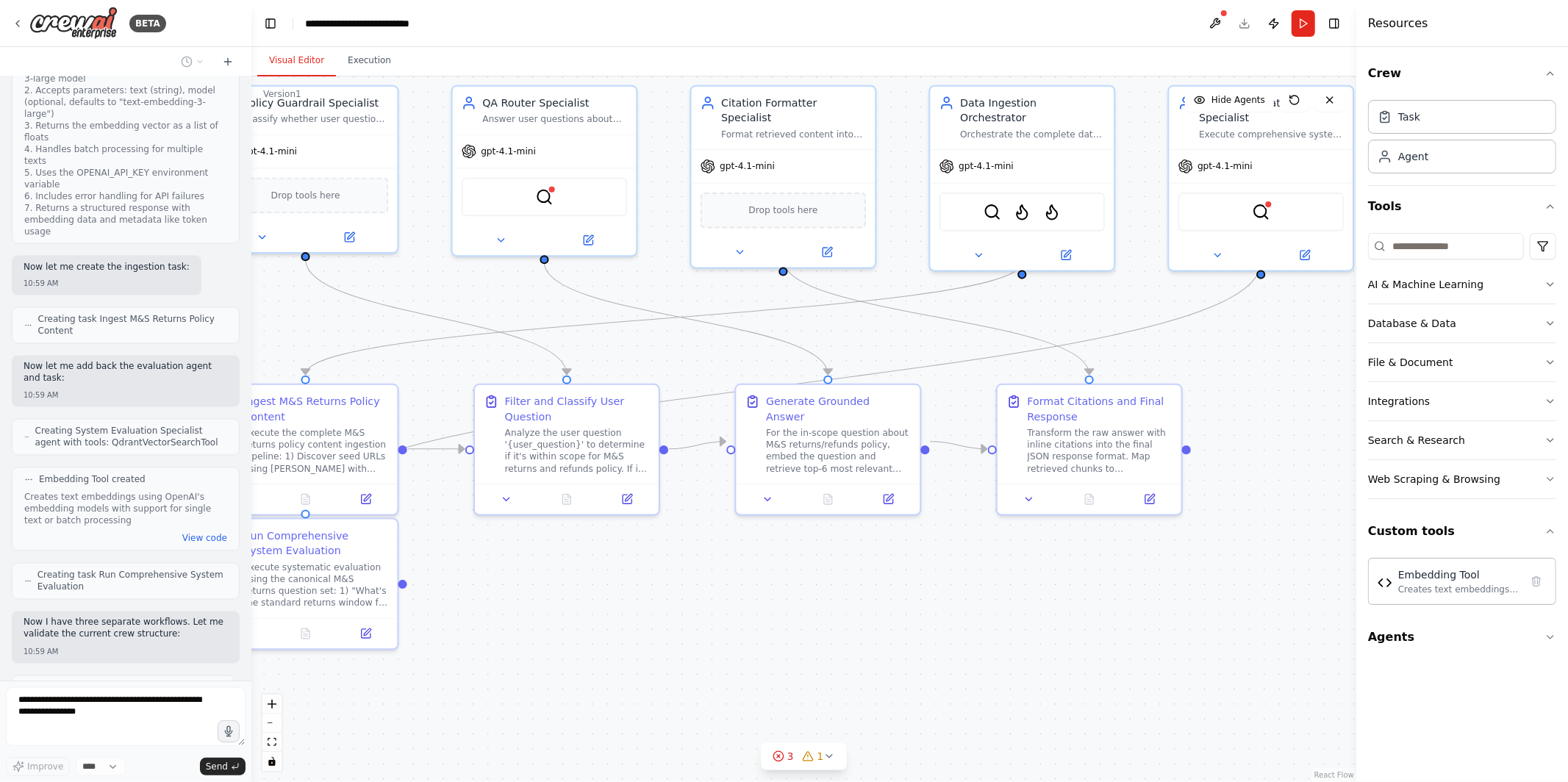
scroll to position [7117, 0]
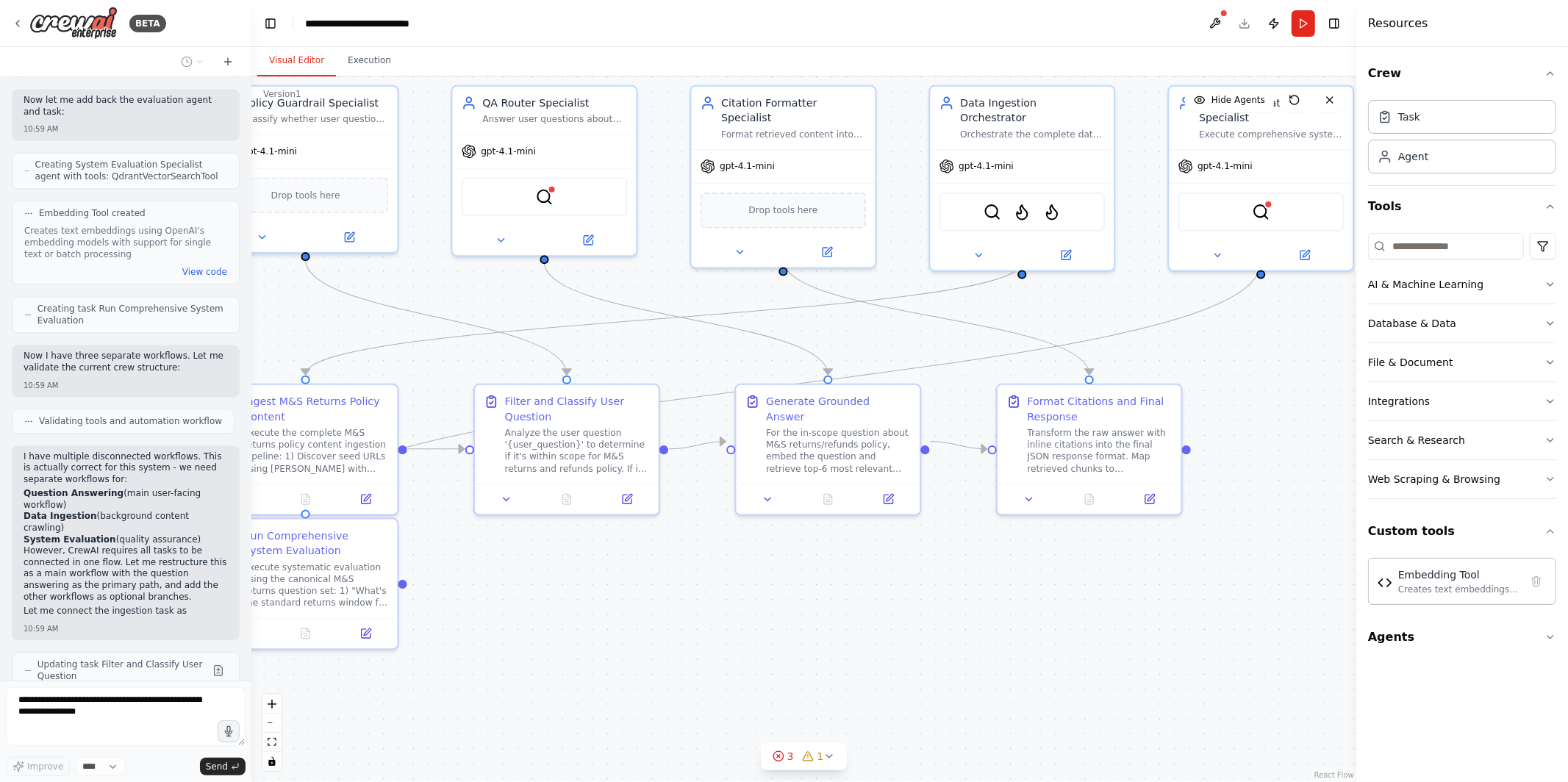
drag, startPoint x: 1228, startPoint y: 561, endPoint x: 1085, endPoint y: 556, distance: 143.1
click at [1085, 556] on div ".deletable-edge-delete-btn { width: 20px; height: 20px; border: 0px solid #ffff…" at bounding box center [804, 430] width 1105 height 706
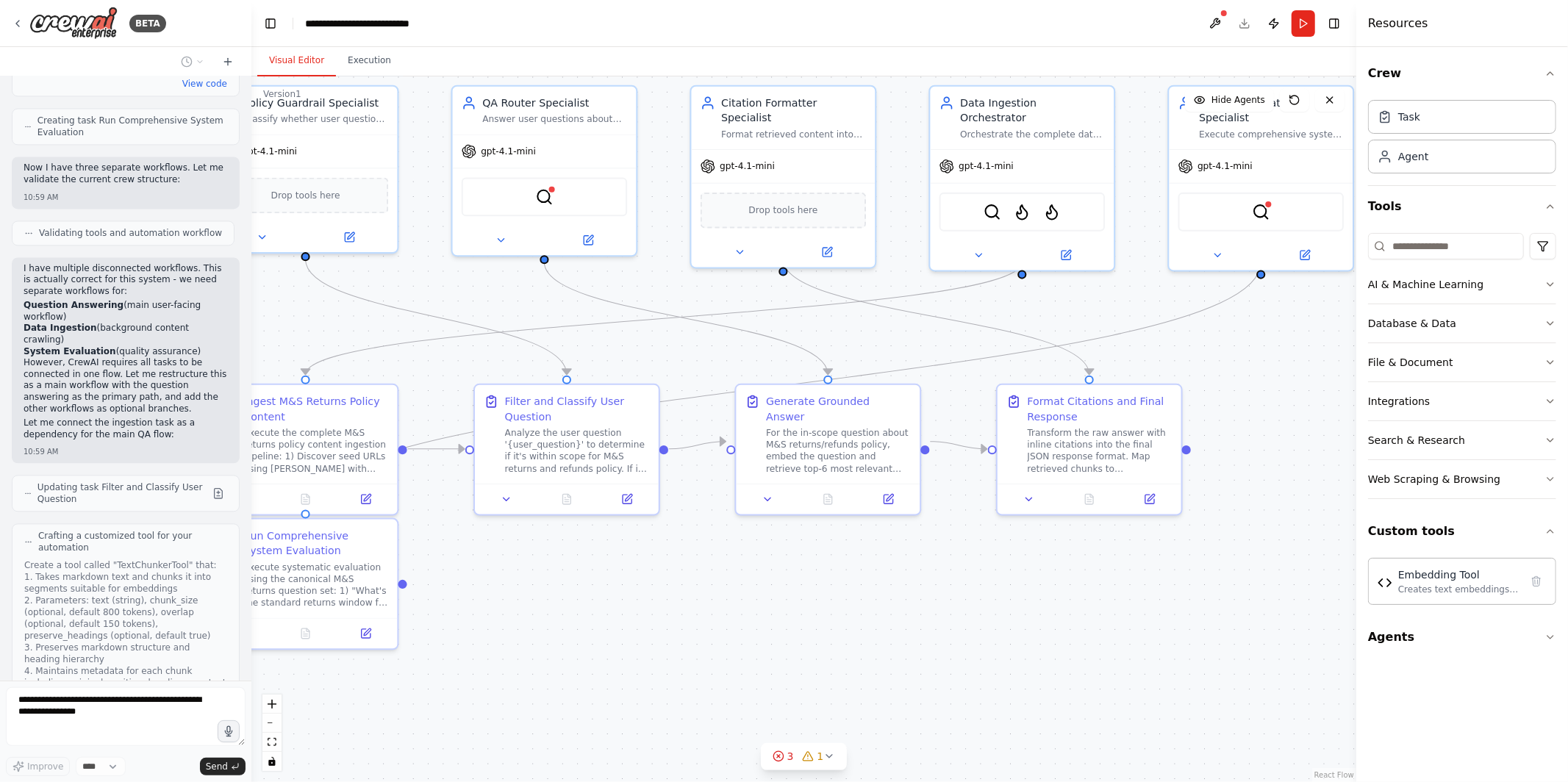
scroll to position [7317, 0]
